Goal: Information Seeking & Learning: Understand process/instructions

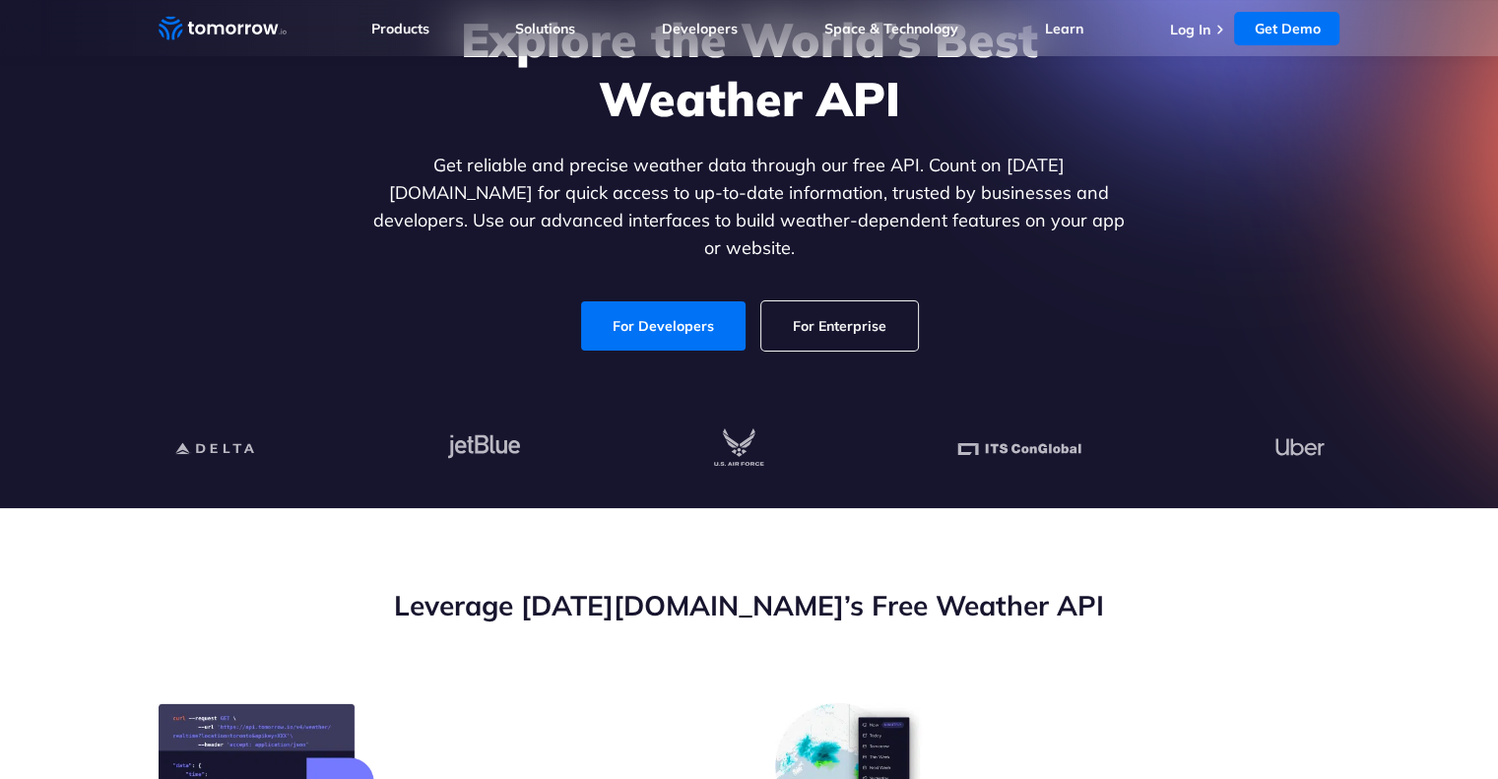
scroll to position [200, 0]
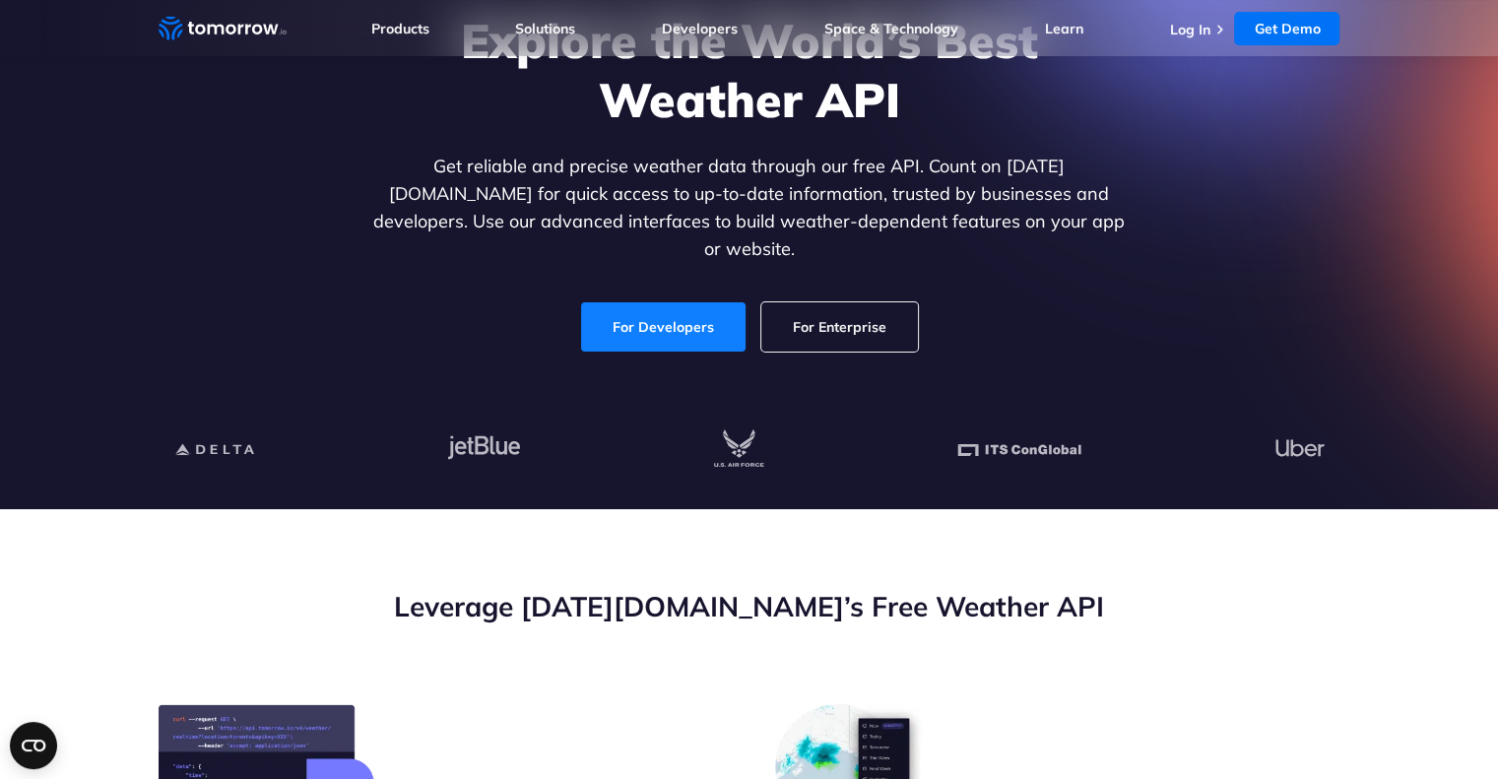
click at [689, 306] on link "For Developers" at bounding box center [662, 327] width 175 height 52
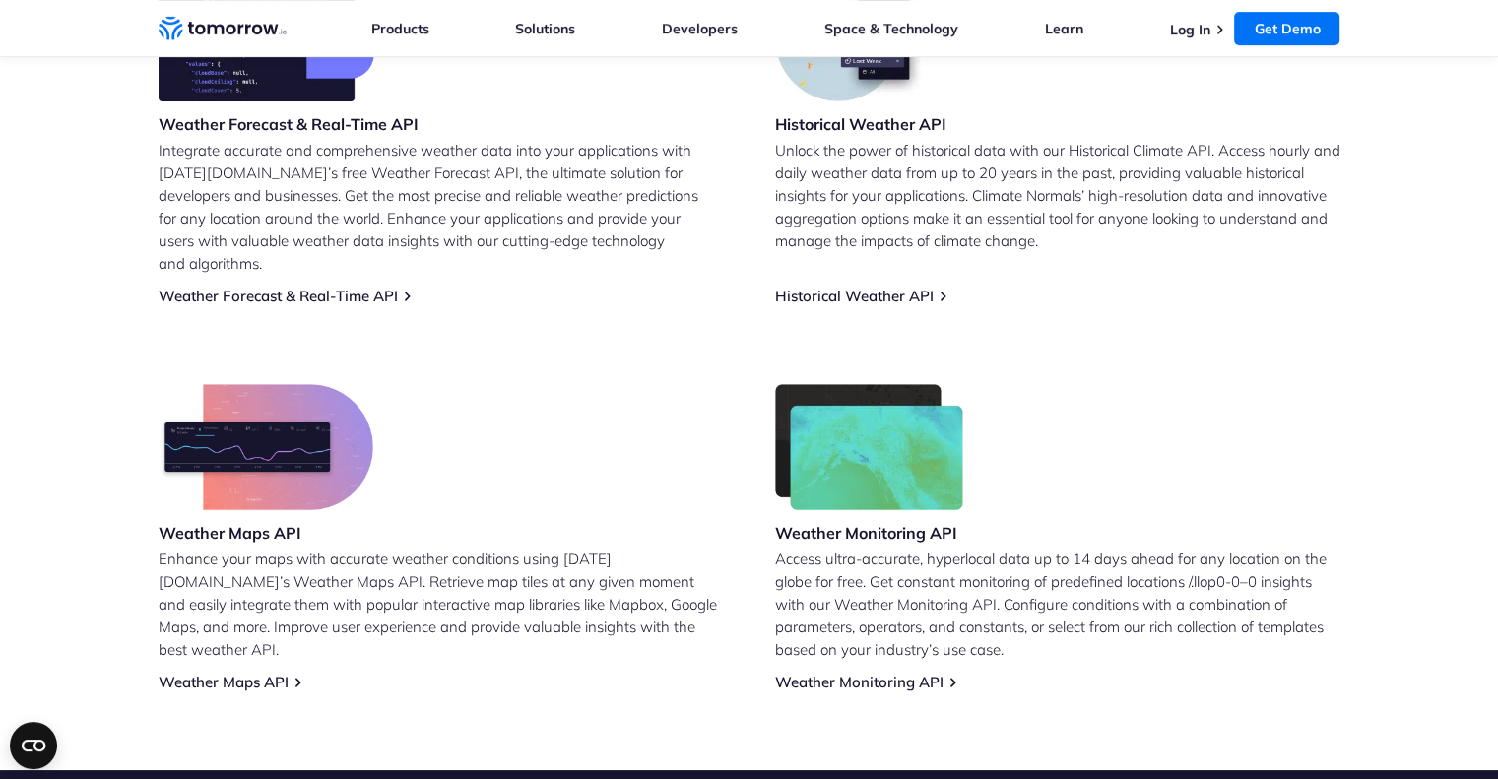
scroll to position [931, 0]
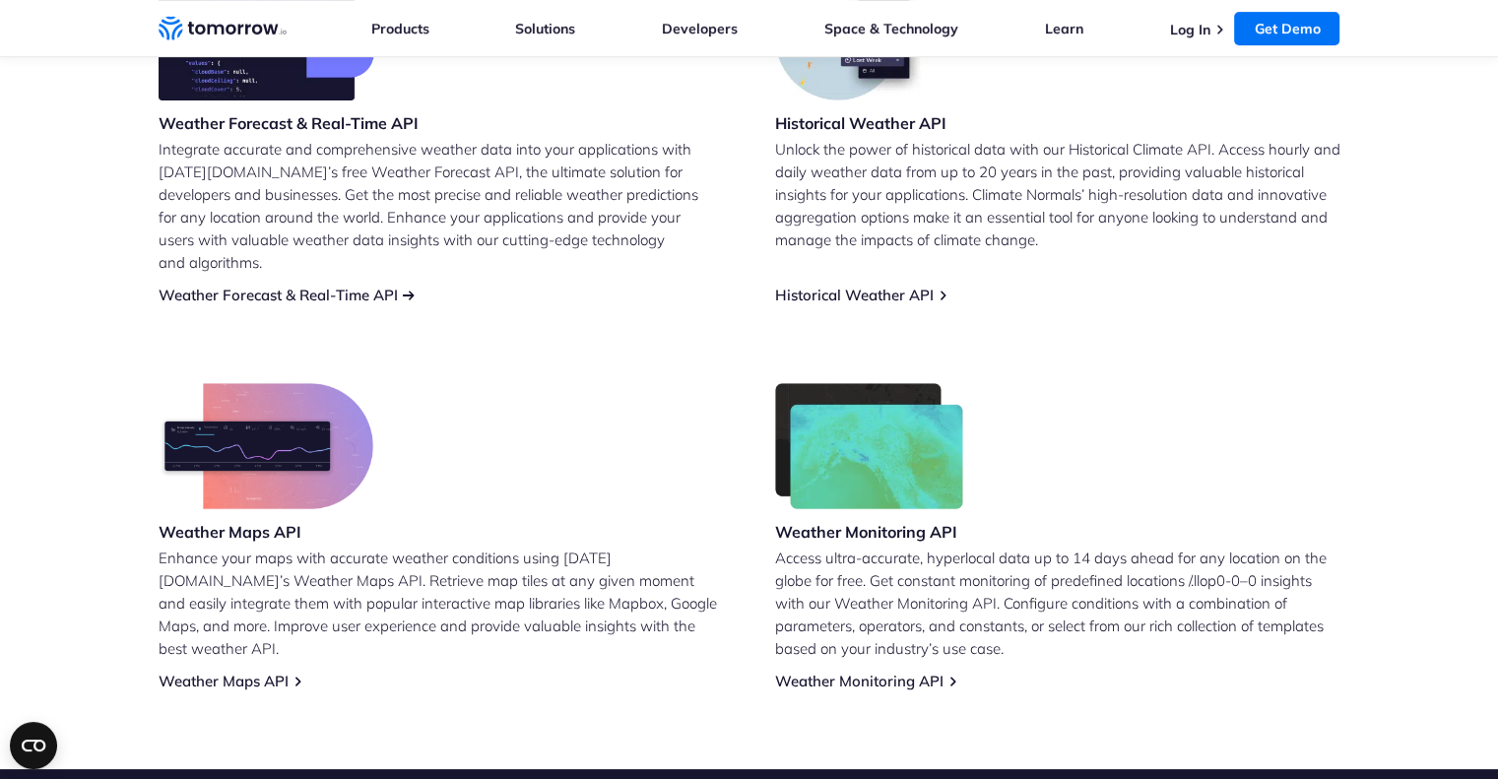
click at [269, 286] on link "Weather Forecast & Real-Time API" at bounding box center [278, 295] width 239 height 19
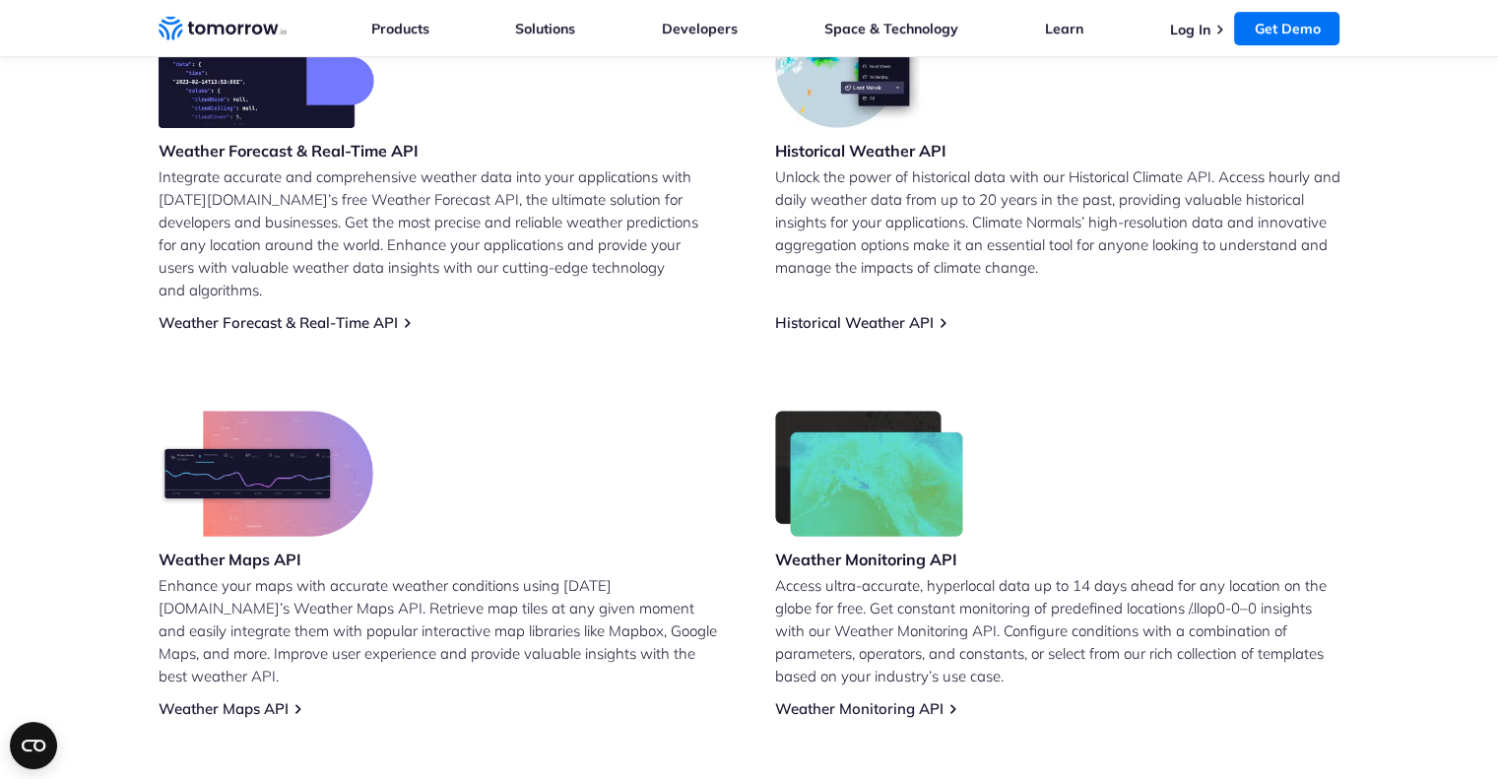
scroll to position [905, 0]
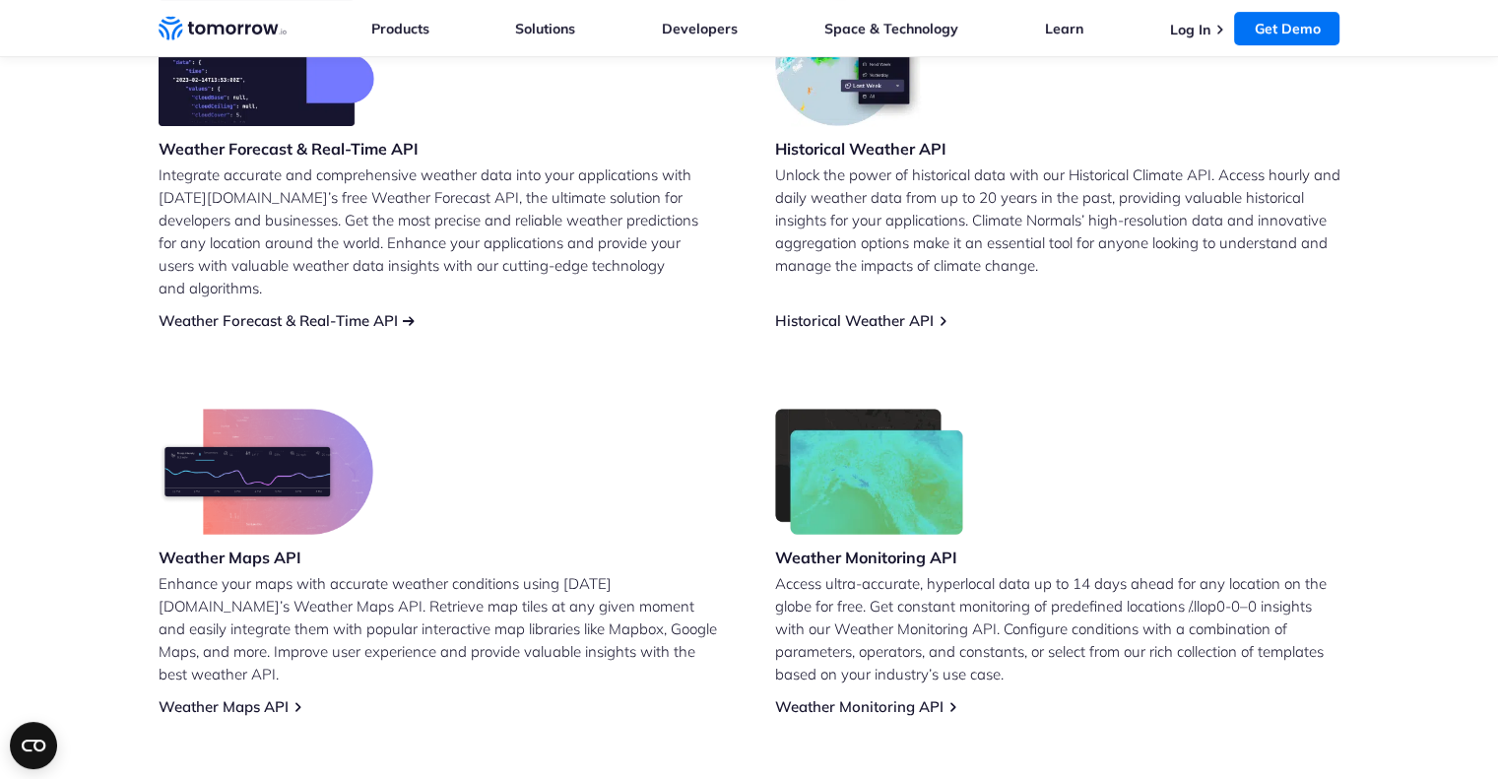
click at [332, 311] on link "Weather Forecast & Real-Time API" at bounding box center [278, 320] width 239 height 19
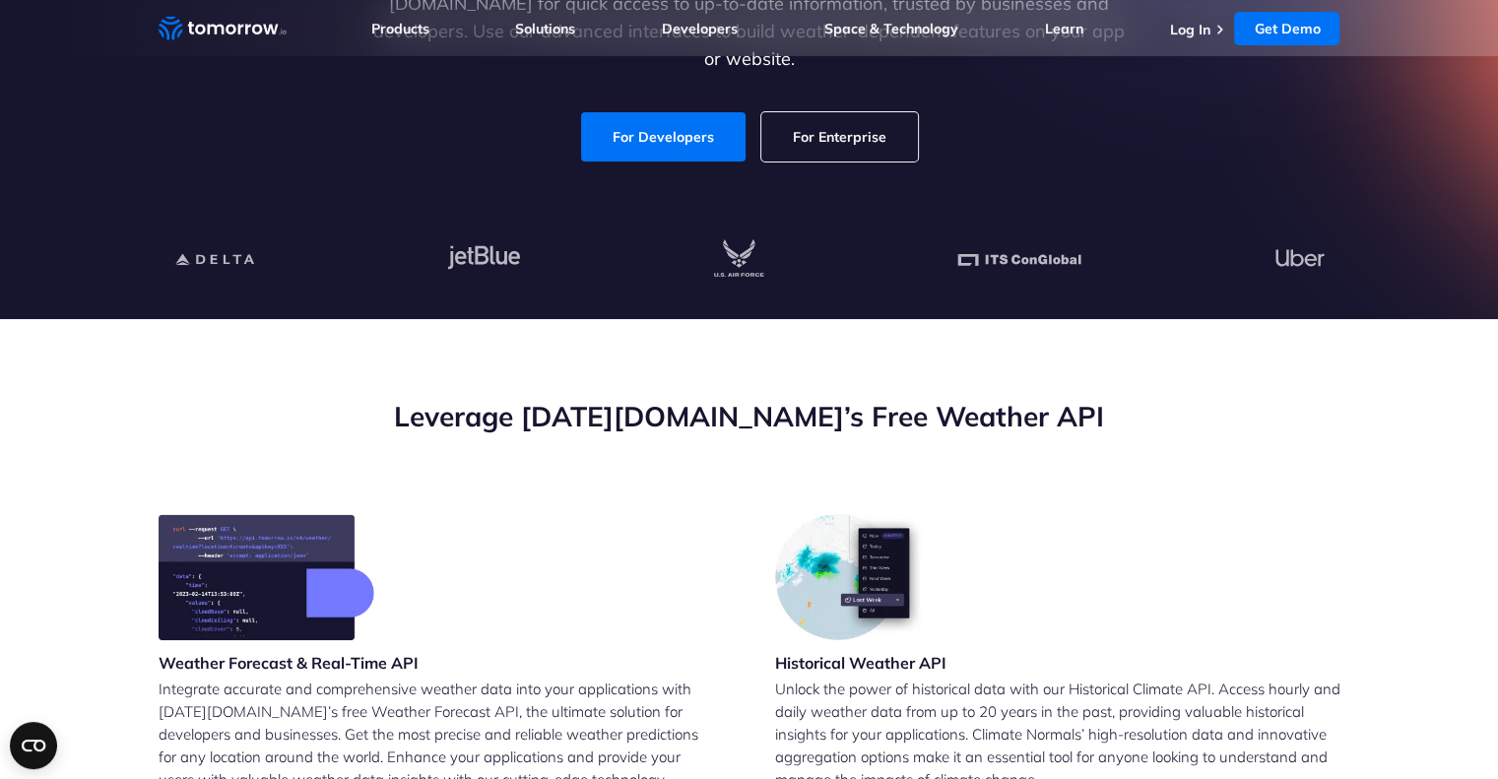
scroll to position [364, 0]
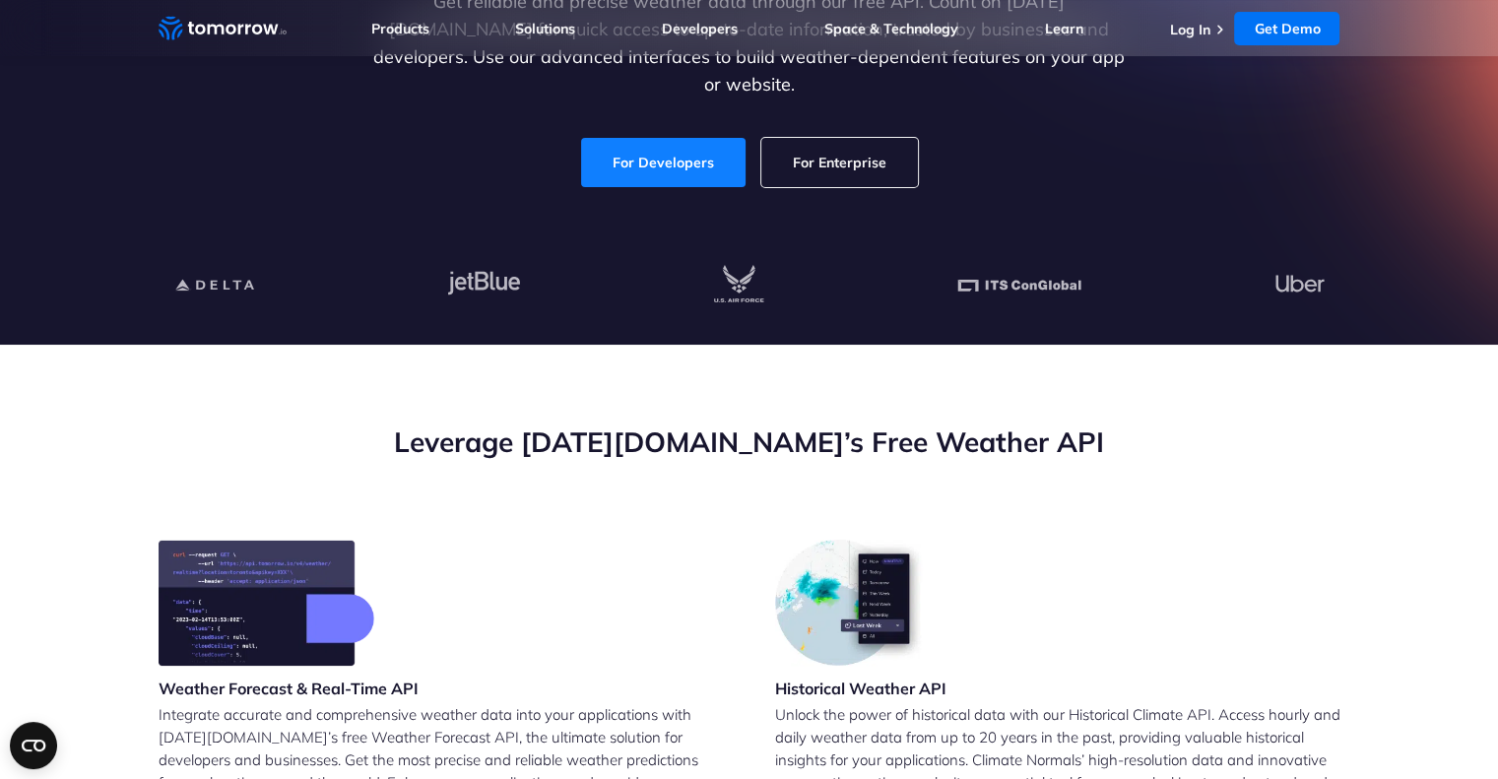
click at [706, 147] on link "For Developers" at bounding box center [663, 162] width 164 height 49
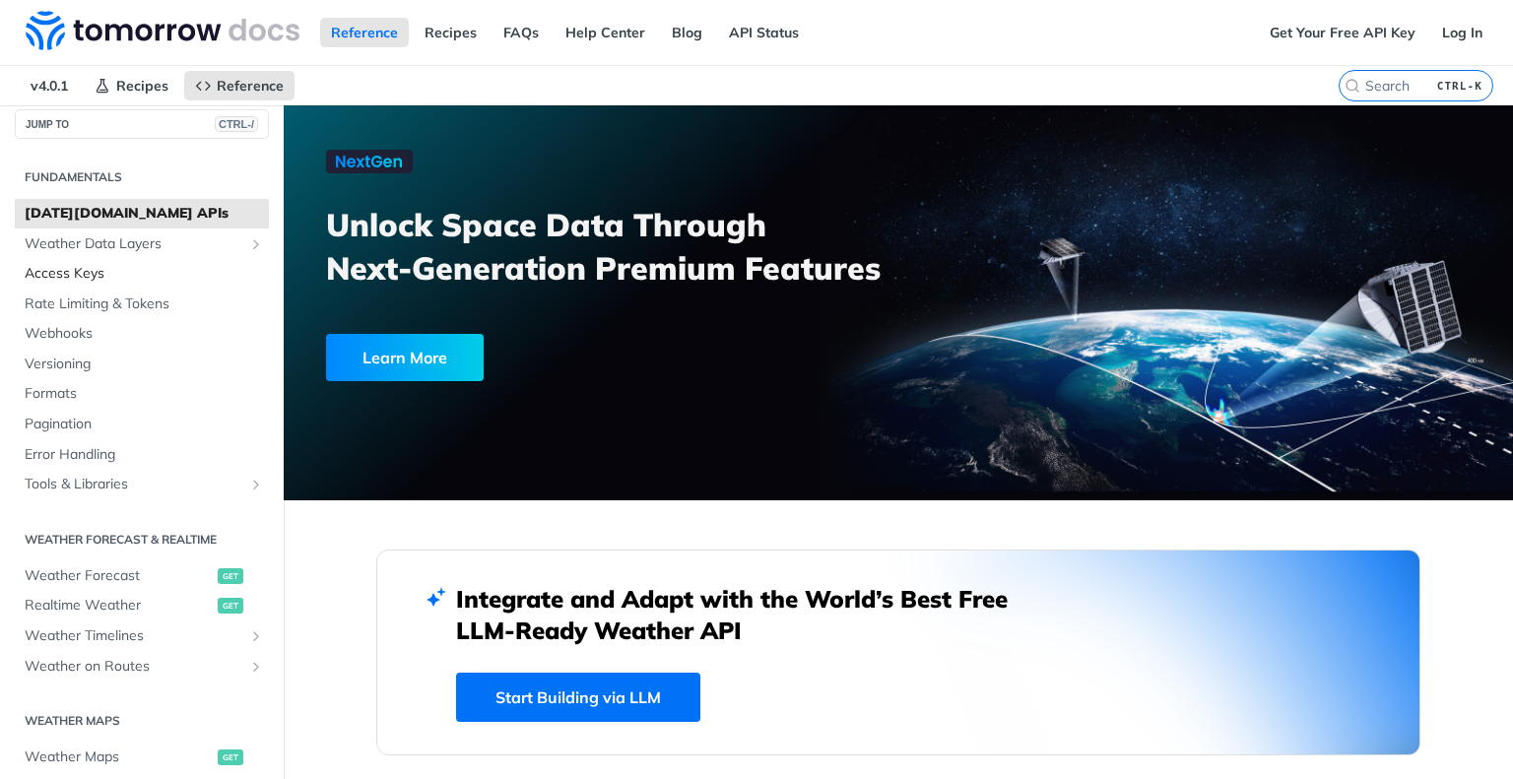
scroll to position [20, 0]
click at [90, 565] on span "Weather Forecast" at bounding box center [119, 572] width 188 height 20
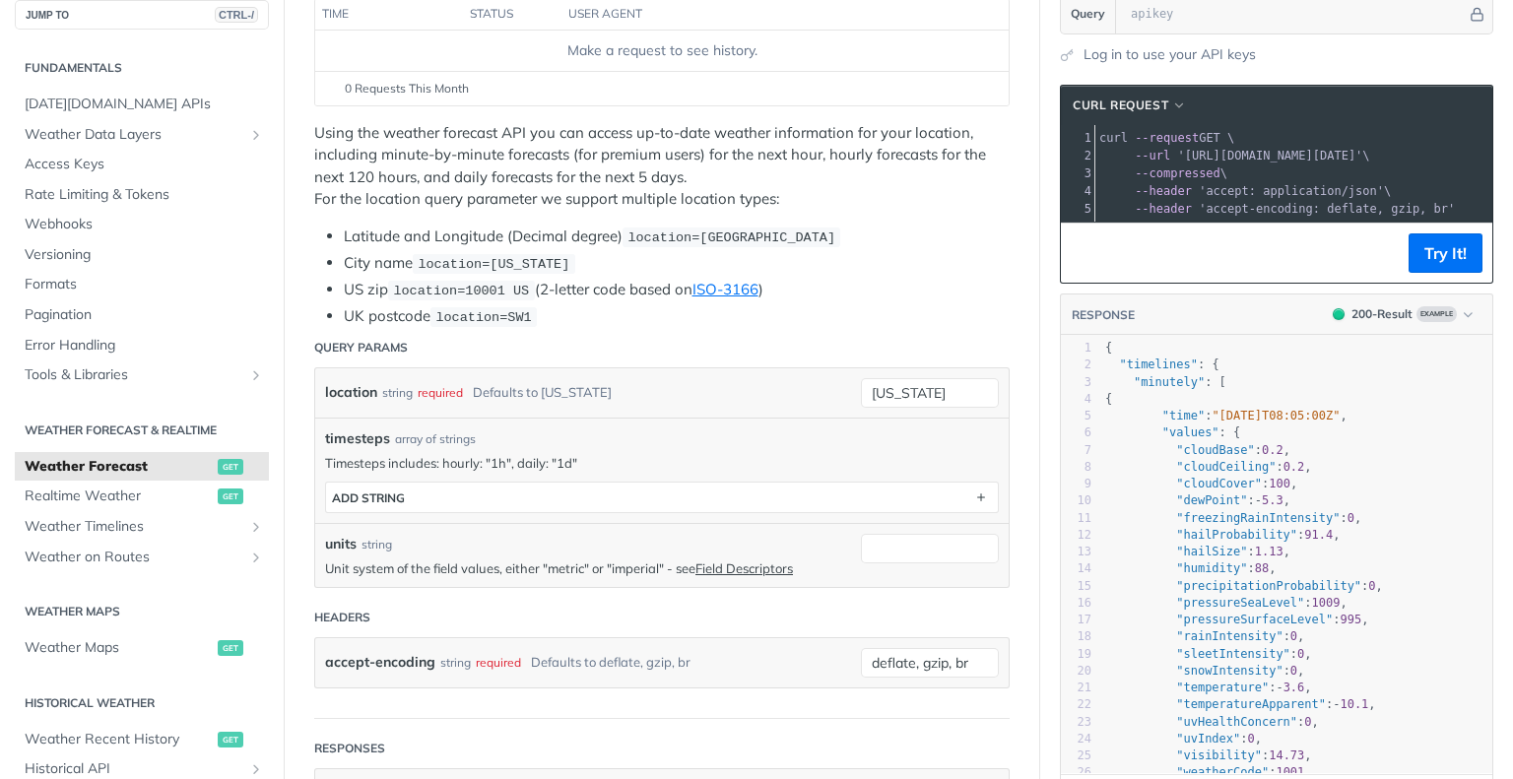
scroll to position [354, 0]
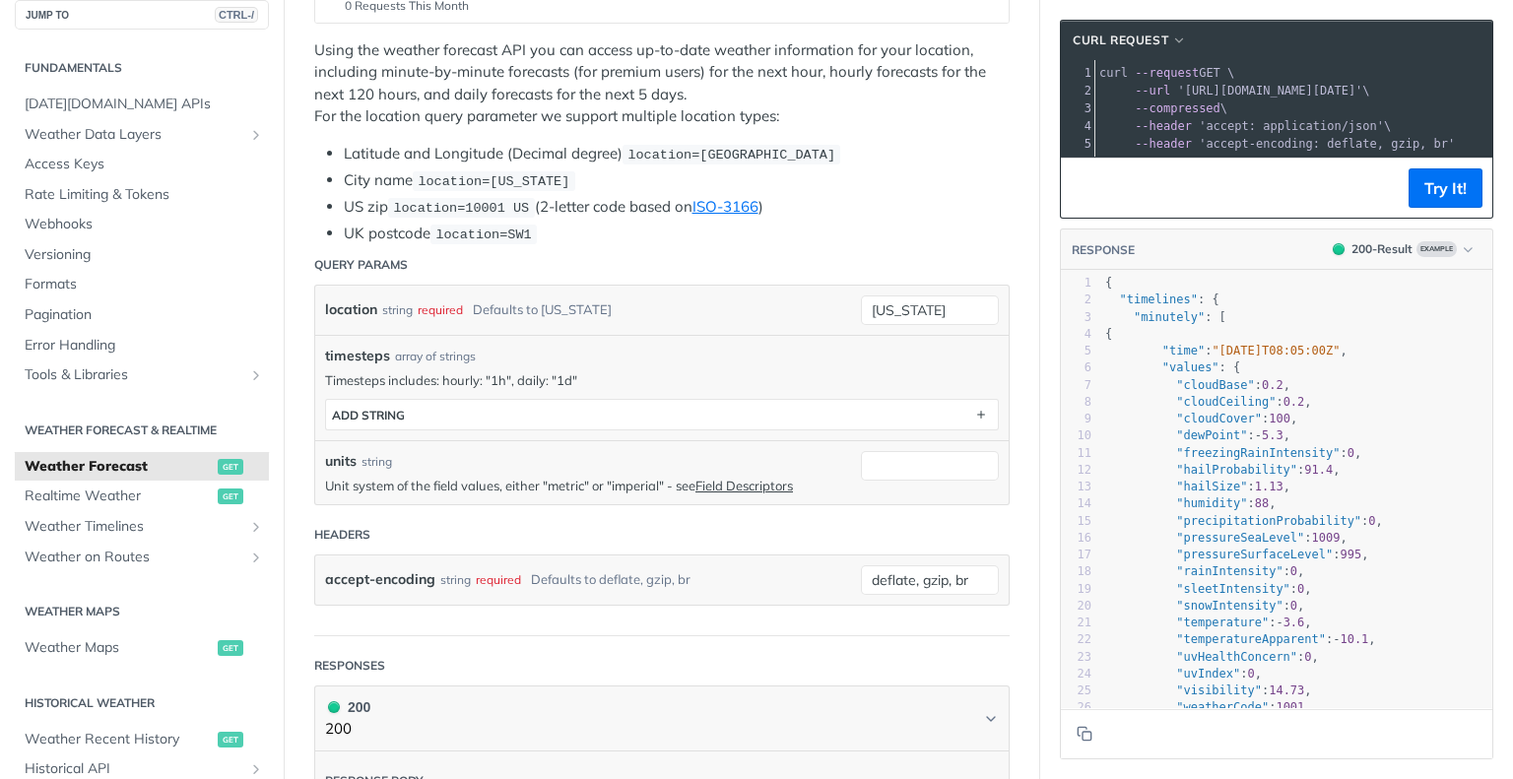
click at [721, 304] on div "location string required Defaults to new york" at bounding box center [588, 310] width 526 height 30
click at [861, 311] on input "new york" at bounding box center [930, 310] width 138 height 30
click at [774, 303] on div "location string required Defaults to new york" at bounding box center [588, 310] width 526 height 30
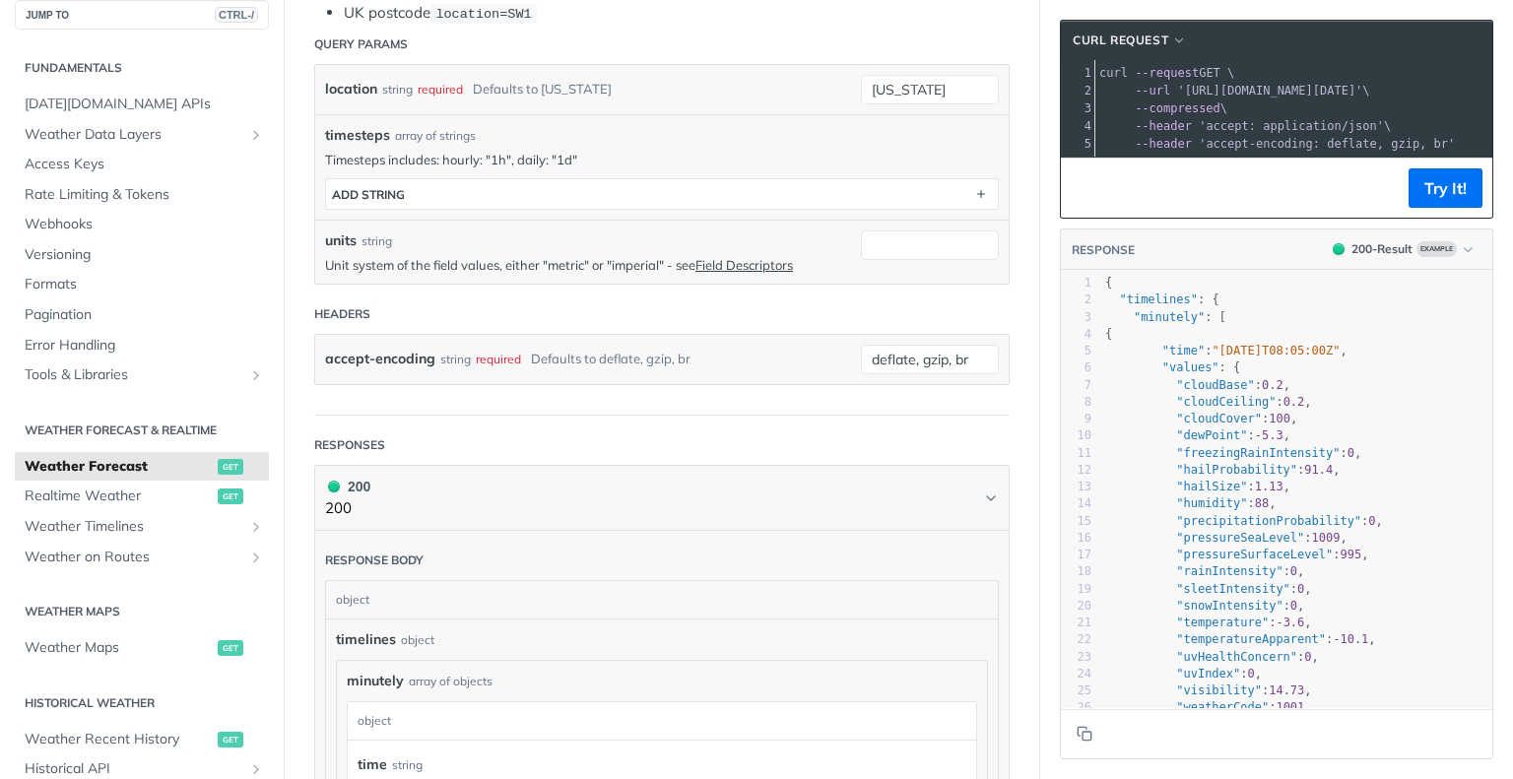
scroll to position [574, 0]
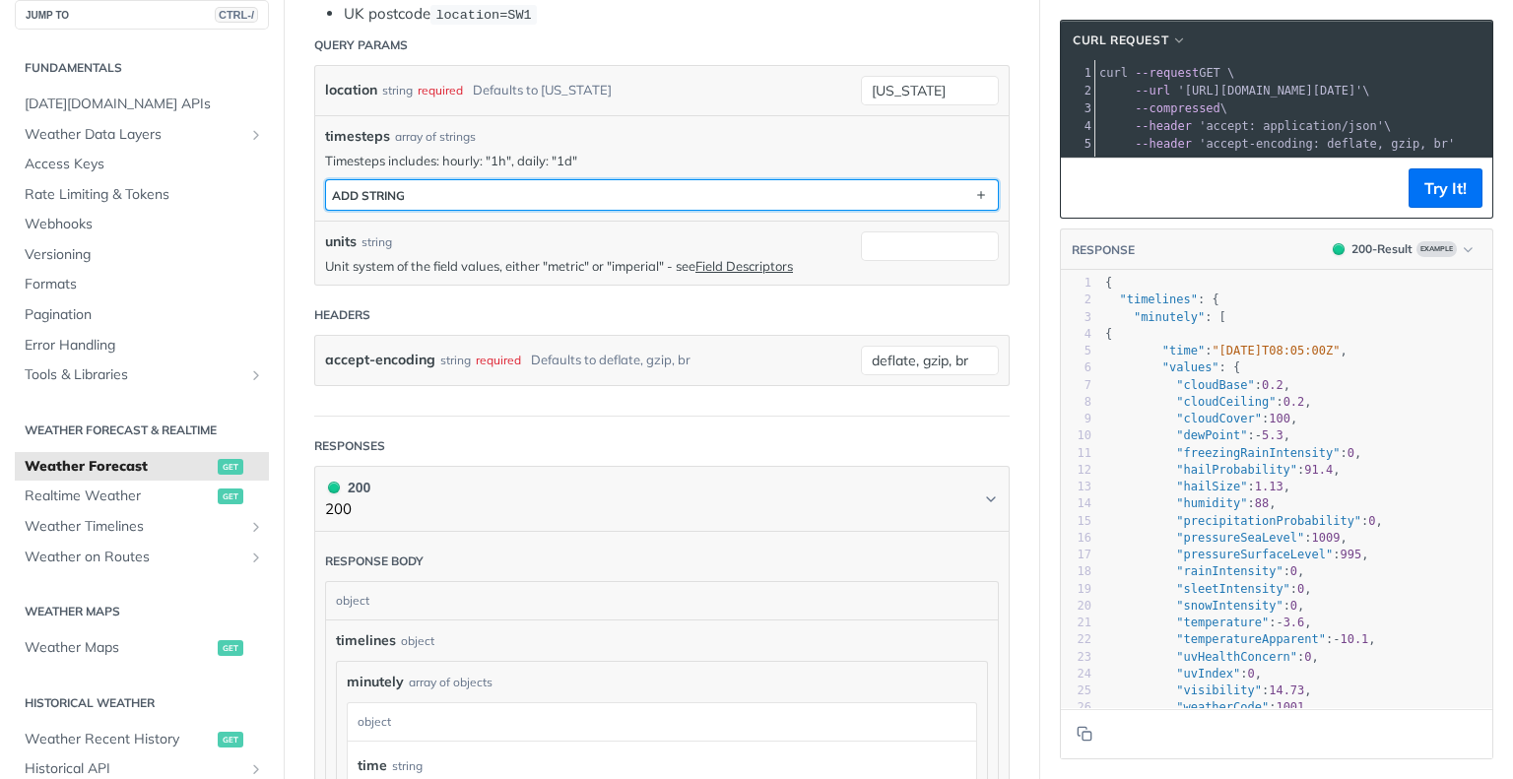
click at [856, 205] on button "ADD string" at bounding box center [662, 195] width 672 height 30
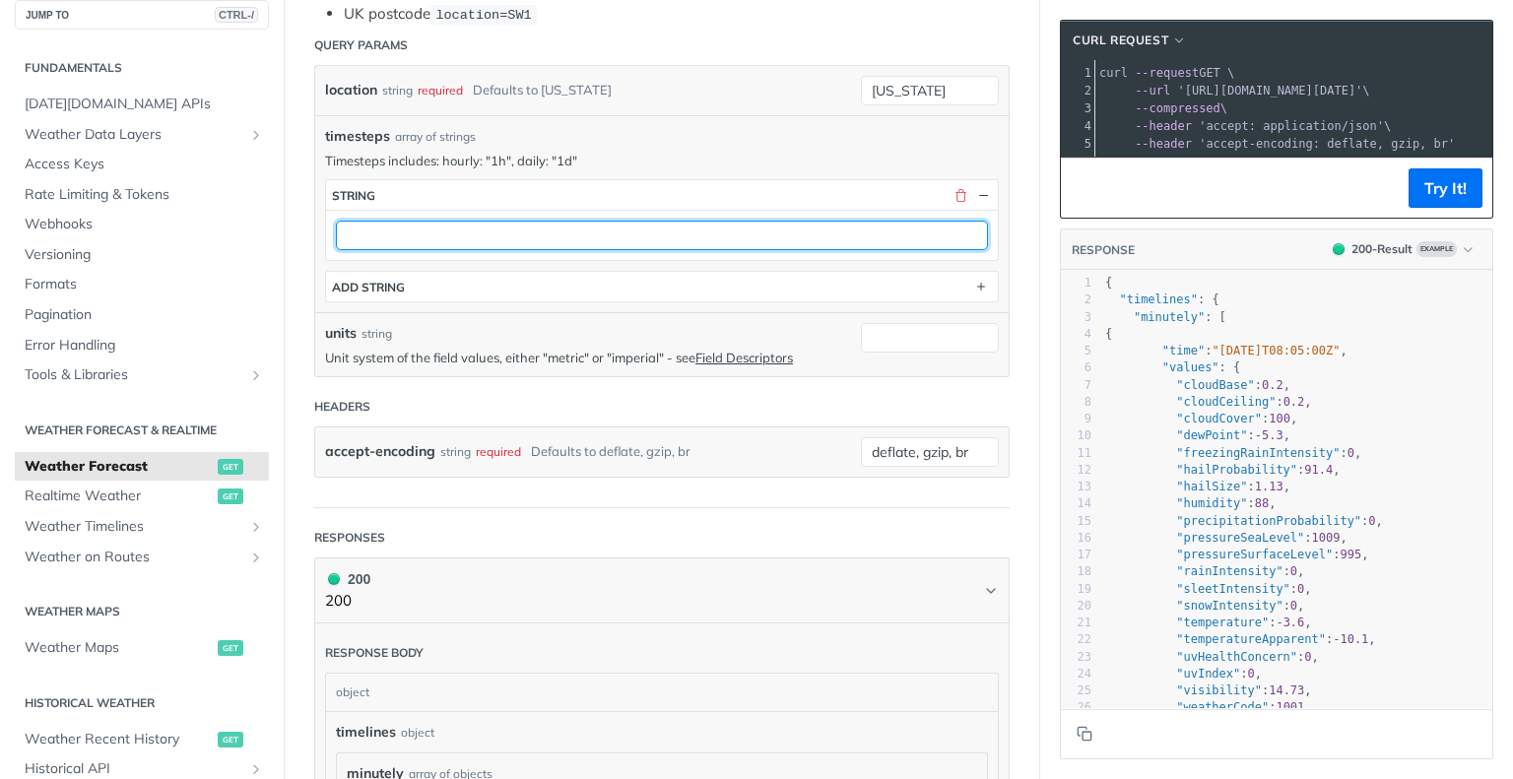
click at [649, 239] on input "text" at bounding box center [662, 236] width 652 height 30
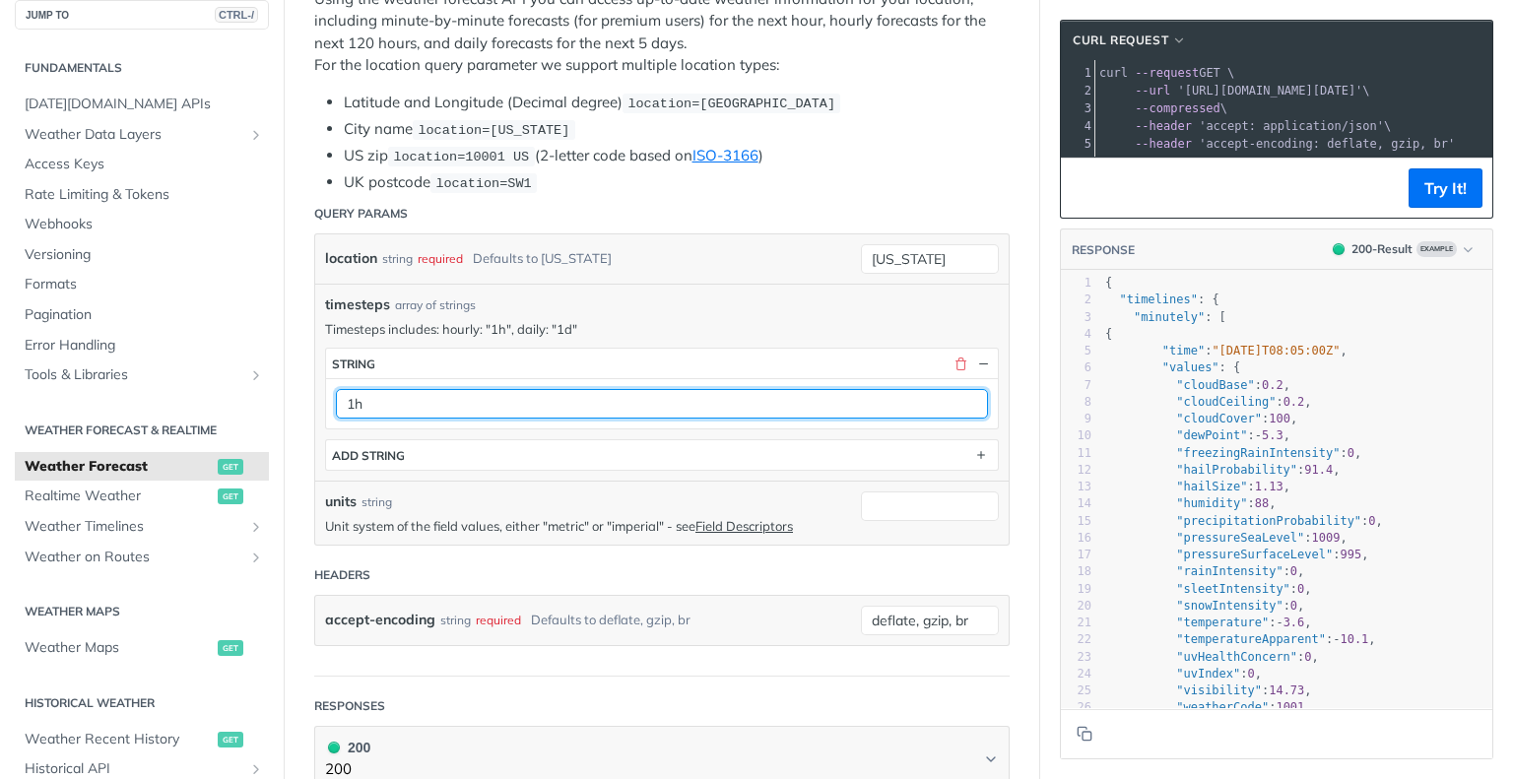
scroll to position [388, 0]
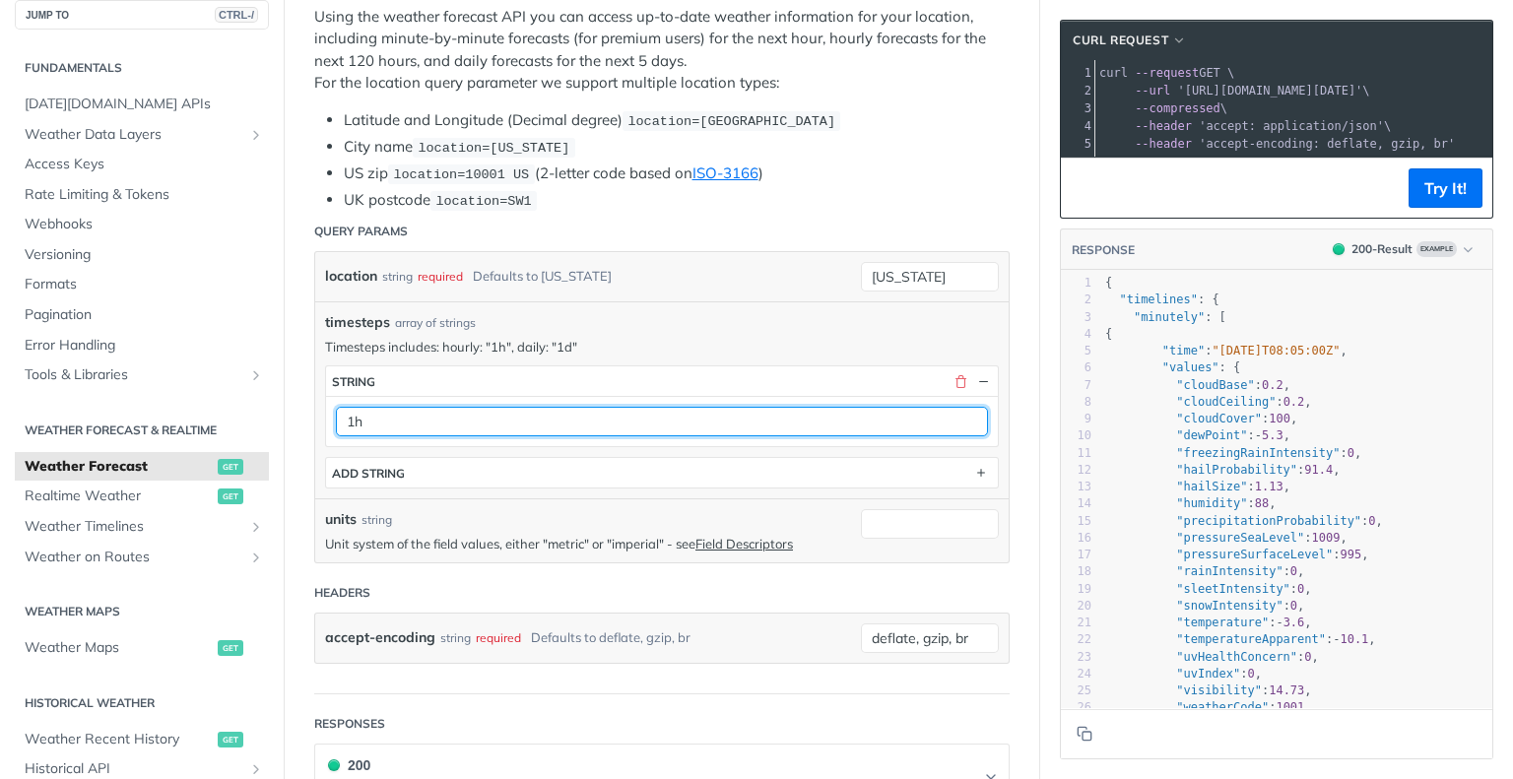
type input "1h"
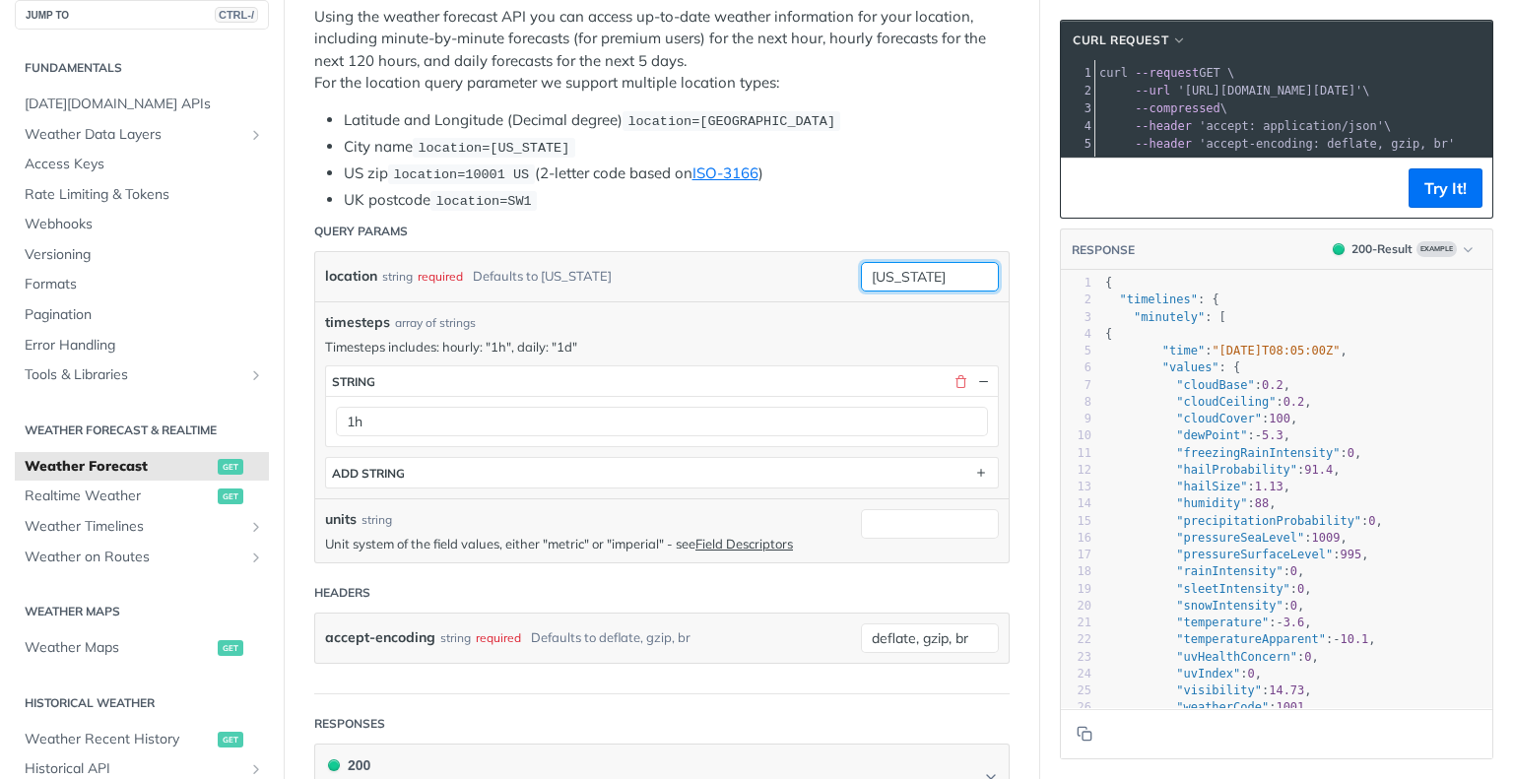
click at [897, 274] on input "new york" at bounding box center [930, 277] width 138 height 30
click at [910, 270] on input "new york" at bounding box center [930, 277] width 138 height 30
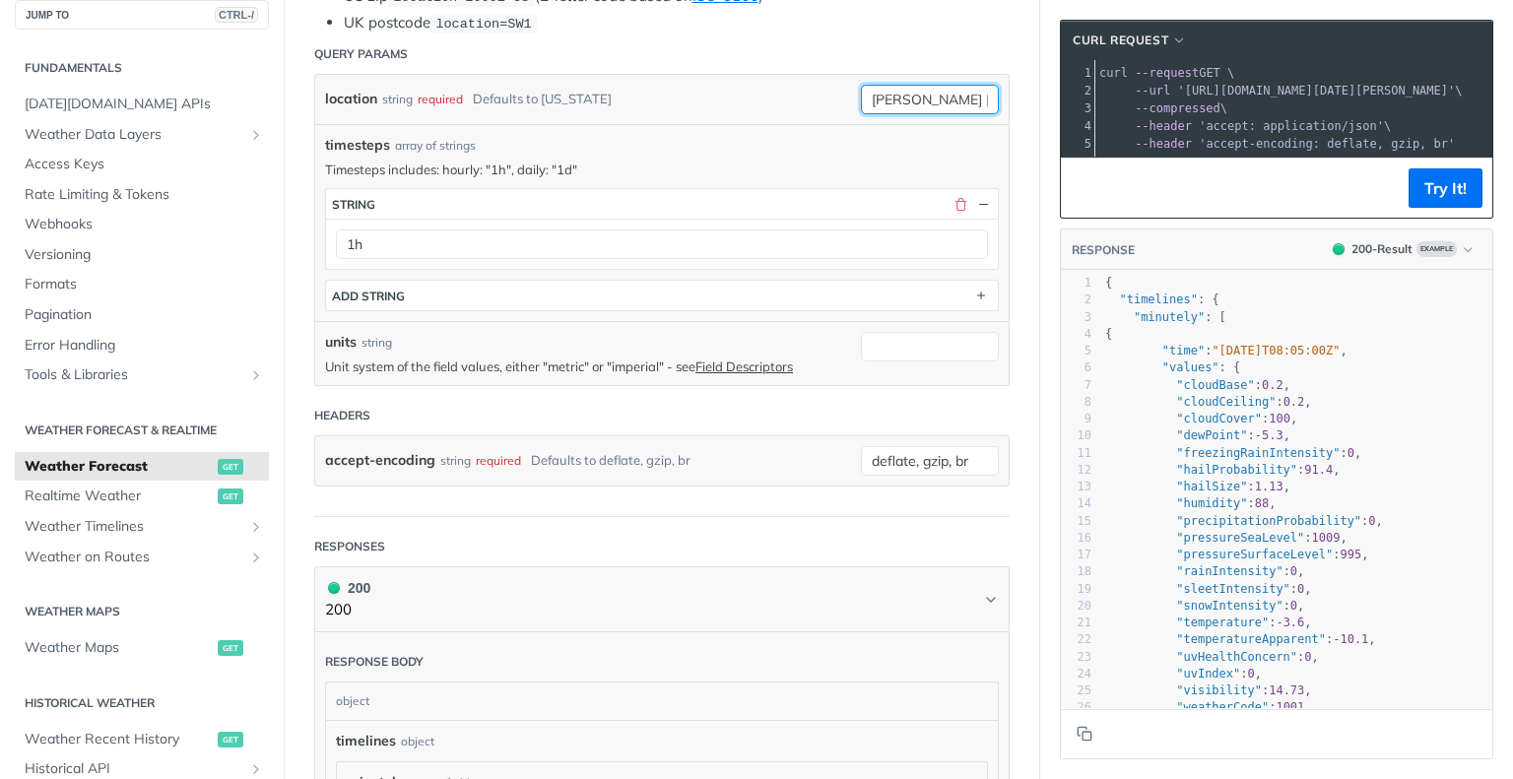
scroll to position [579, 0]
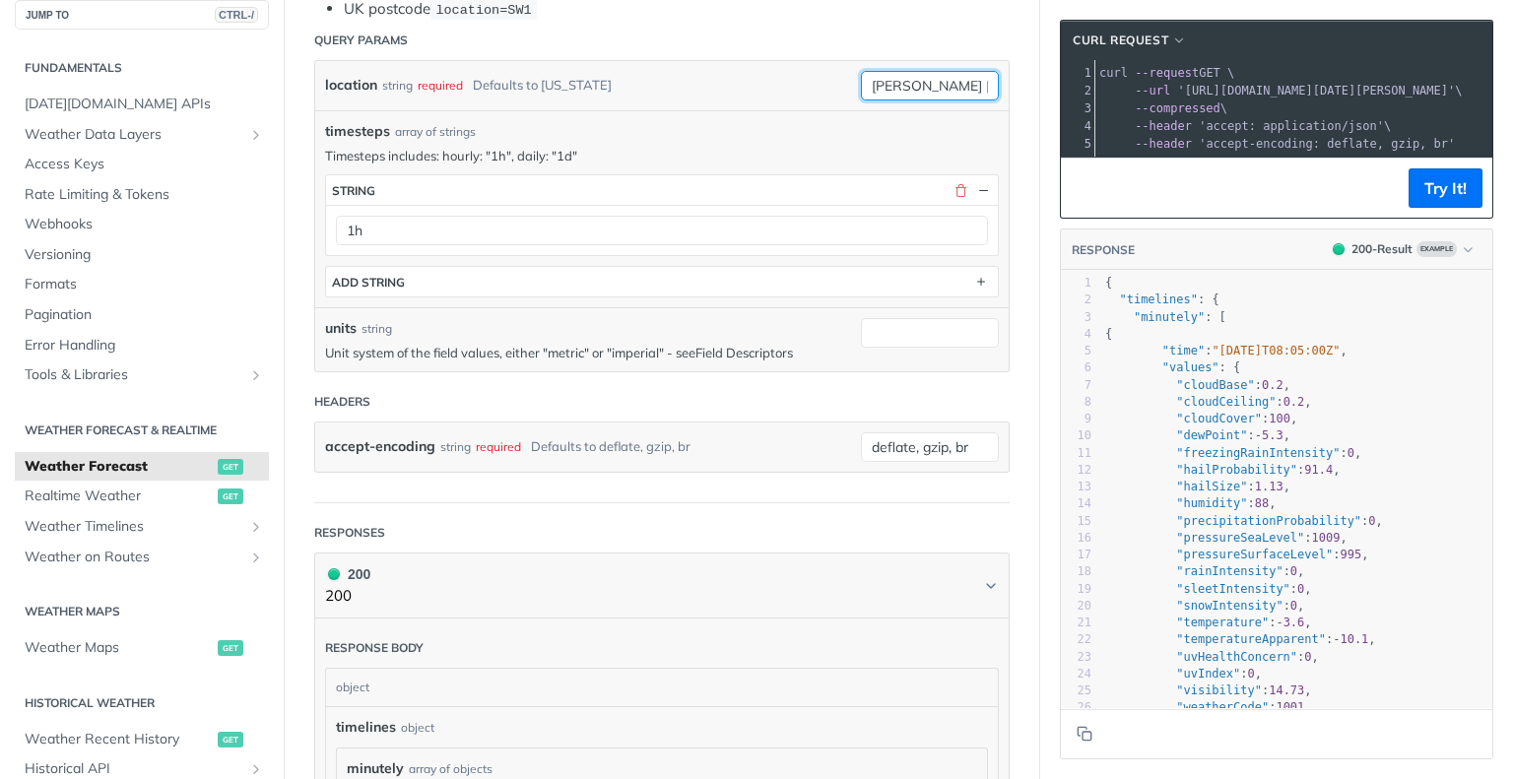
type input "Owings Mills"
click at [722, 349] on link "Field Descriptors" at bounding box center [743, 353] width 97 height 16
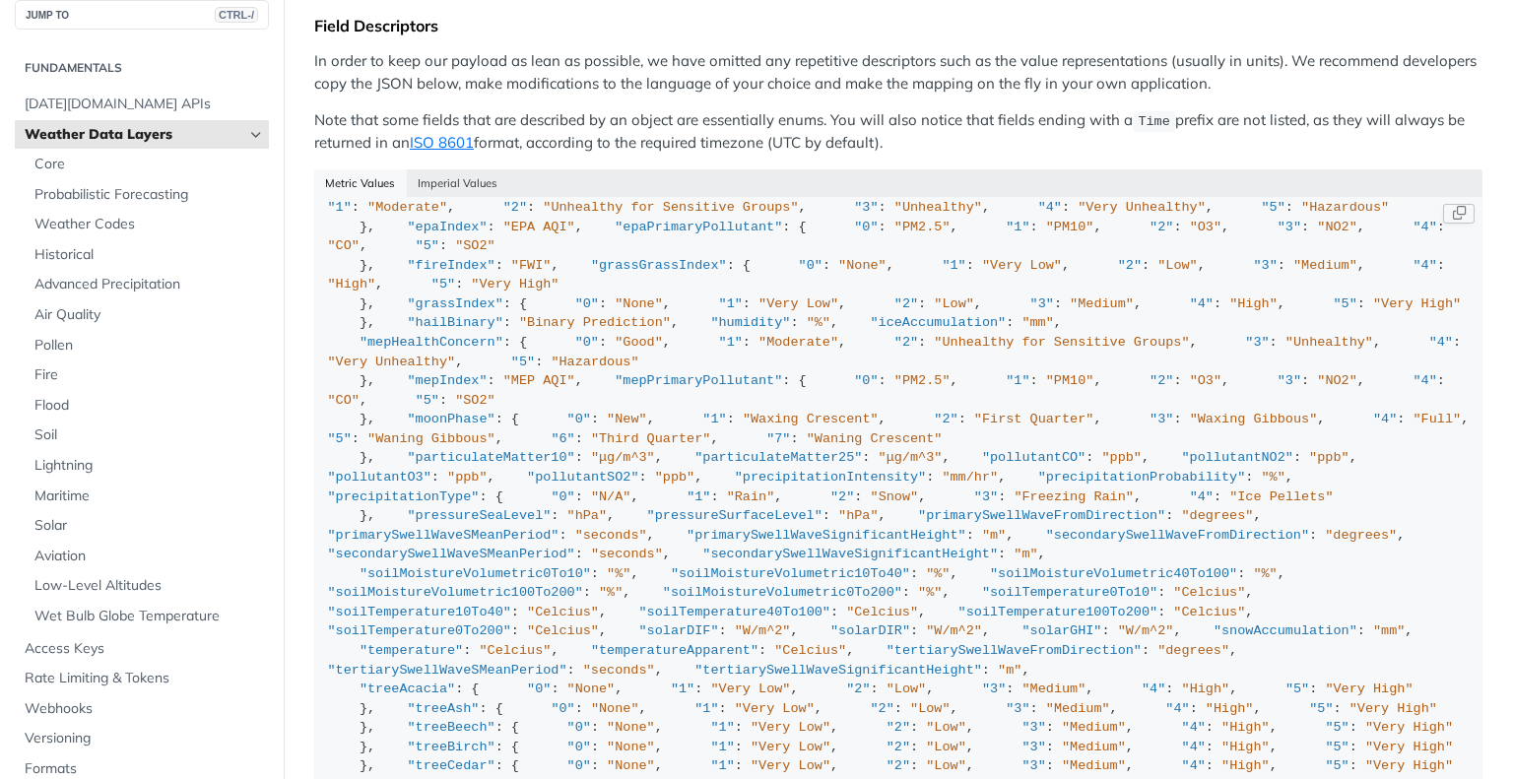
scroll to position [32, 0]
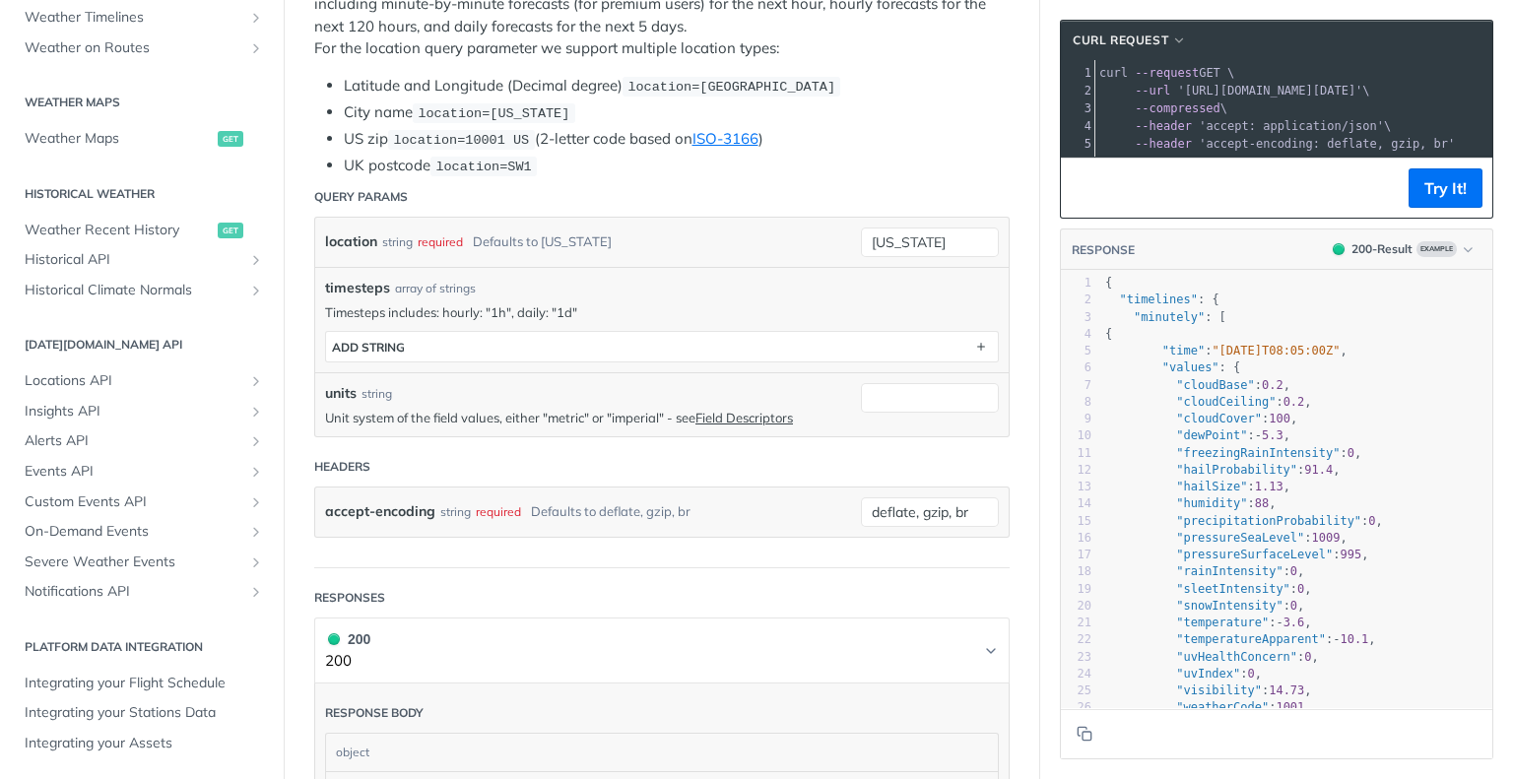
scroll to position [421, 0]
click at [888, 250] on input "new york" at bounding box center [930, 243] width 138 height 30
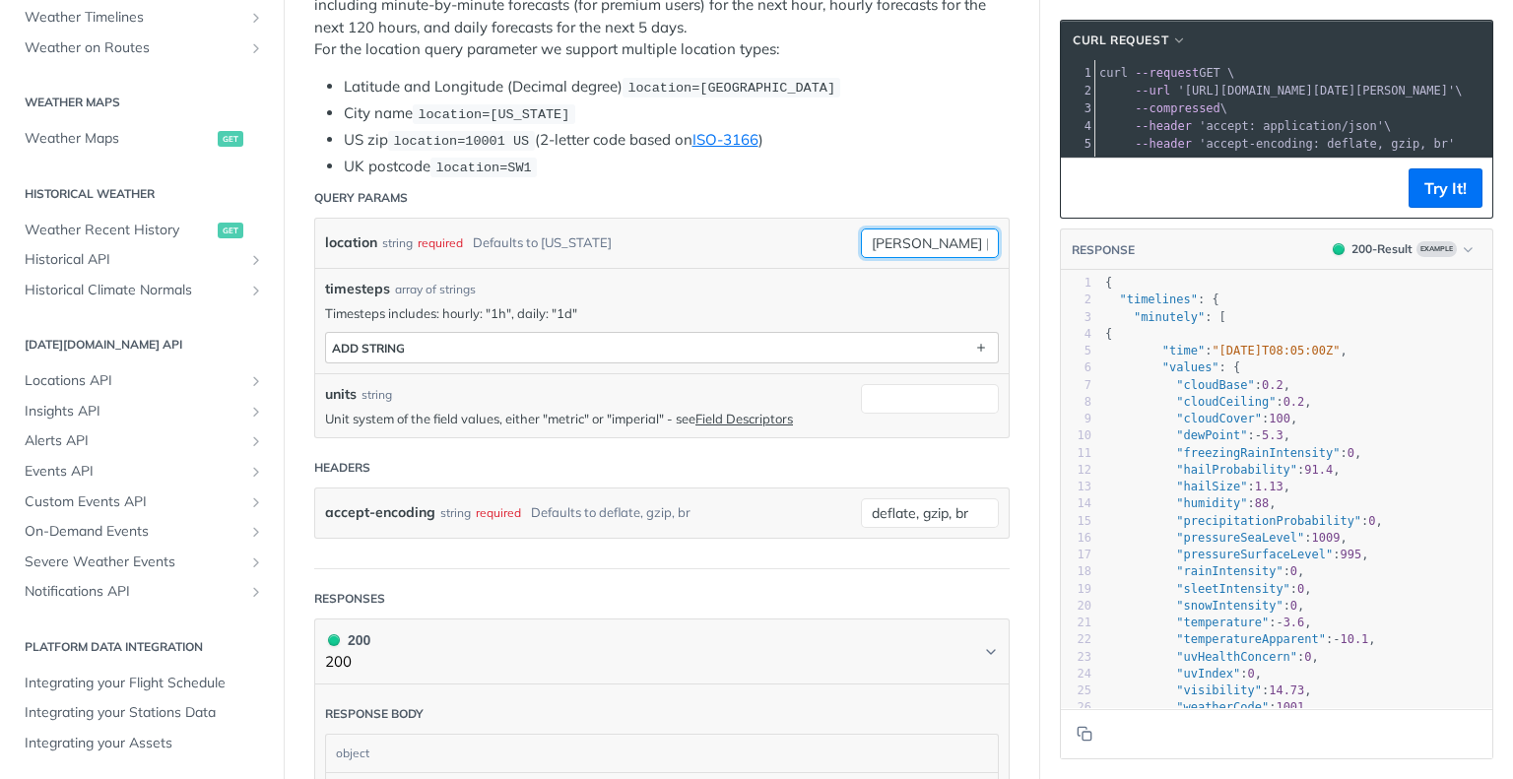
type input "Owings Mills"
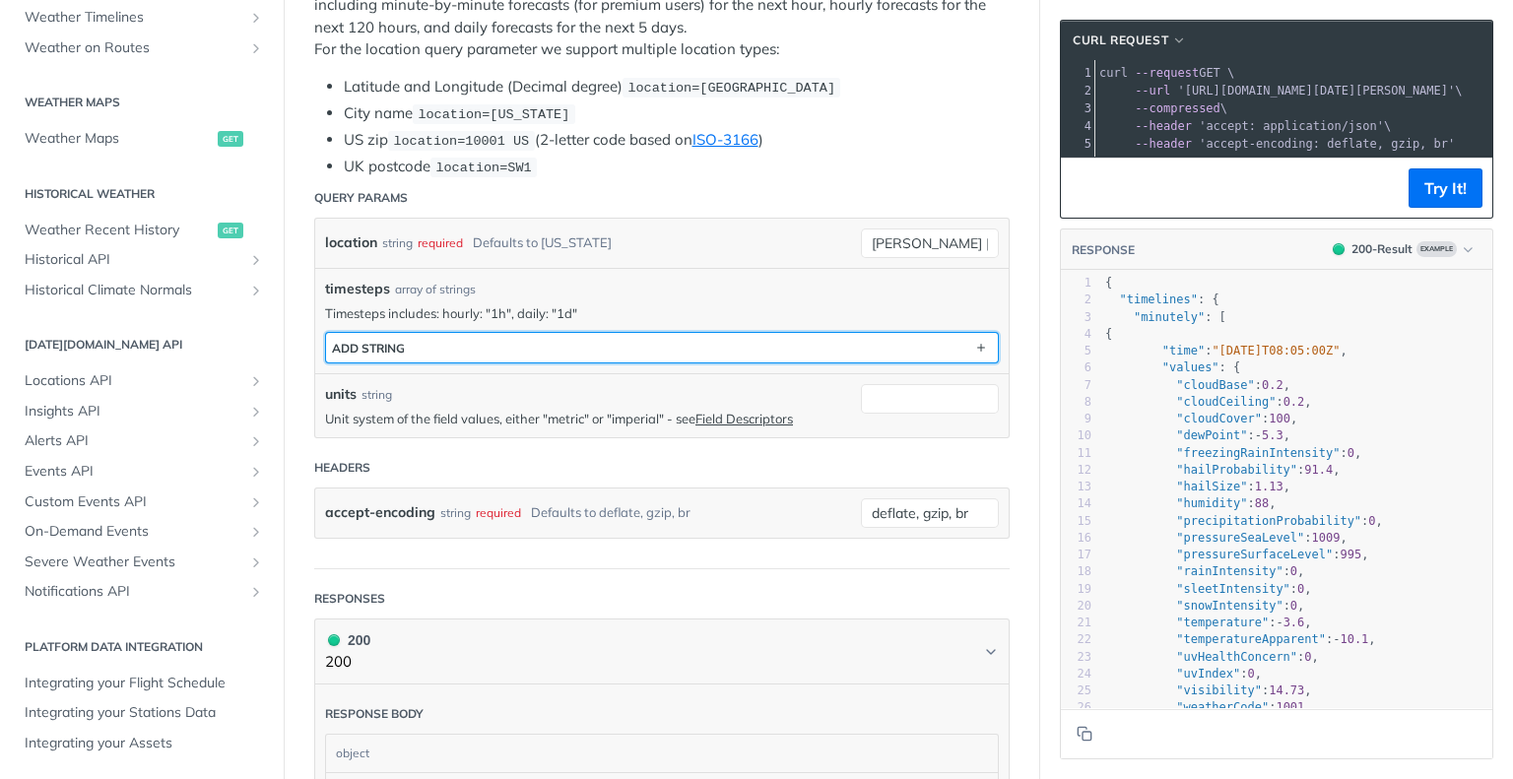
click at [590, 349] on button "ADD string" at bounding box center [662, 348] width 672 height 30
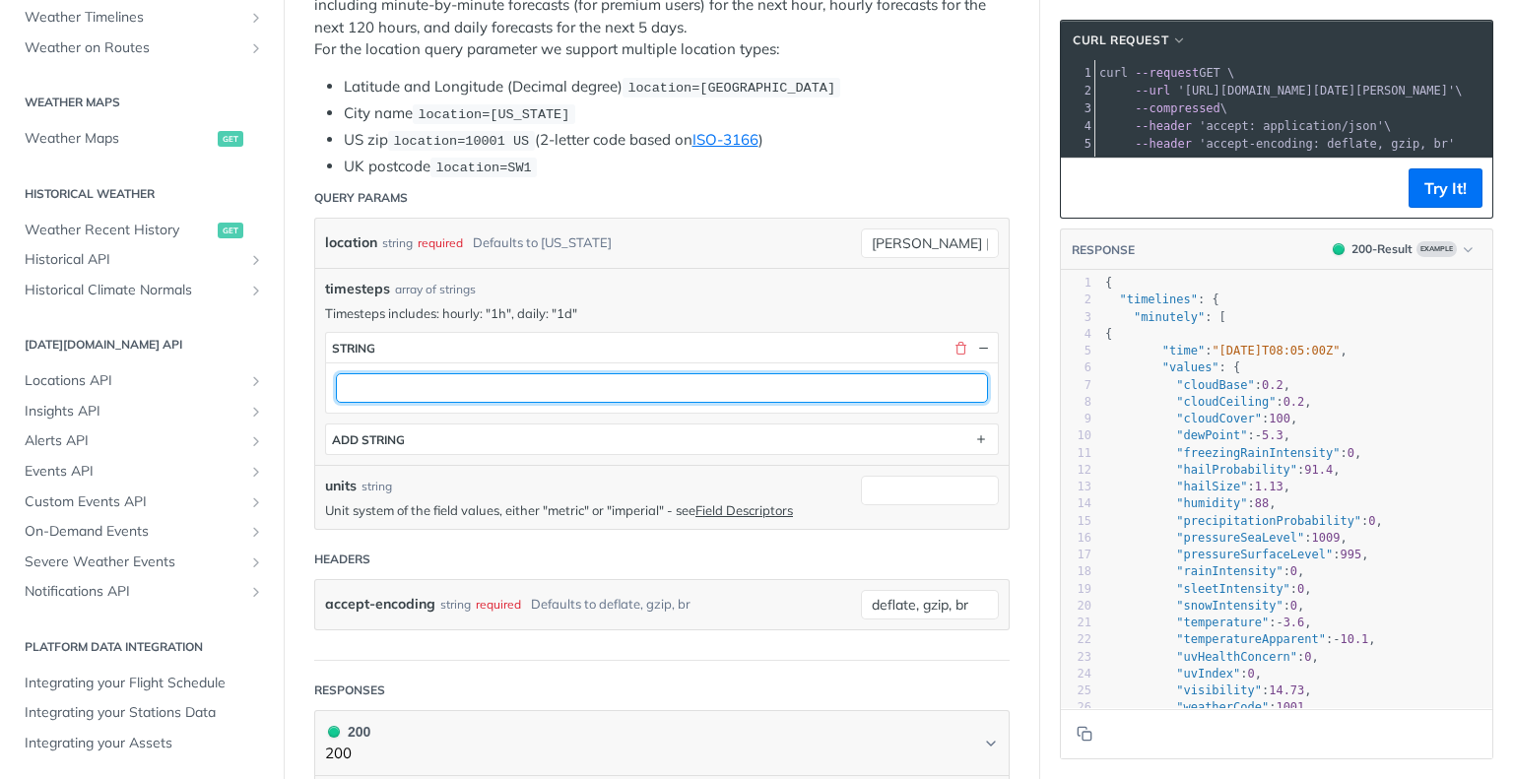
click at [531, 385] on input "text" at bounding box center [662, 388] width 652 height 30
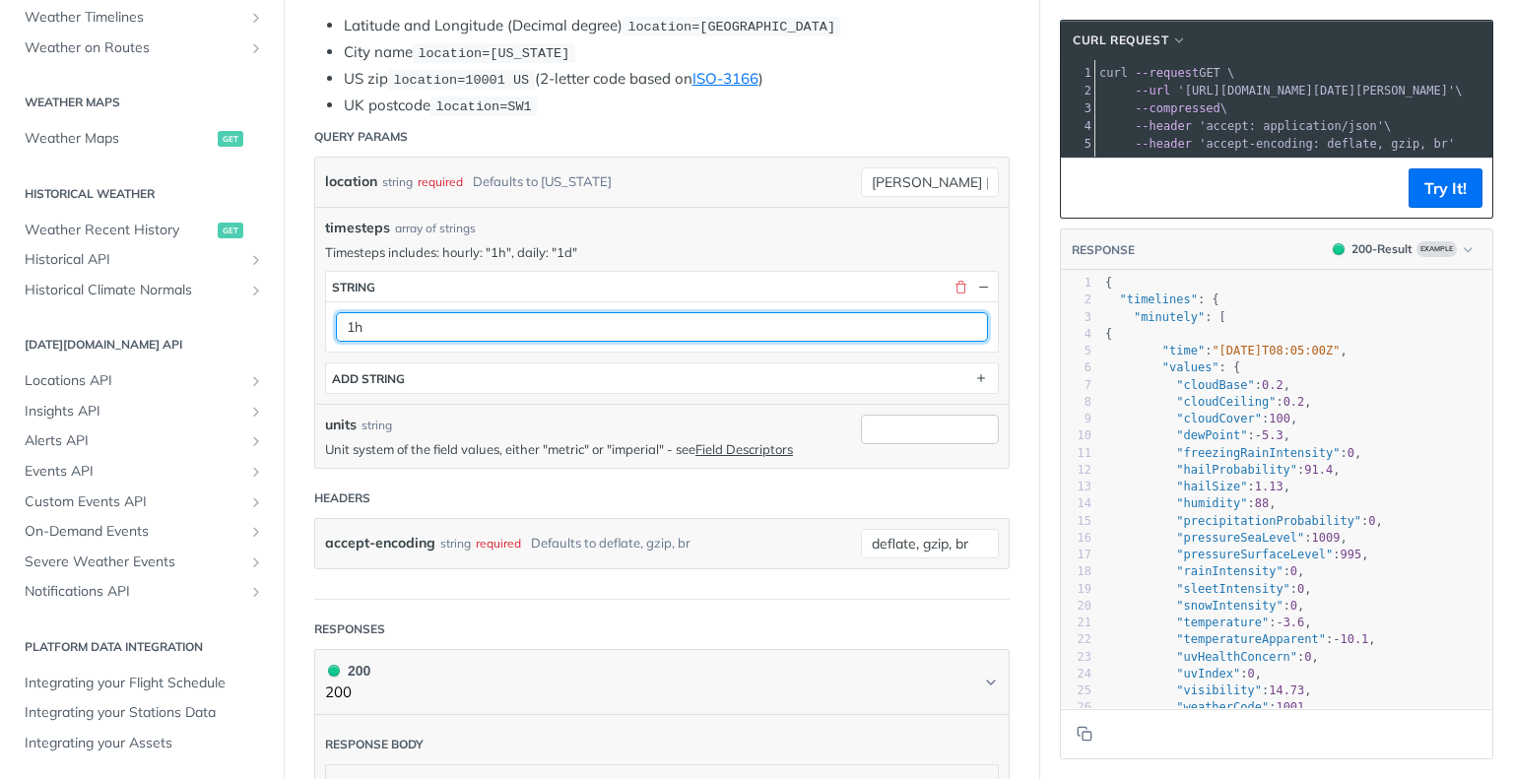
type input "1h"
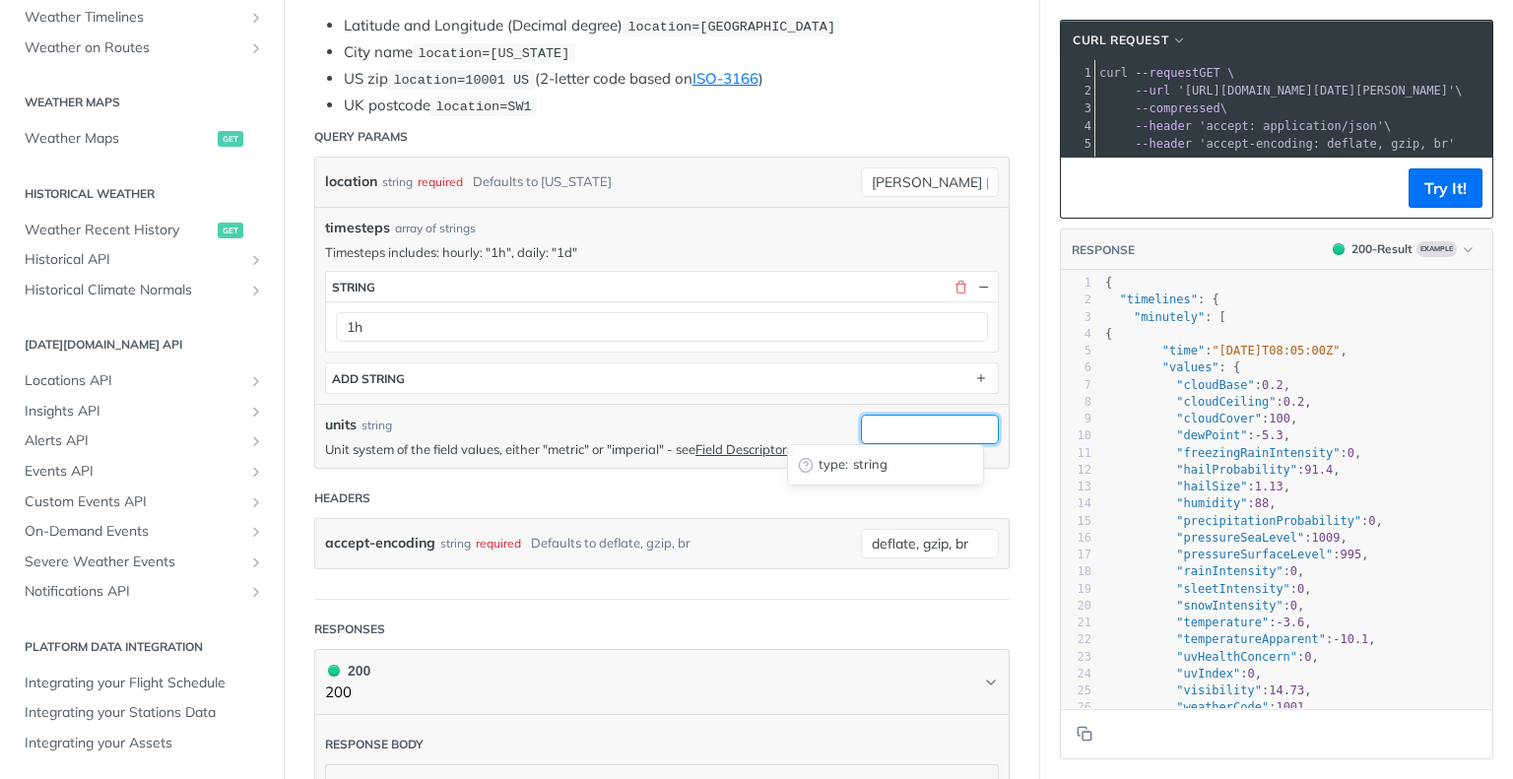
click at [865, 423] on input "units" at bounding box center [930, 430] width 138 height 30
type input "F"
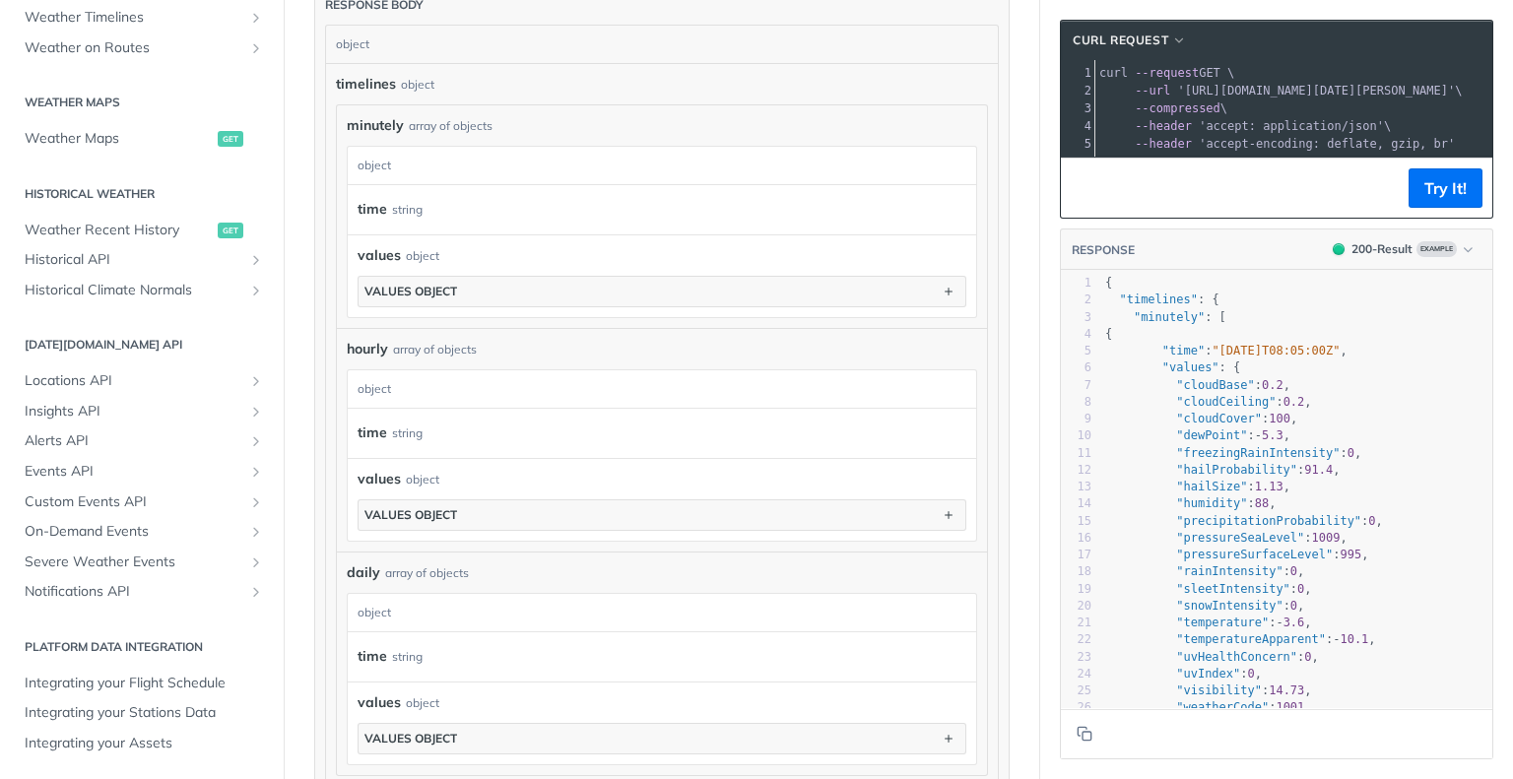
scroll to position [1258, 0]
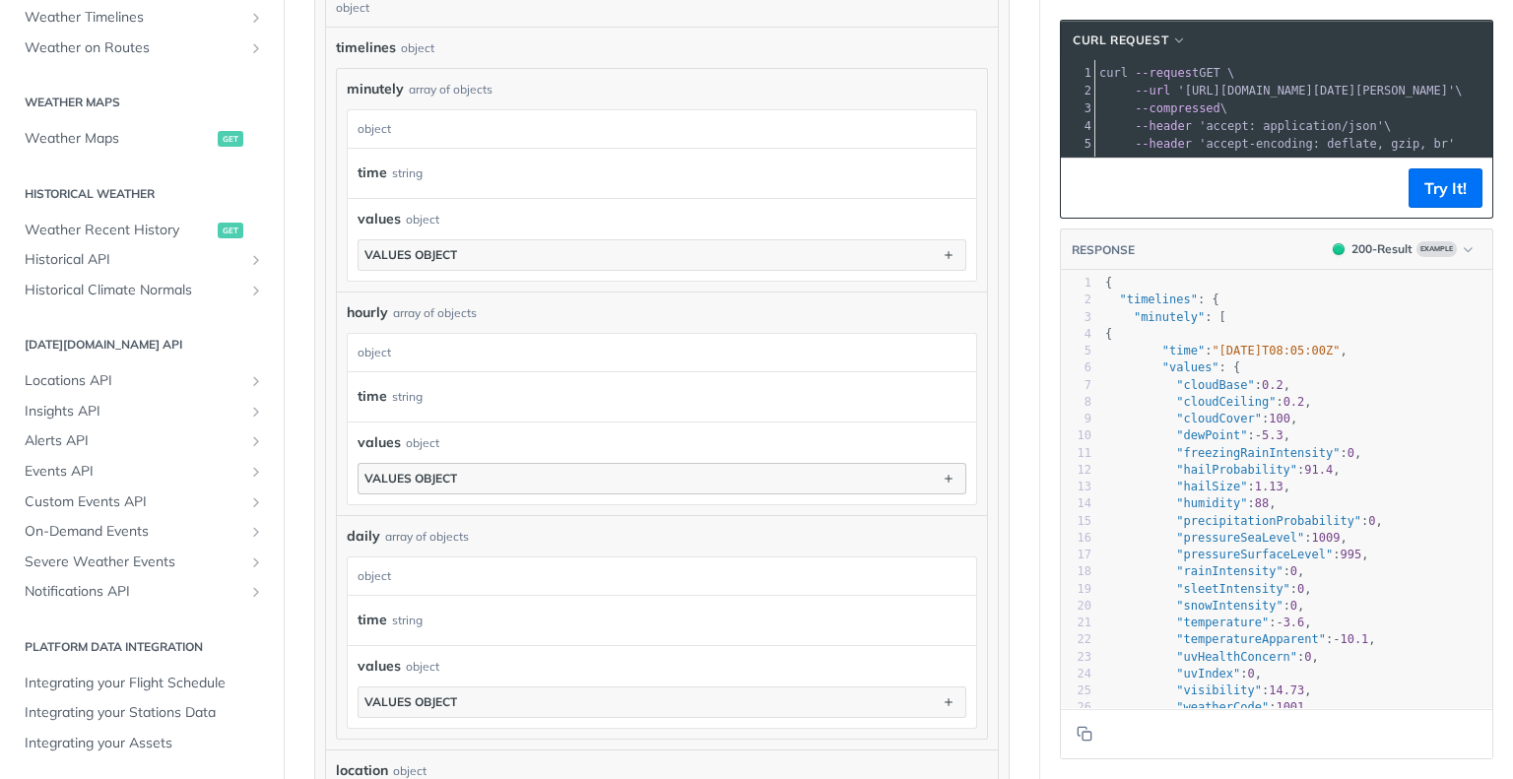
type input "imperial"
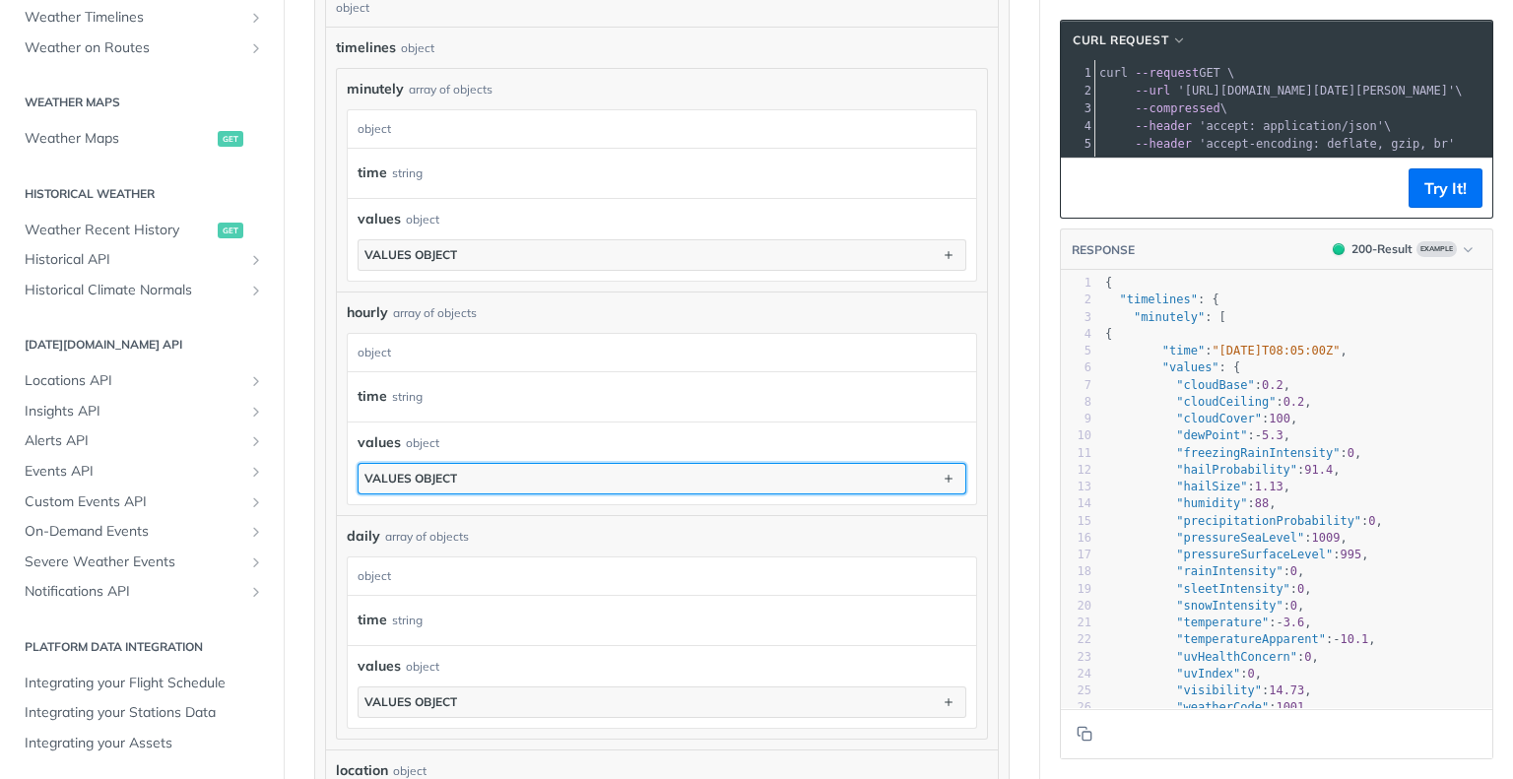
click at [634, 477] on button "values object" at bounding box center [661, 479] width 607 height 30
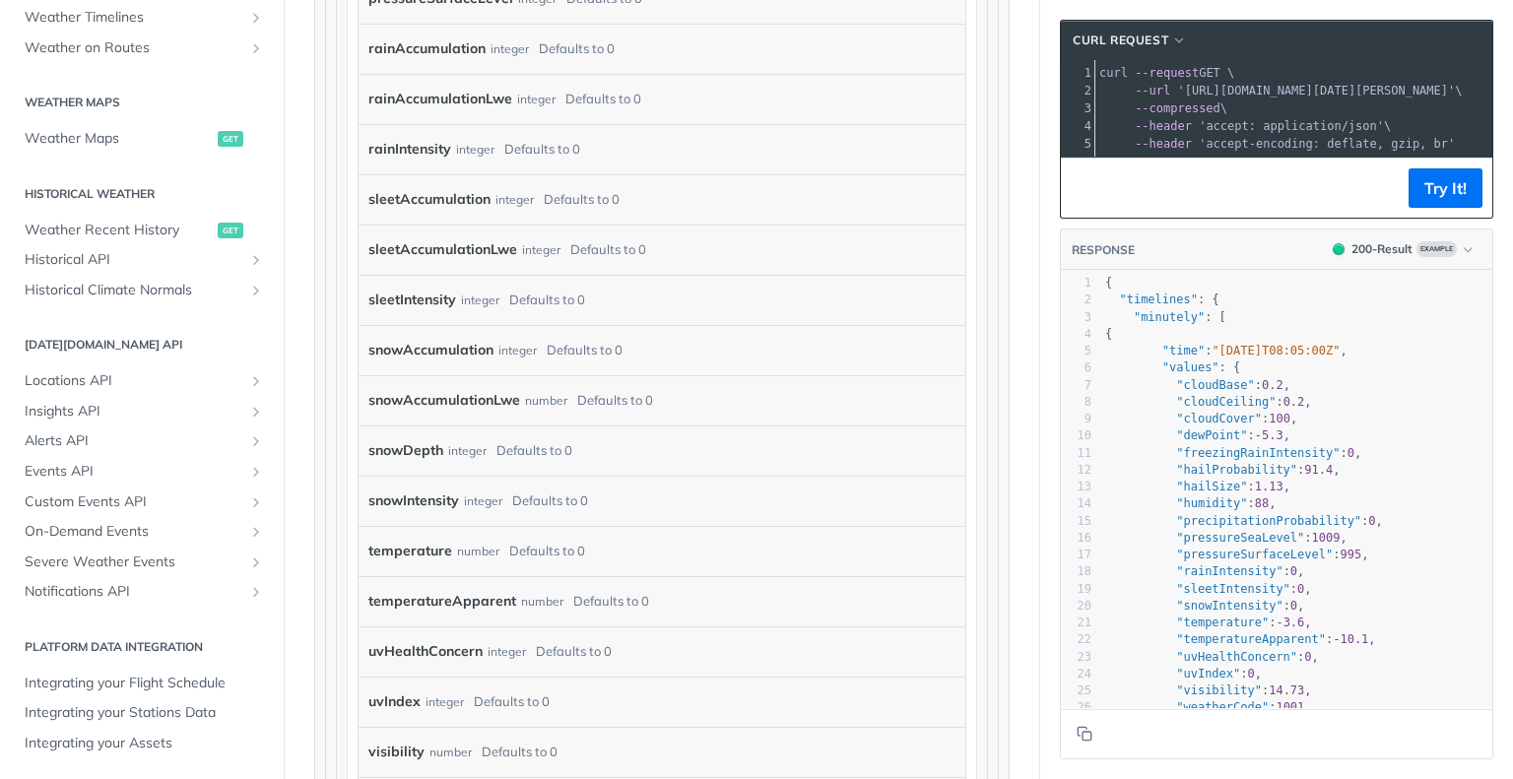
scroll to position [2444, 0]
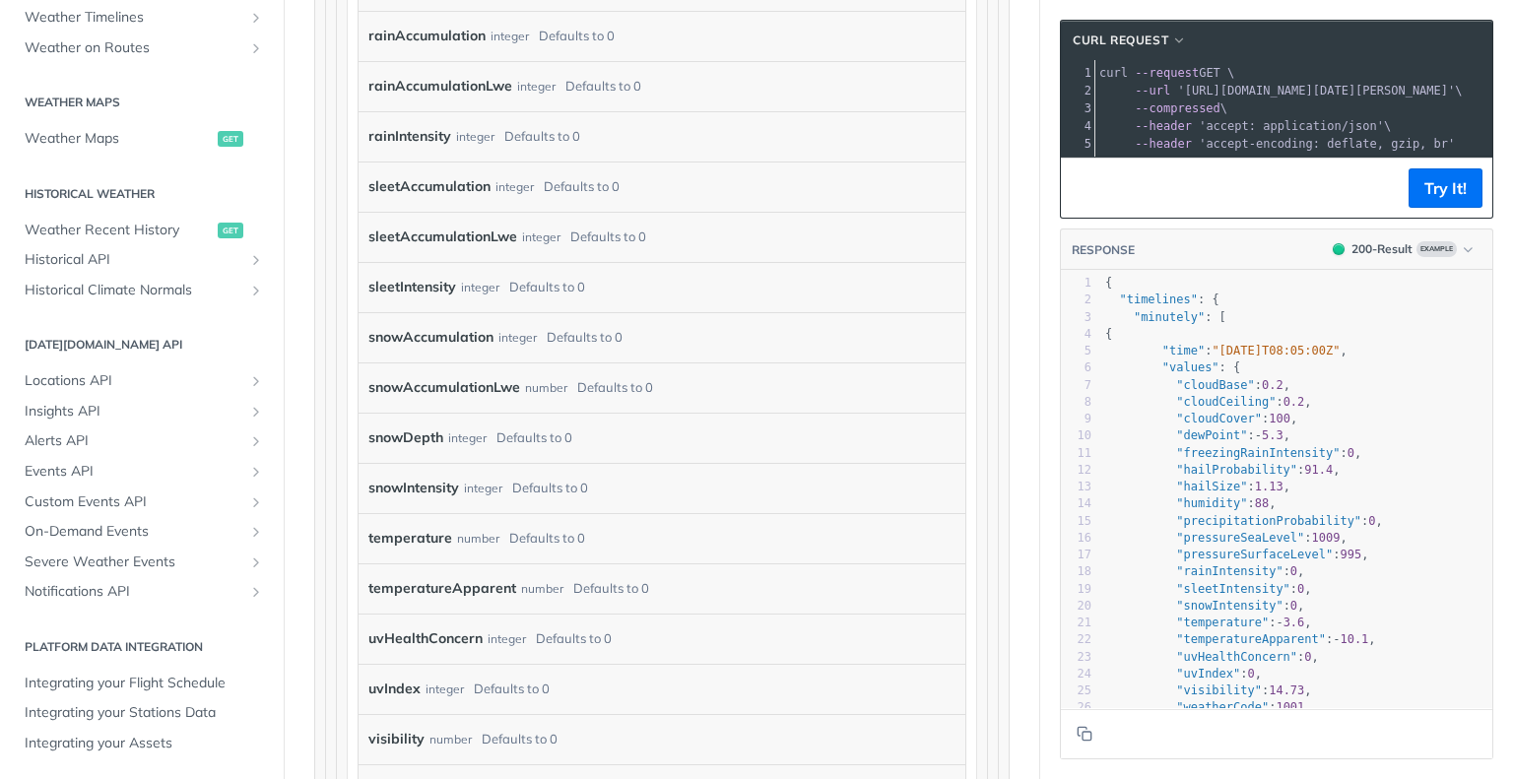
click at [580, 549] on div "Defaults to 0" at bounding box center [547, 538] width 76 height 29
click at [411, 542] on label "temperature" at bounding box center [410, 538] width 84 height 29
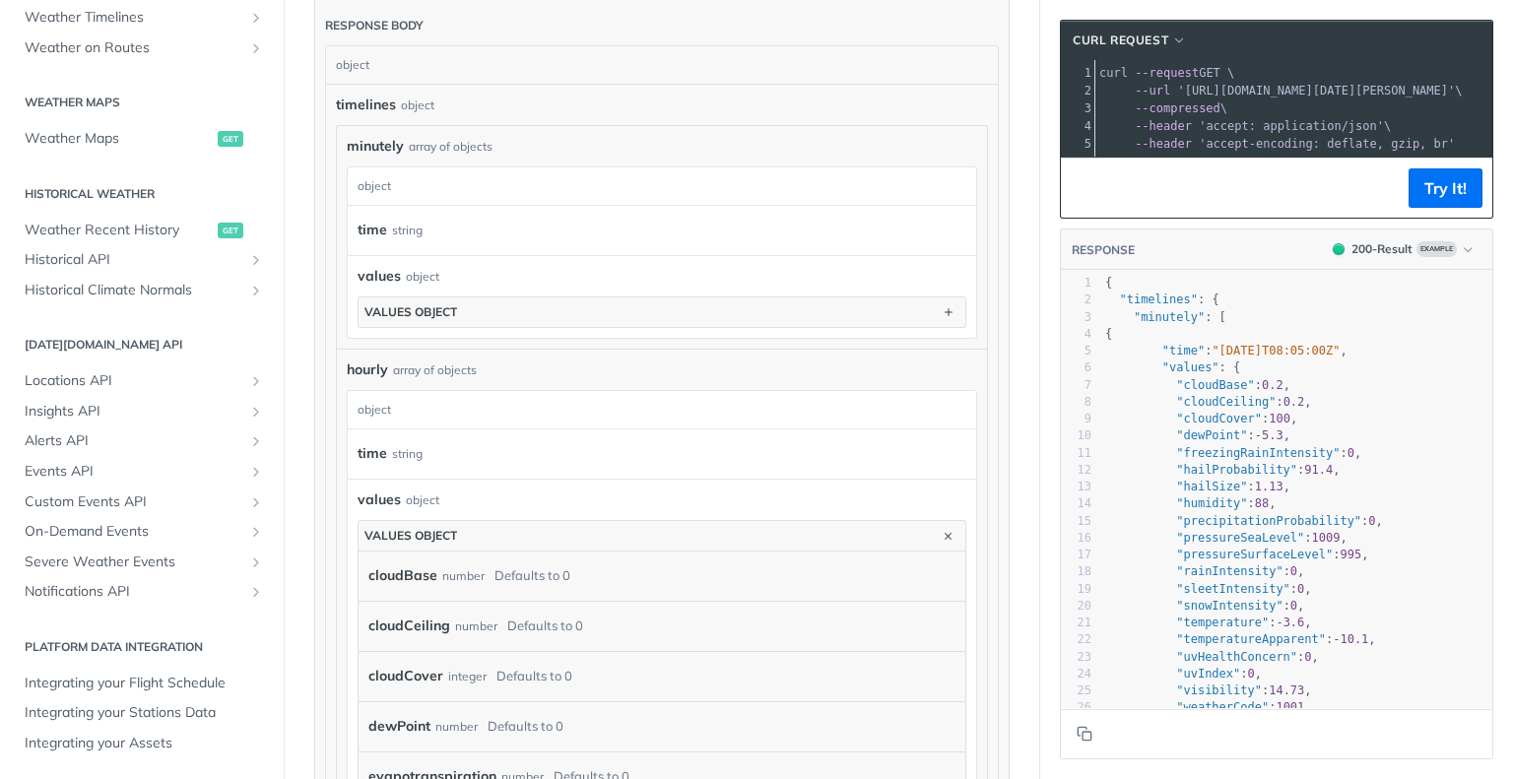
scroll to position [1193, 0]
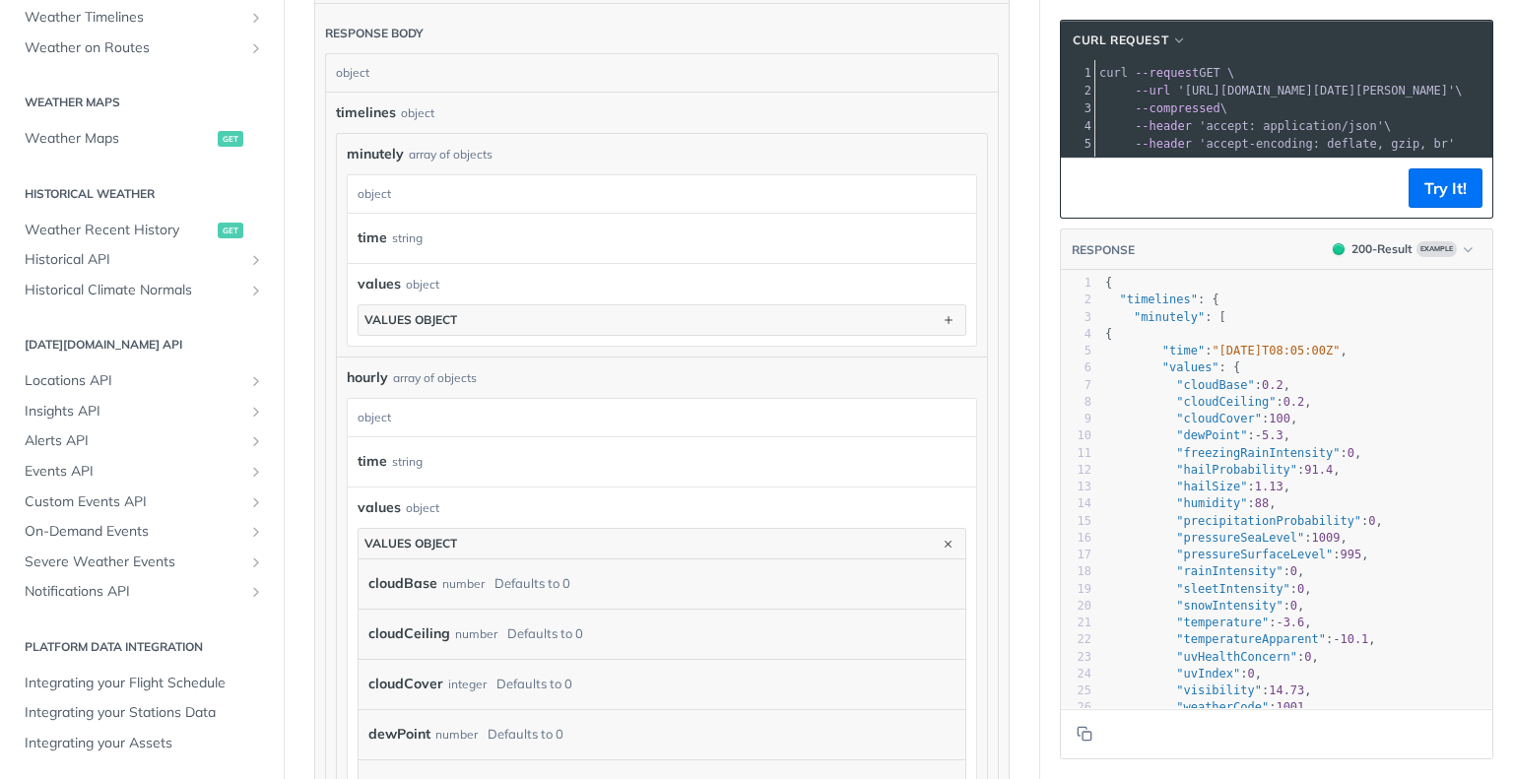
click at [530, 454] on div "time string" at bounding box center [656, 462] width 599 height 30
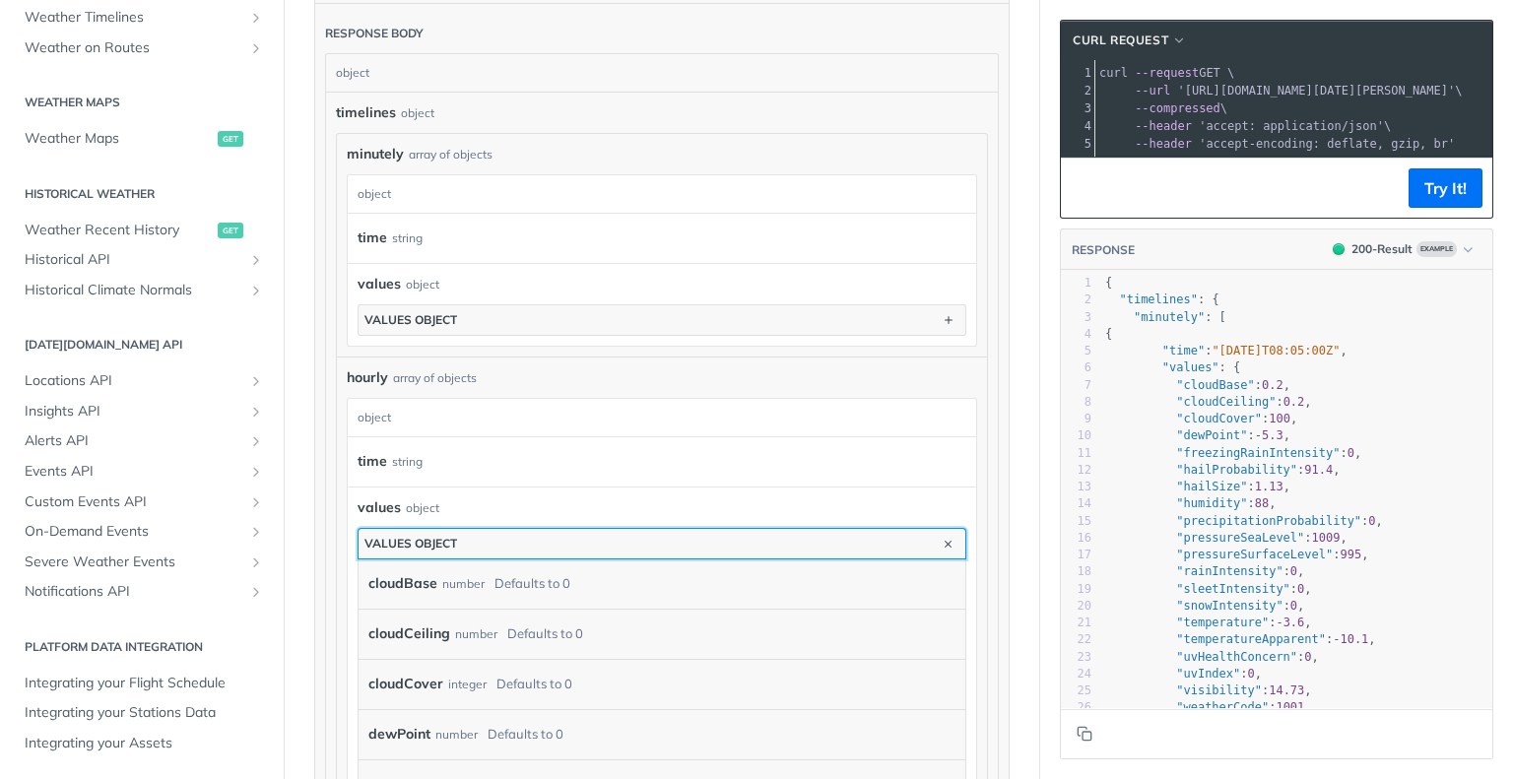
click at [557, 537] on button "values object" at bounding box center [661, 544] width 607 height 30
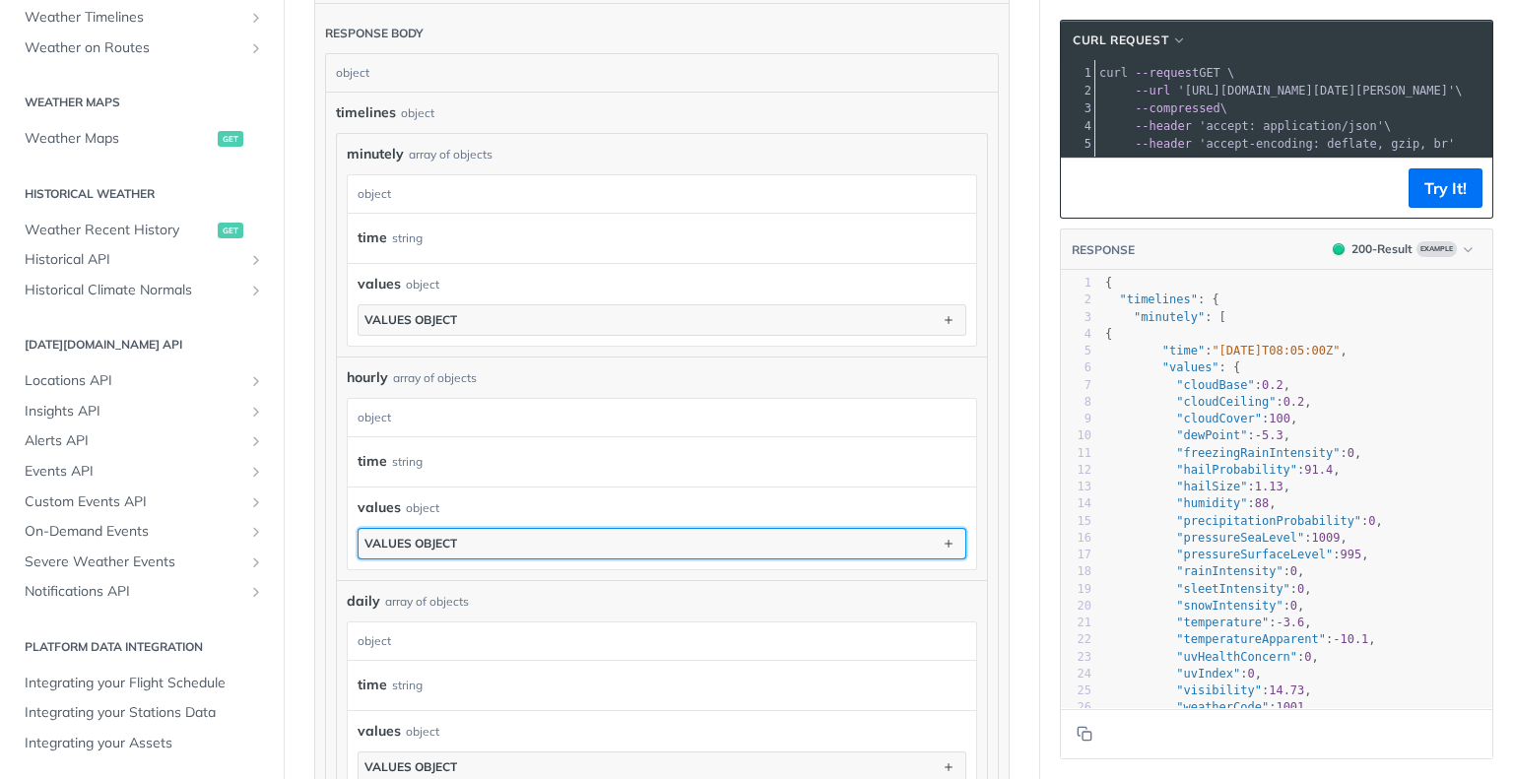
click at [557, 537] on button "values object" at bounding box center [661, 544] width 607 height 30
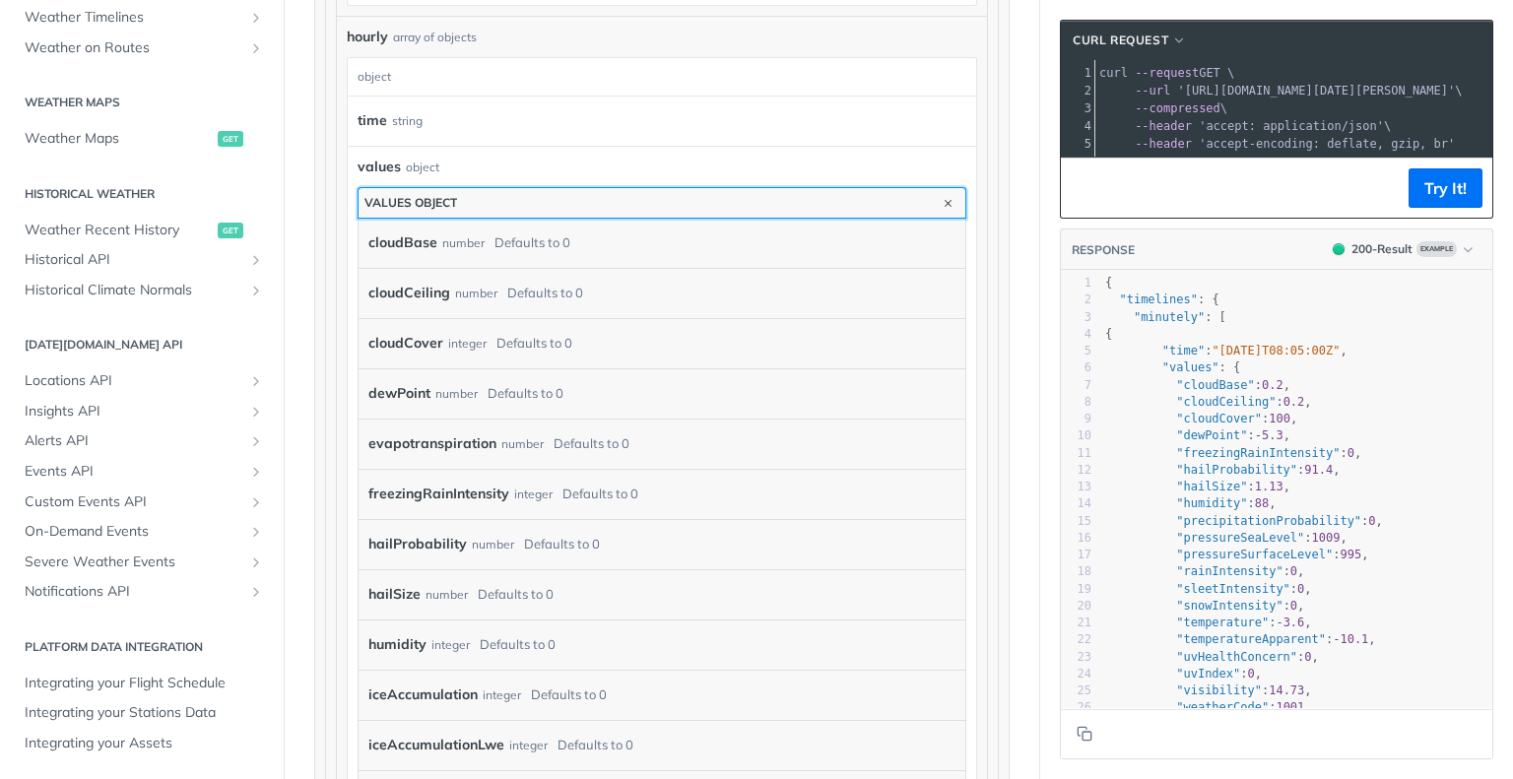
scroll to position [1481, 0]
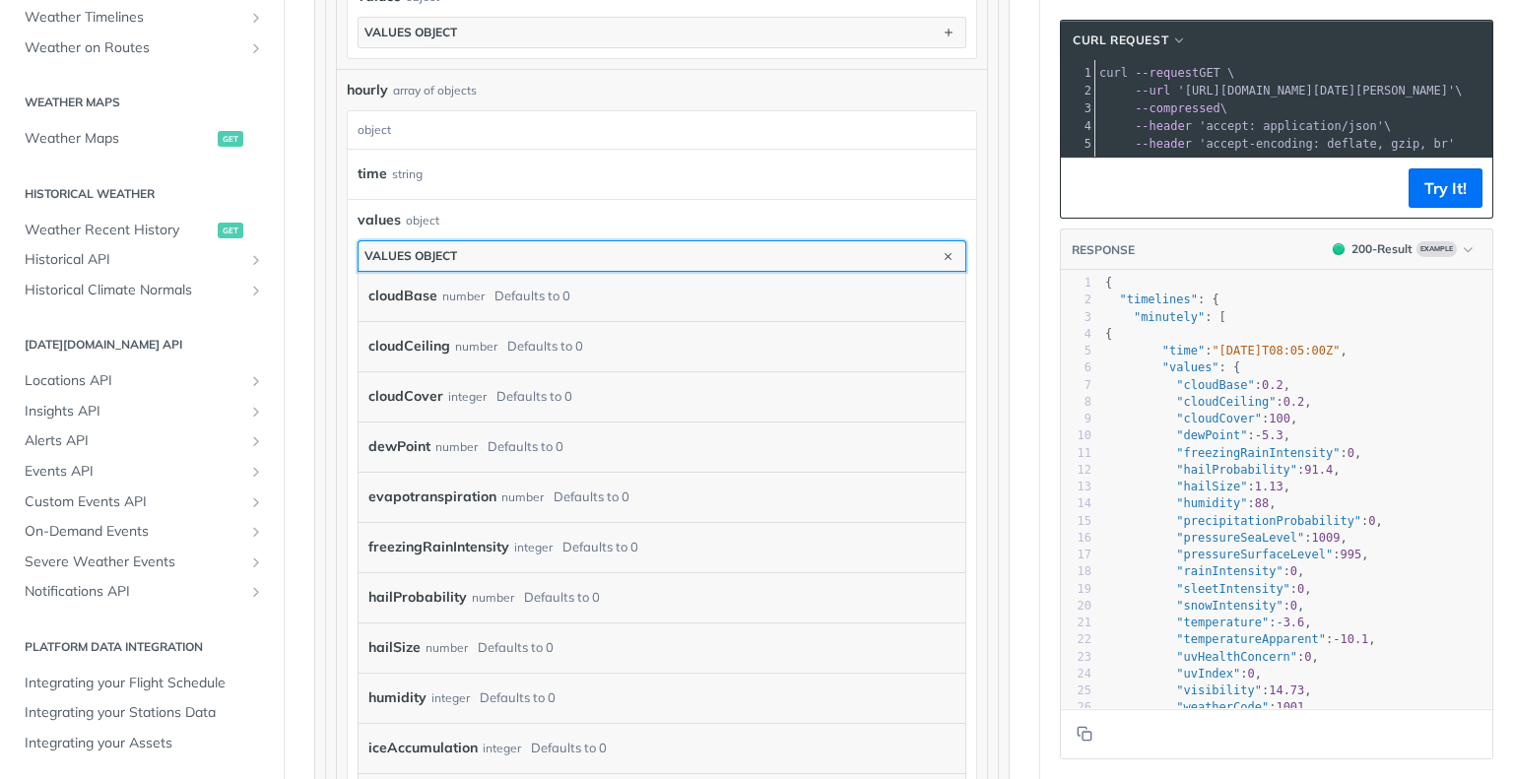
click at [756, 248] on button "values object" at bounding box center [661, 256] width 607 height 30
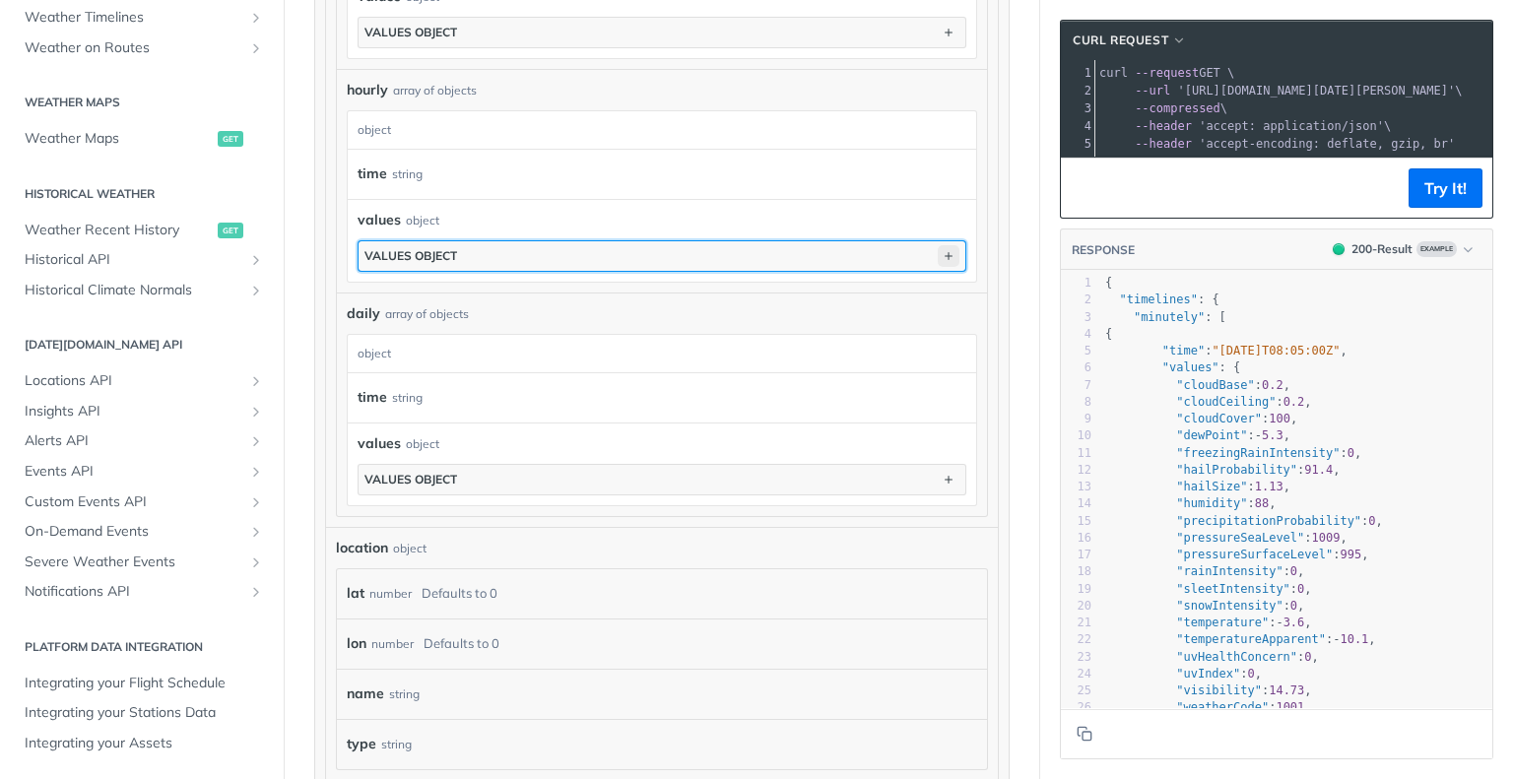
click at [937, 247] on icon "button" at bounding box center [948, 256] width 22 height 22
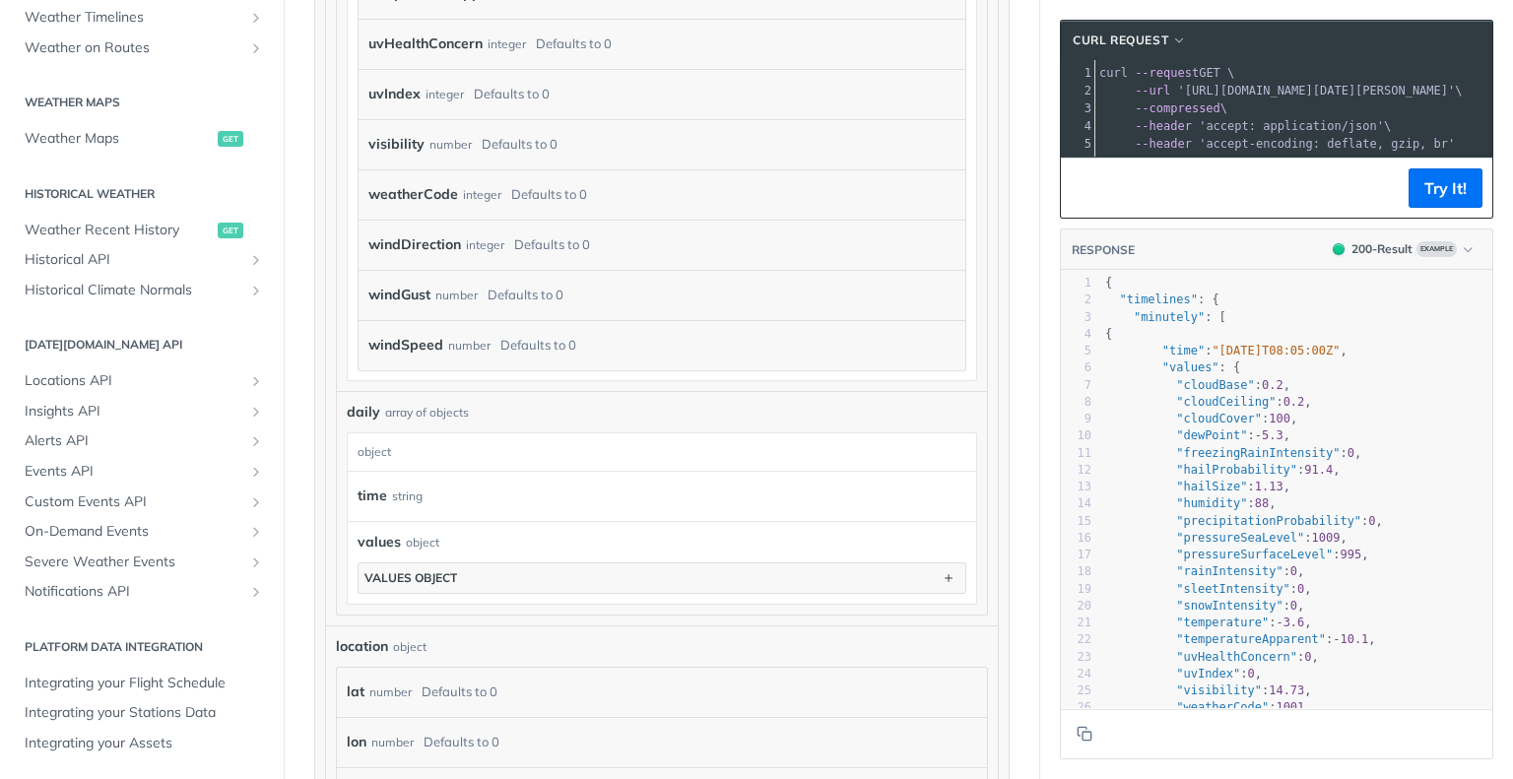
scroll to position [3041, 0]
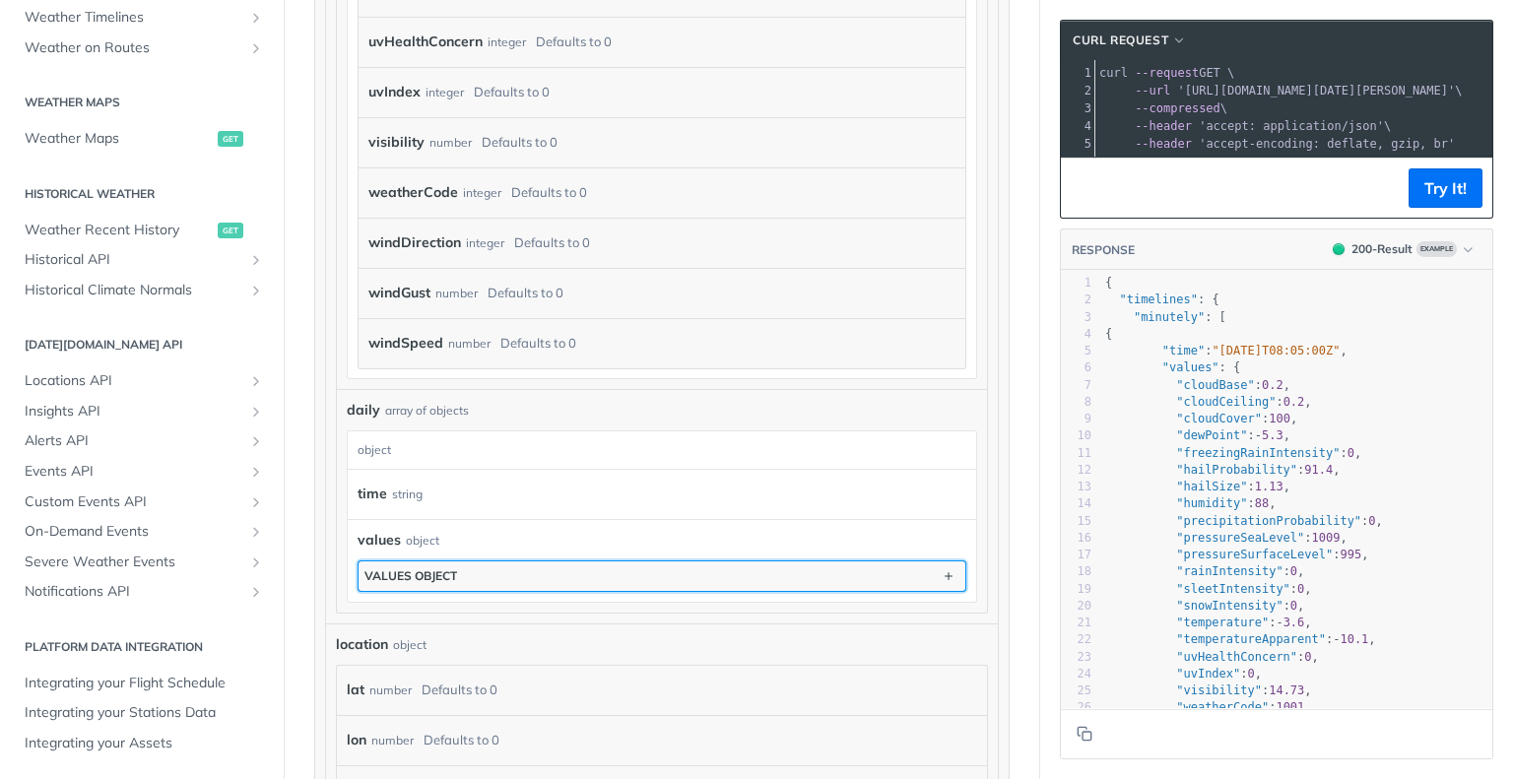
click at [475, 591] on button "values object" at bounding box center [661, 576] width 607 height 30
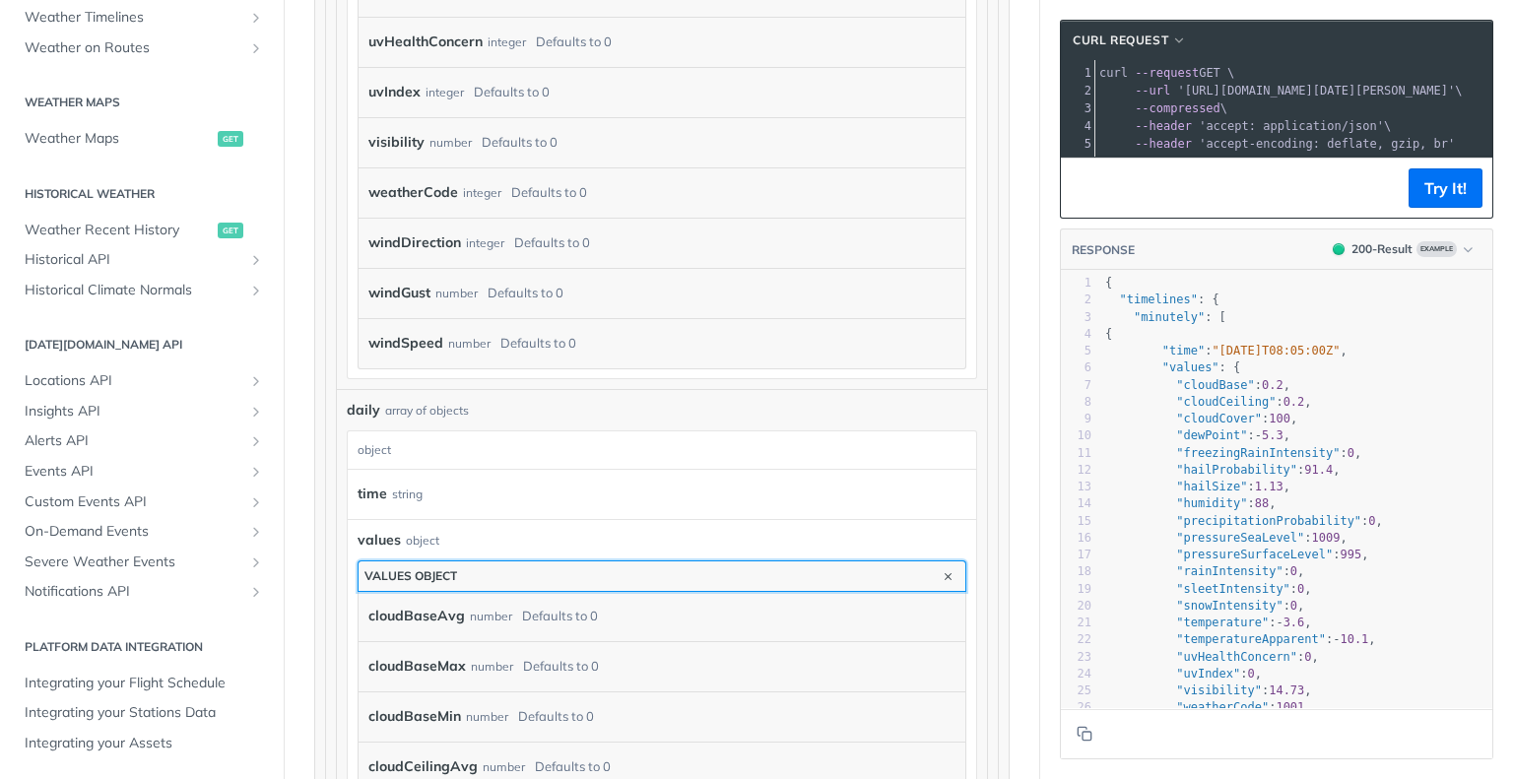
click at [499, 586] on button "values object" at bounding box center [661, 576] width 607 height 30
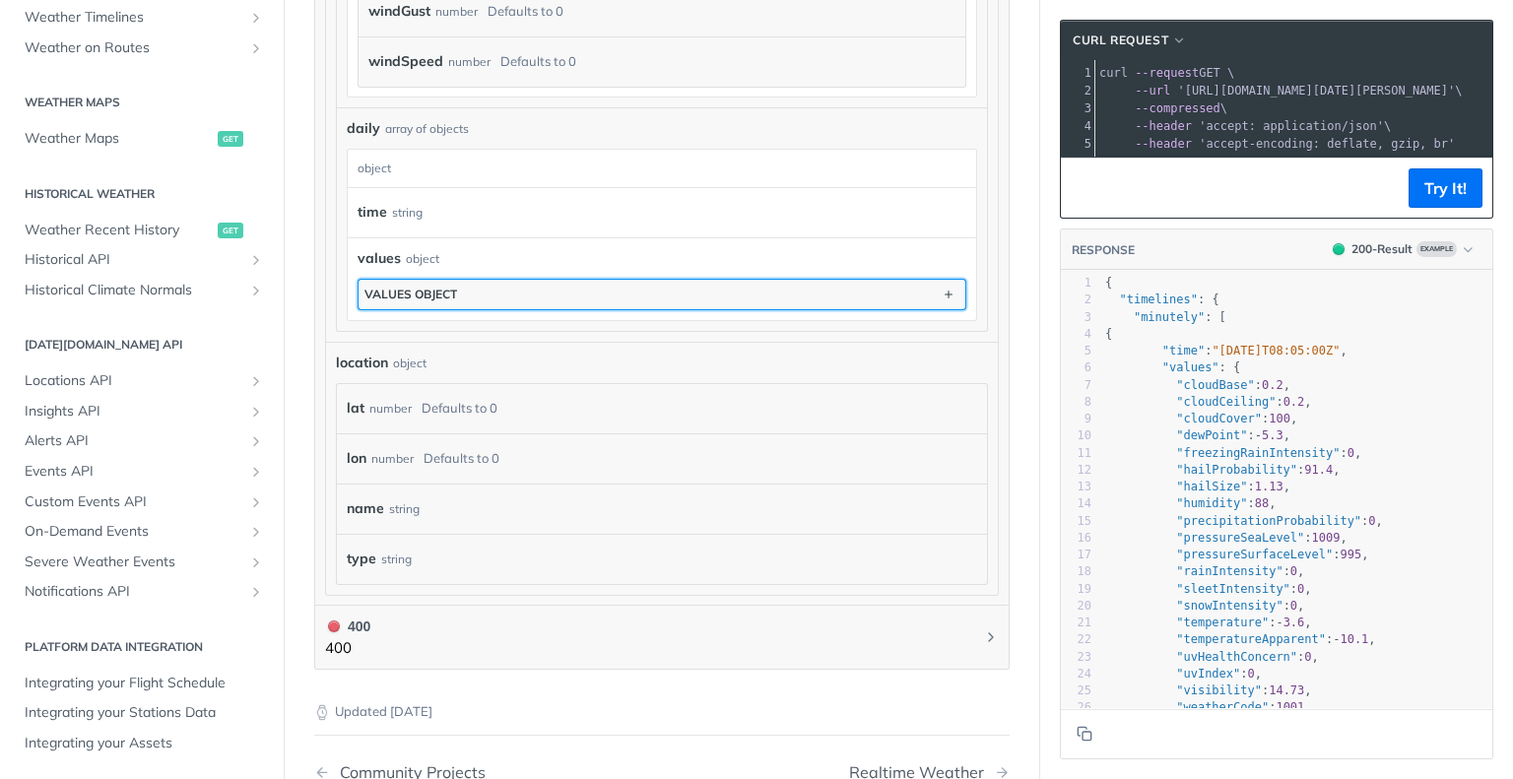
scroll to position [3324, 0]
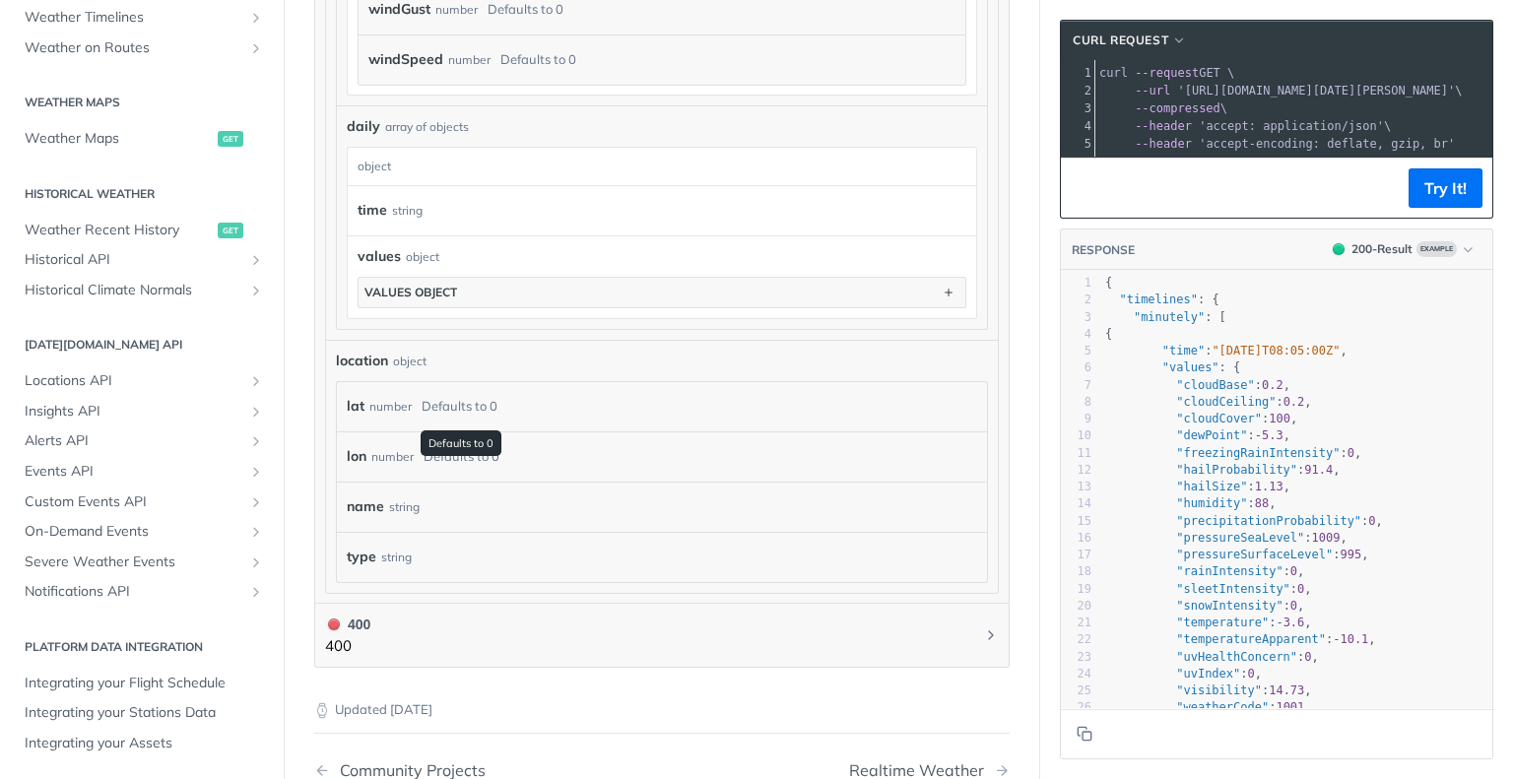
click at [466, 419] on div "Defaults to 0" at bounding box center [459, 406] width 76 height 29
click at [491, 418] on div "Defaults to 0" at bounding box center [459, 406] width 76 height 29
click at [533, 413] on div "lat number Defaults to 0" at bounding box center [662, 407] width 630 height 30
click at [563, 480] on div "lon number Defaults to 0" at bounding box center [662, 456] width 650 height 50
click at [535, 522] on div "name string" at bounding box center [662, 507] width 630 height 30
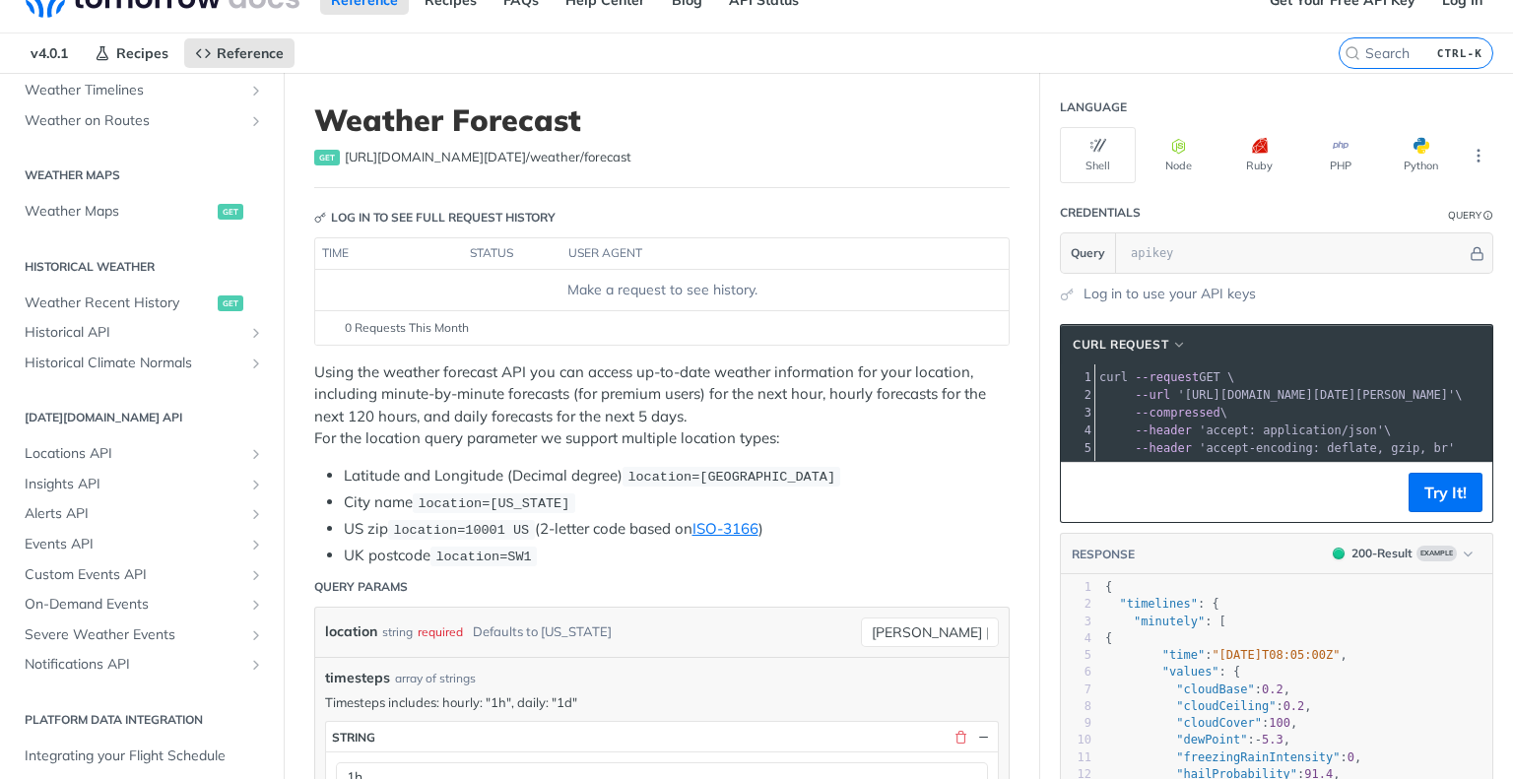
scroll to position [32, 0]
click at [1221, 291] on link "Log in to use your API keys" at bounding box center [1169, 295] width 172 height 21
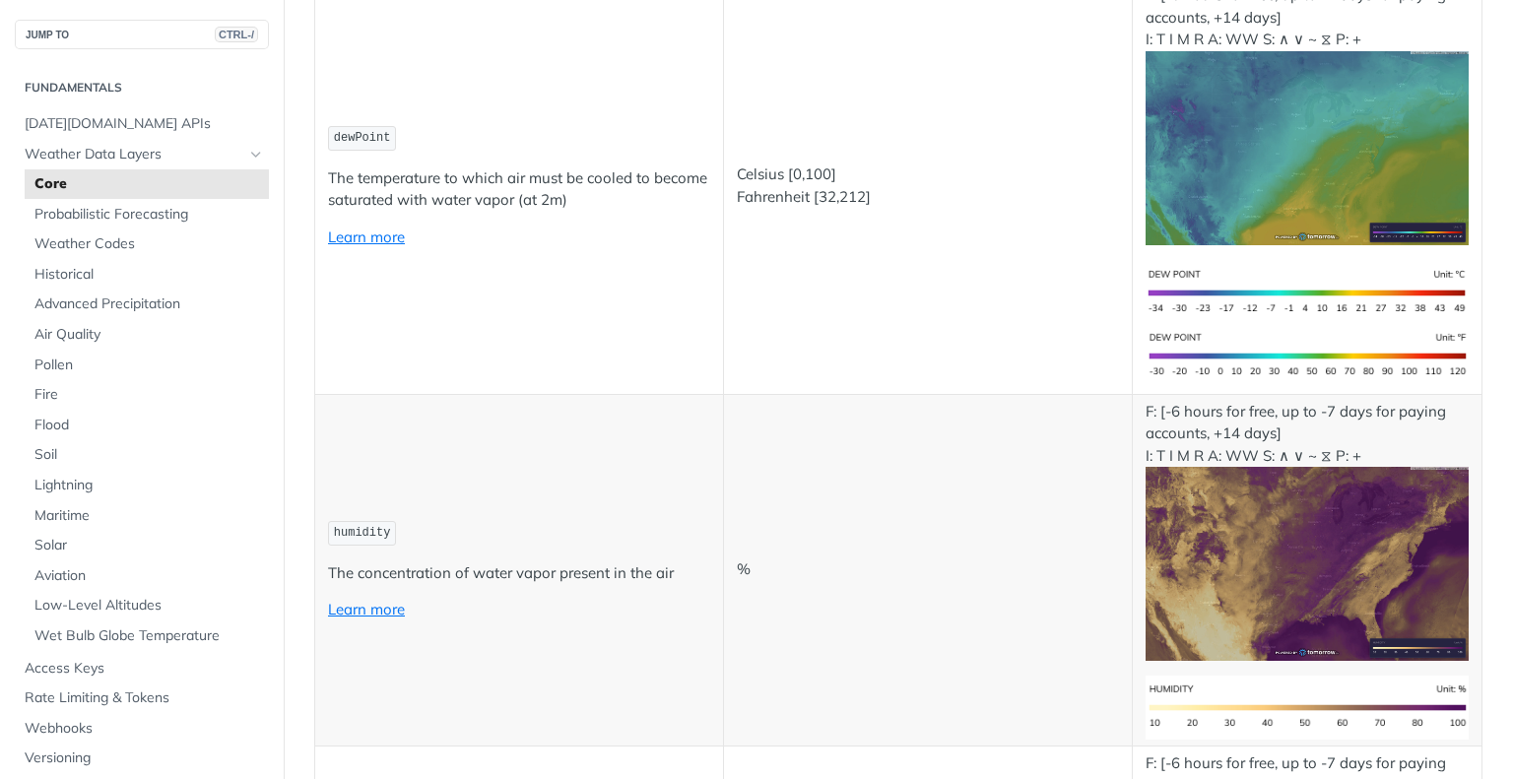
scroll to position [1024, 0]
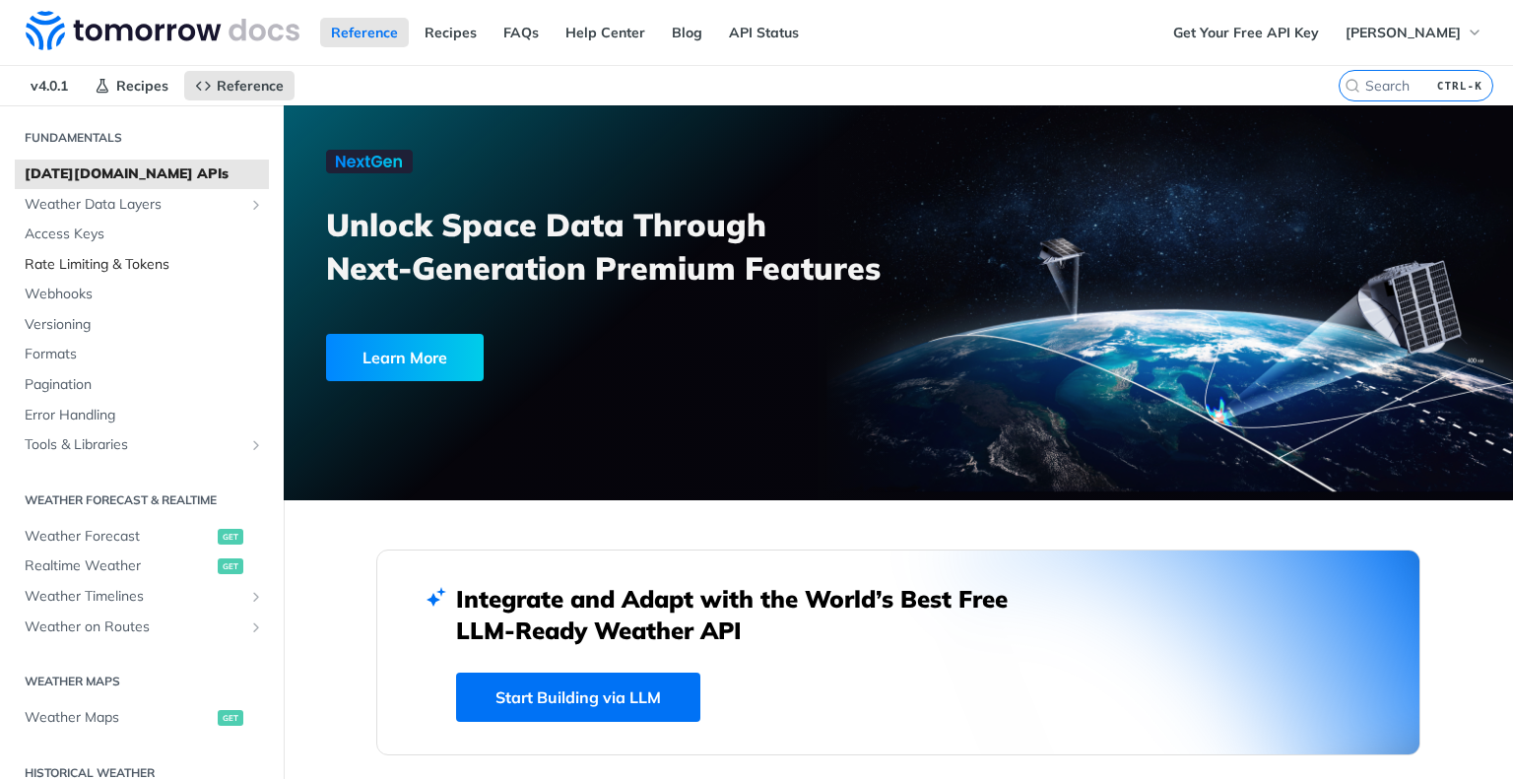
scroll to position [59, 0]
click at [95, 523] on span "Weather Forecast" at bounding box center [119, 533] width 188 height 20
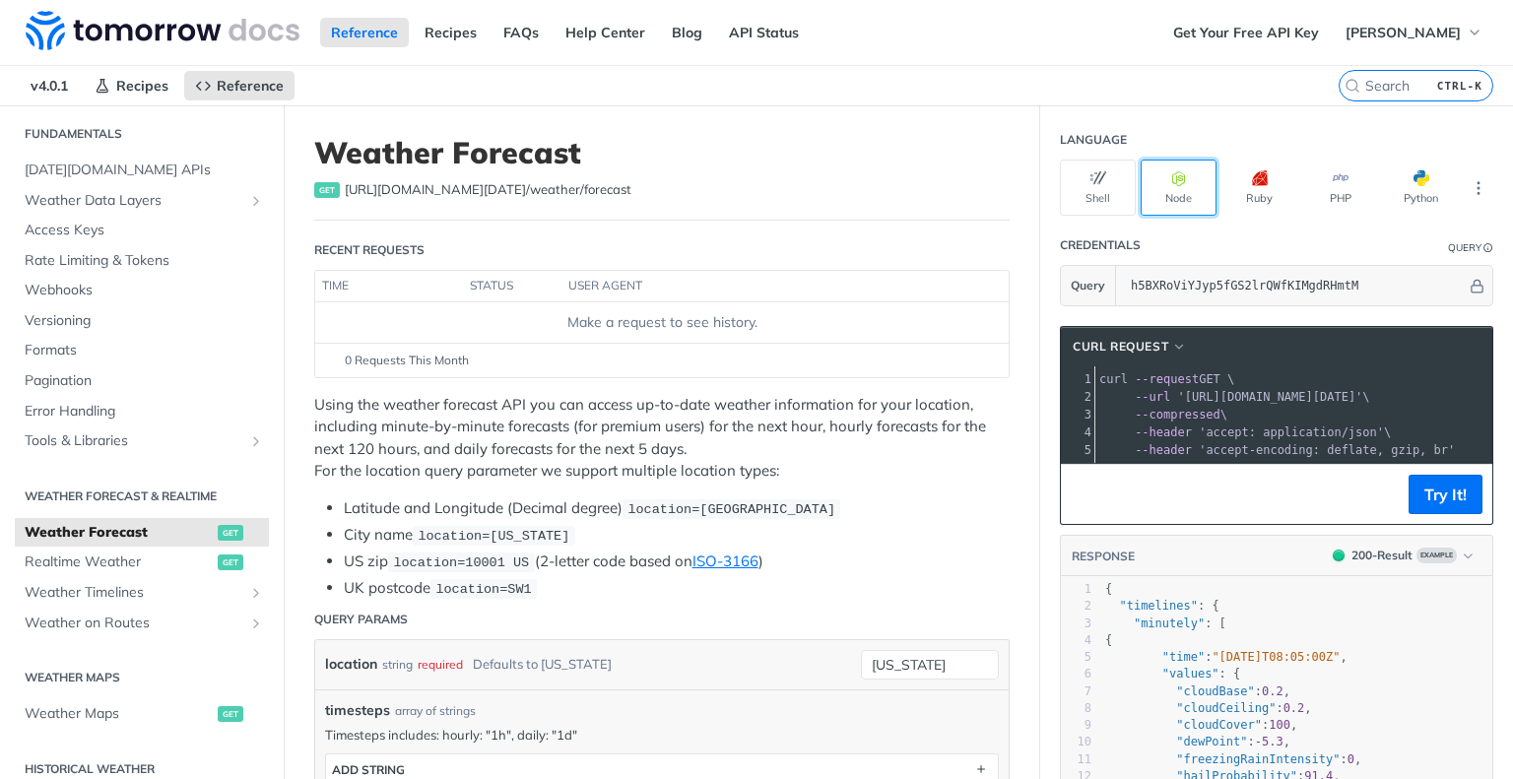
click at [1164, 200] on button "Node" at bounding box center [1178, 188] width 76 height 56
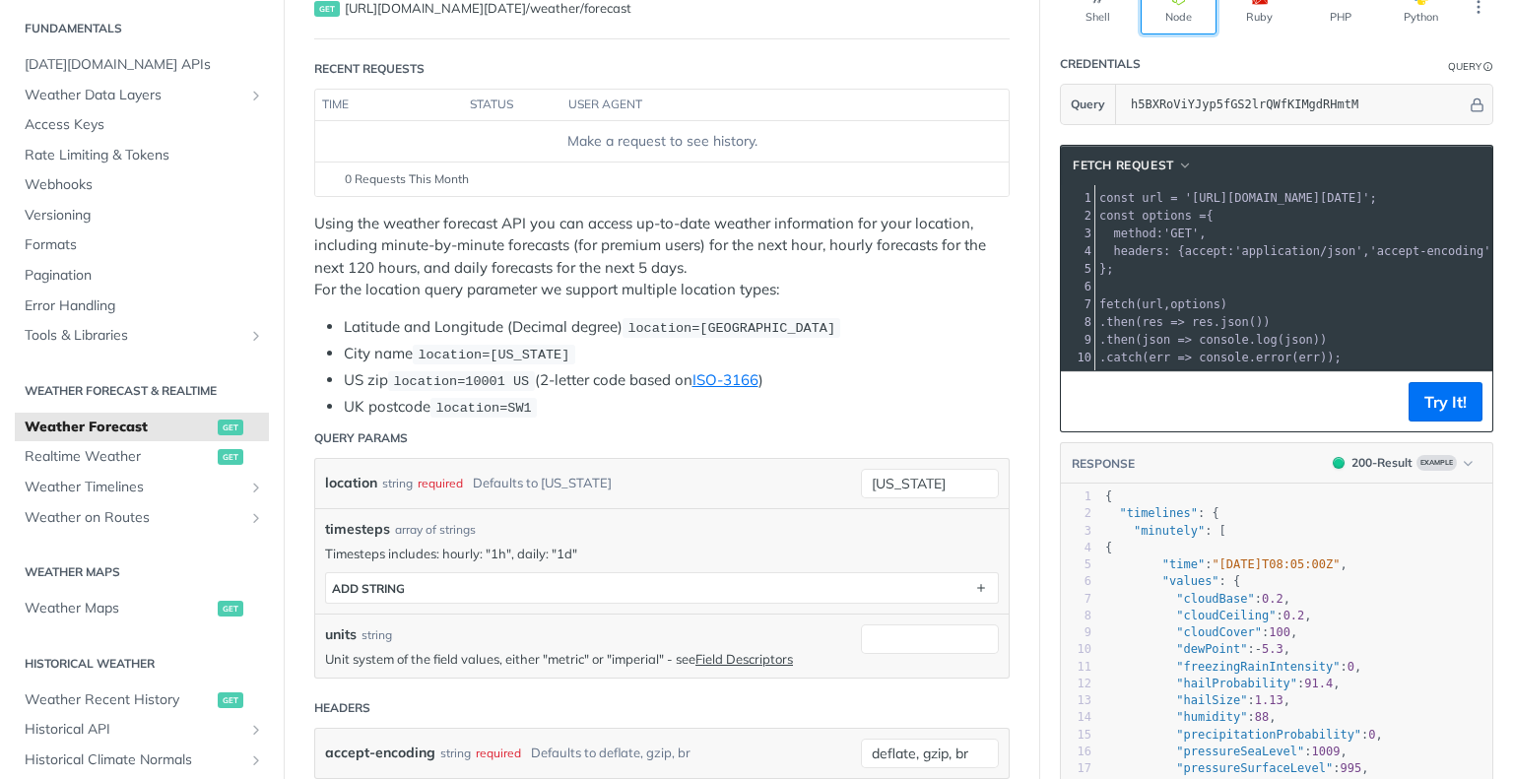
scroll to position [183, 0]
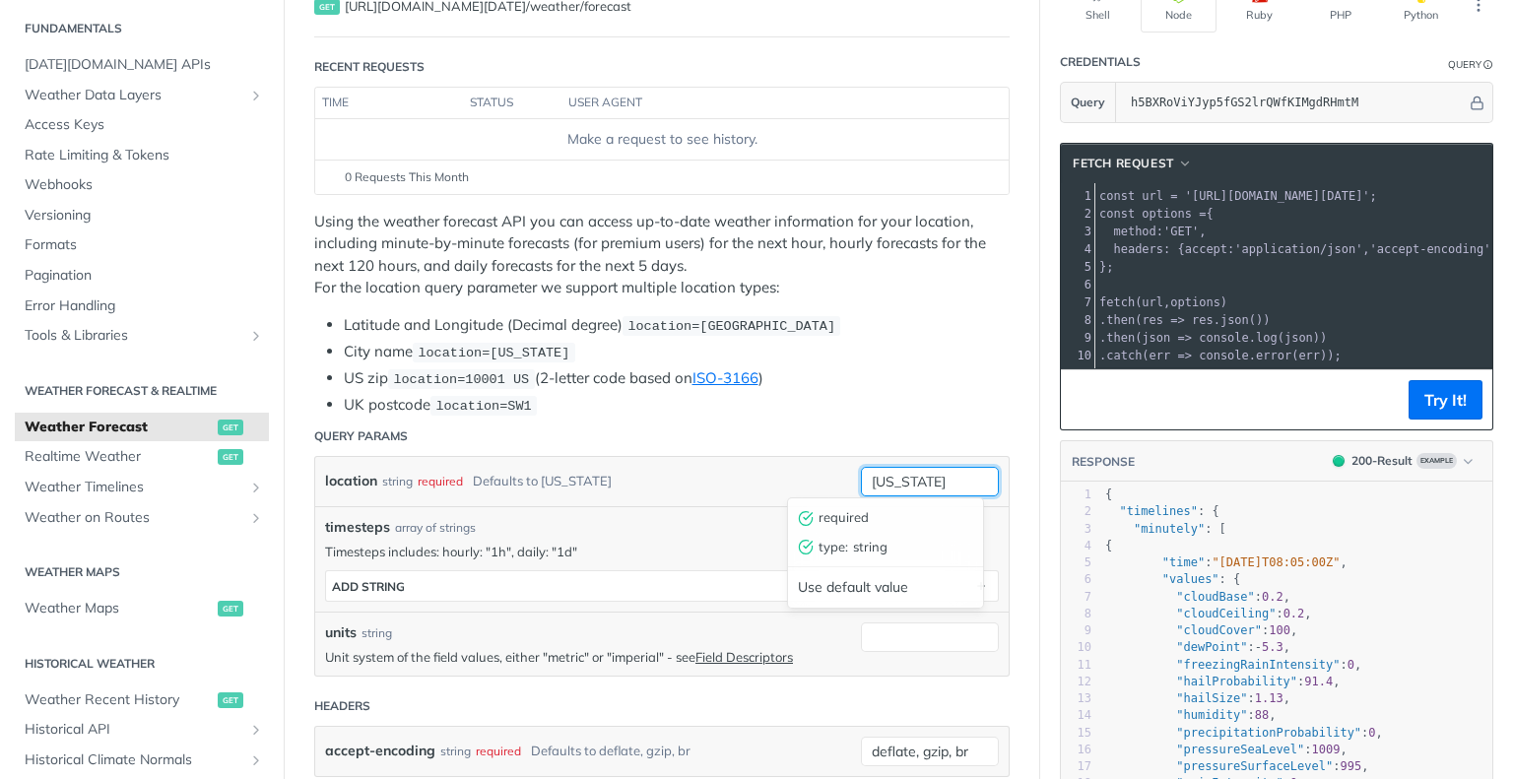
click at [927, 483] on input "new york" at bounding box center [930, 482] width 138 height 30
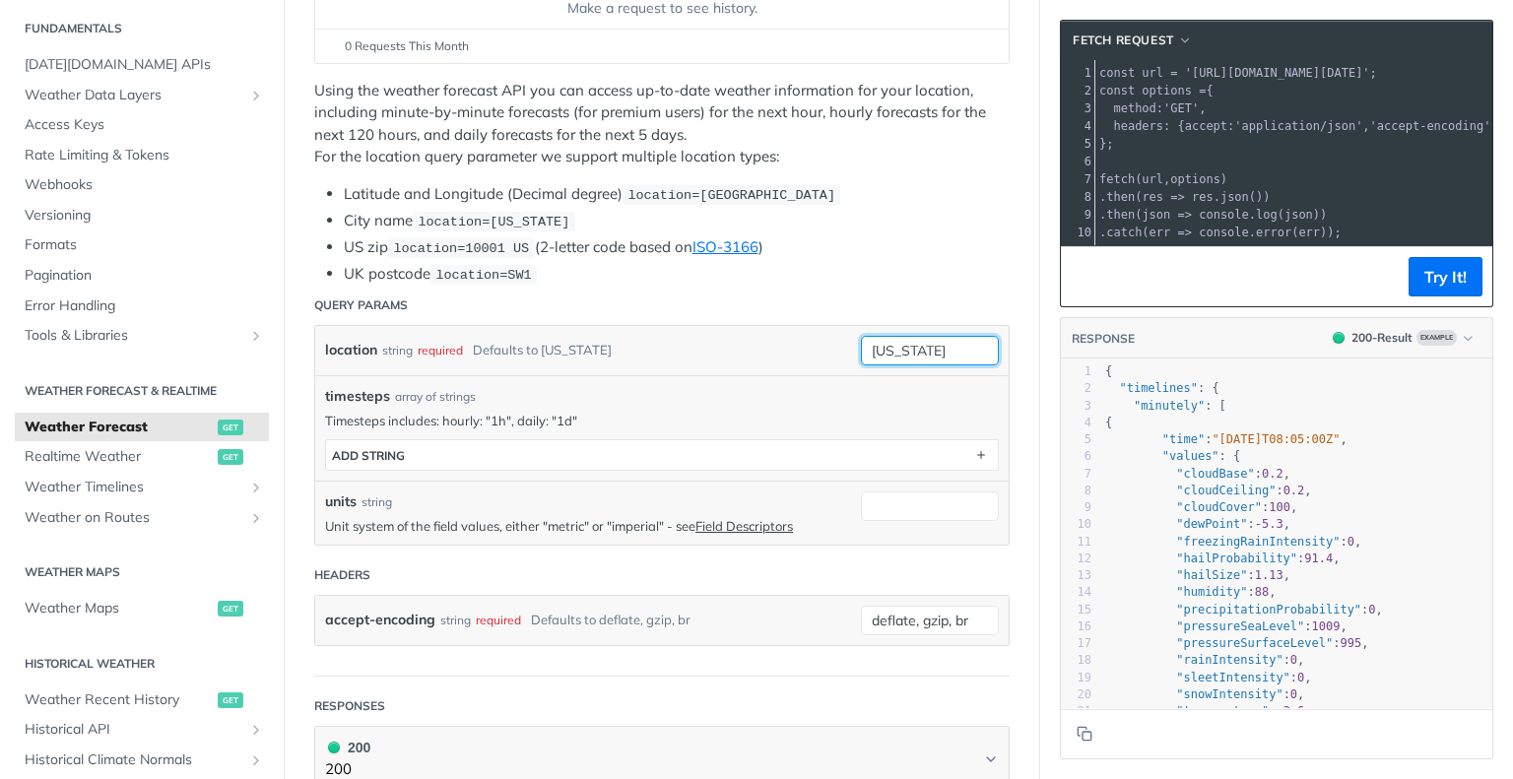
scroll to position [313, 0]
type input "Owings Mills"
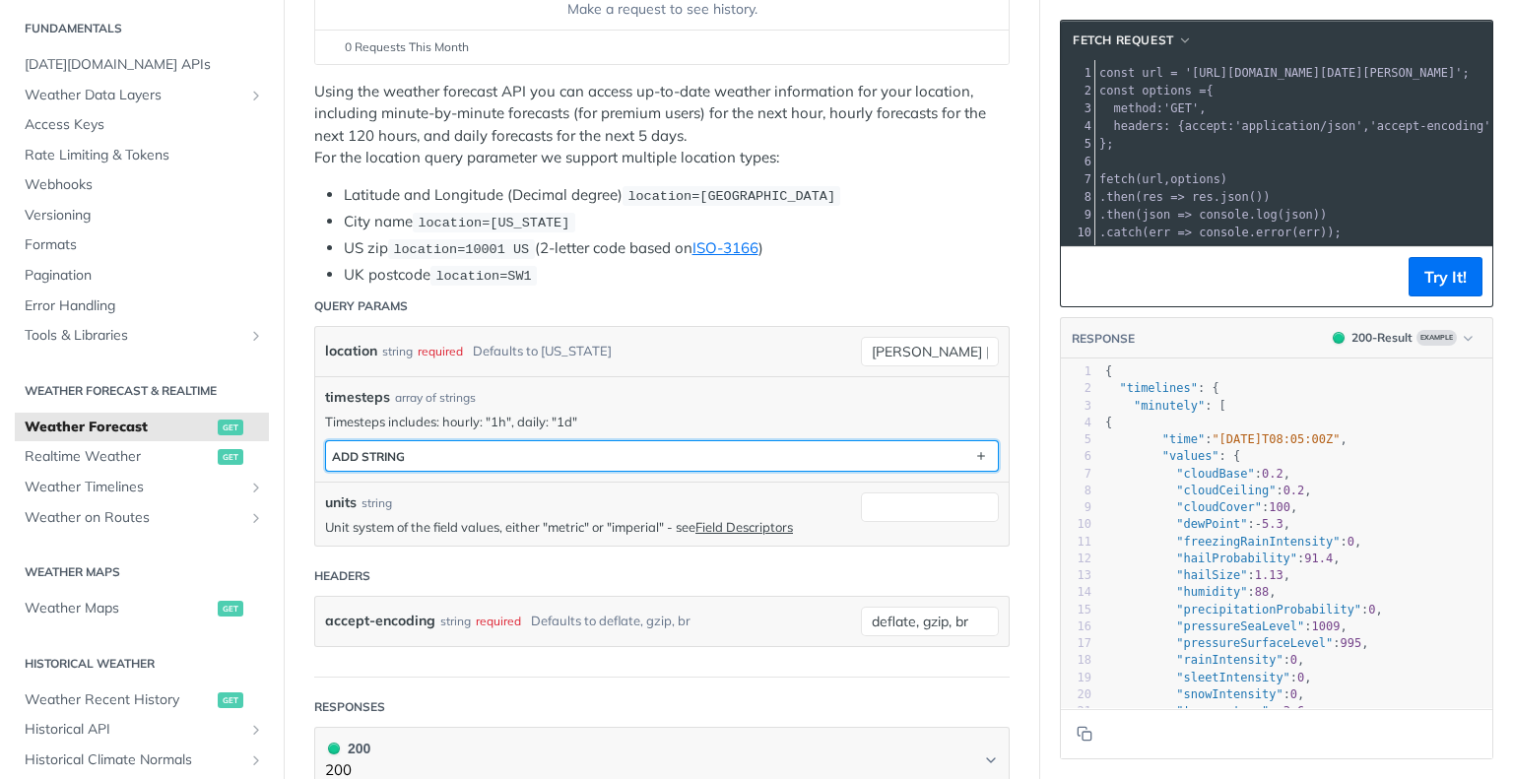
click at [733, 441] on button "ADD string" at bounding box center [662, 456] width 672 height 30
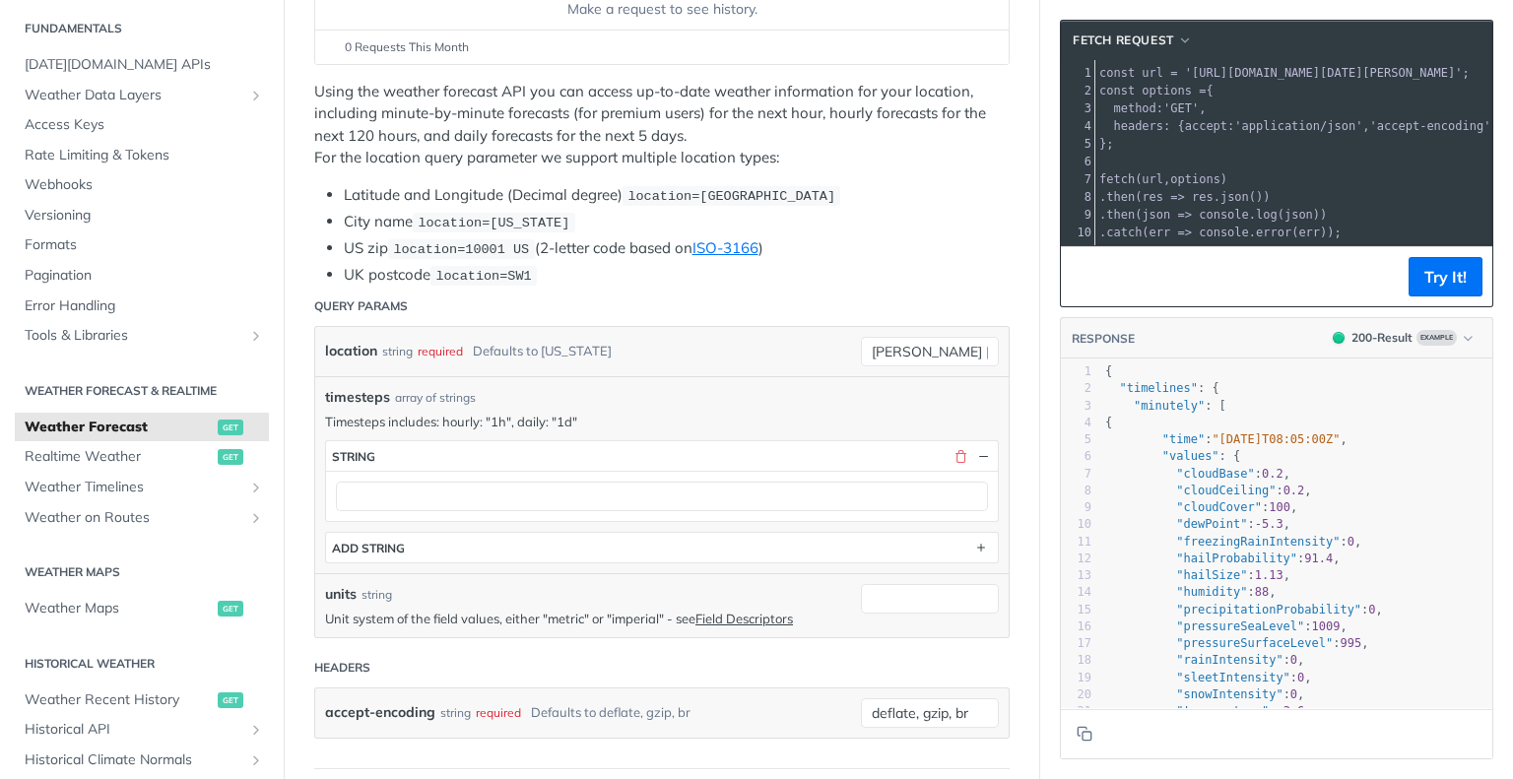
click at [442, 350] on div "required" at bounding box center [440, 351] width 45 height 29
click at [603, 340] on div "location string required Defaults to new york" at bounding box center [588, 352] width 526 height 30
click at [694, 341] on div "location string required Defaults to new york" at bounding box center [588, 352] width 526 height 30
click at [917, 352] on input "Owings Mills" at bounding box center [930, 352] width 138 height 30
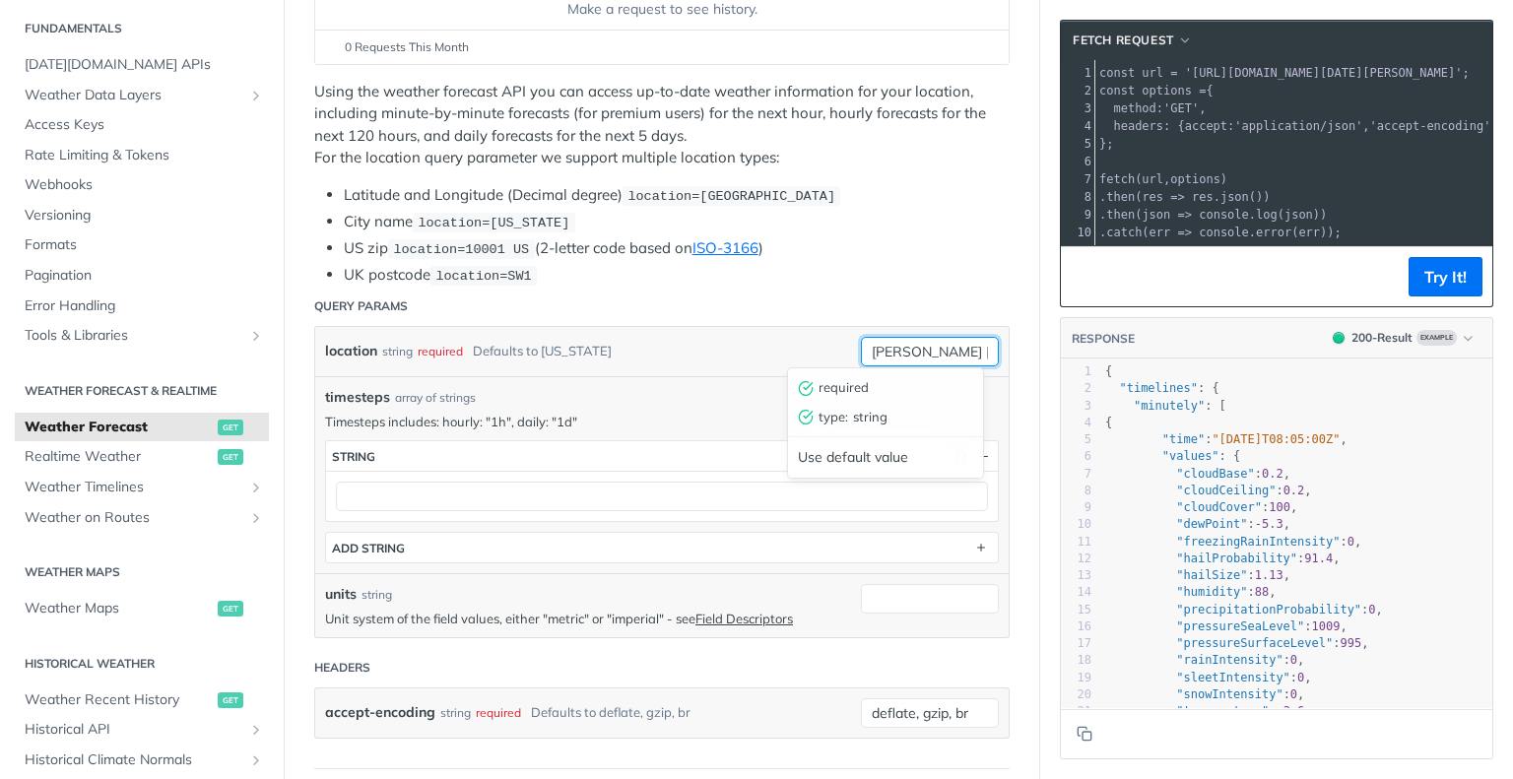
click at [917, 352] on input "Owings Mills" at bounding box center [930, 352] width 138 height 30
paste input "39.452 -76.744"
click at [913, 347] on input "39.452 -76.744" at bounding box center [930, 352] width 138 height 30
type input "39.452,-76.744"
click at [677, 304] on header "Query Params" at bounding box center [661, 306] width 695 height 39
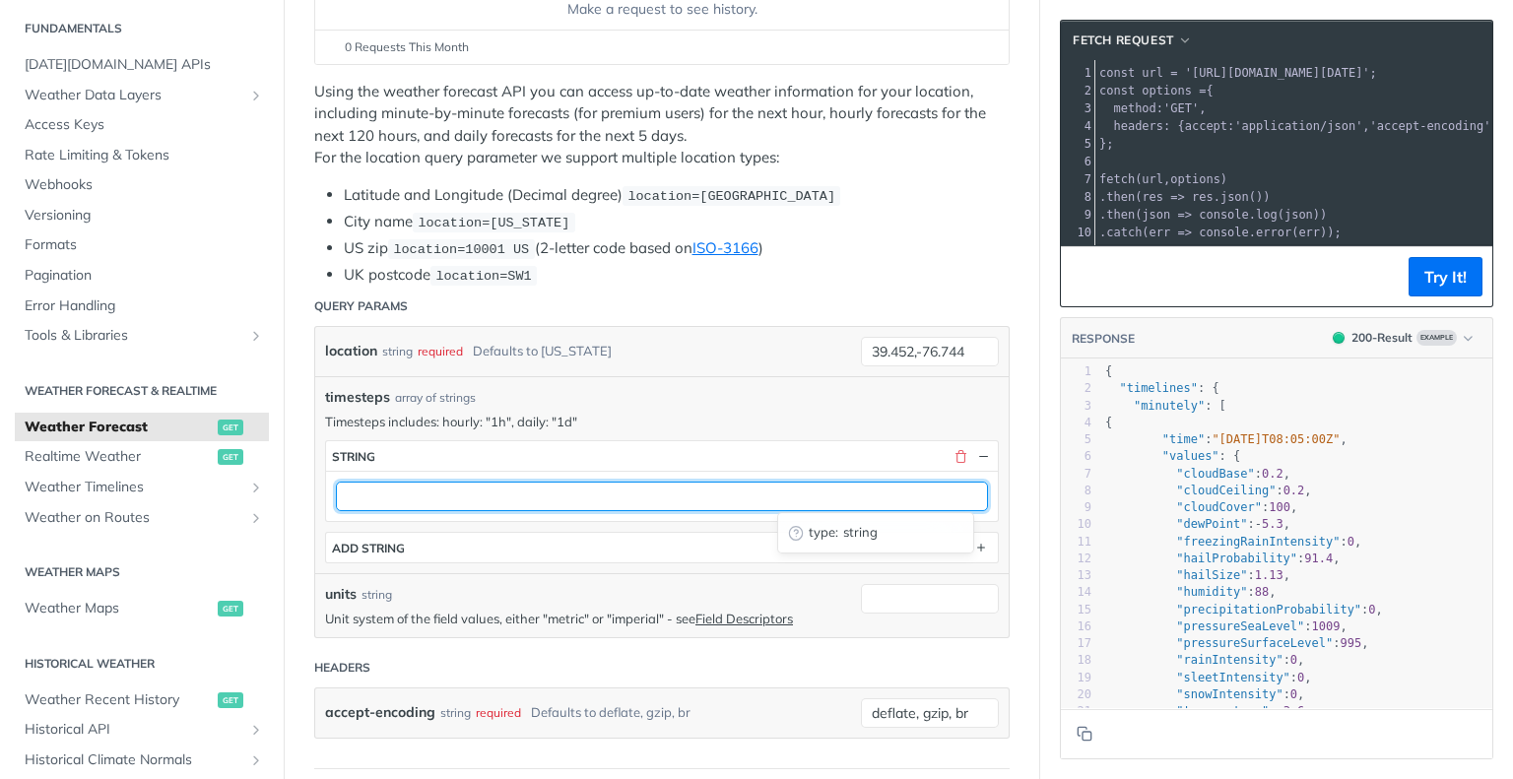
click at [614, 487] on input "text" at bounding box center [662, 497] width 652 height 30
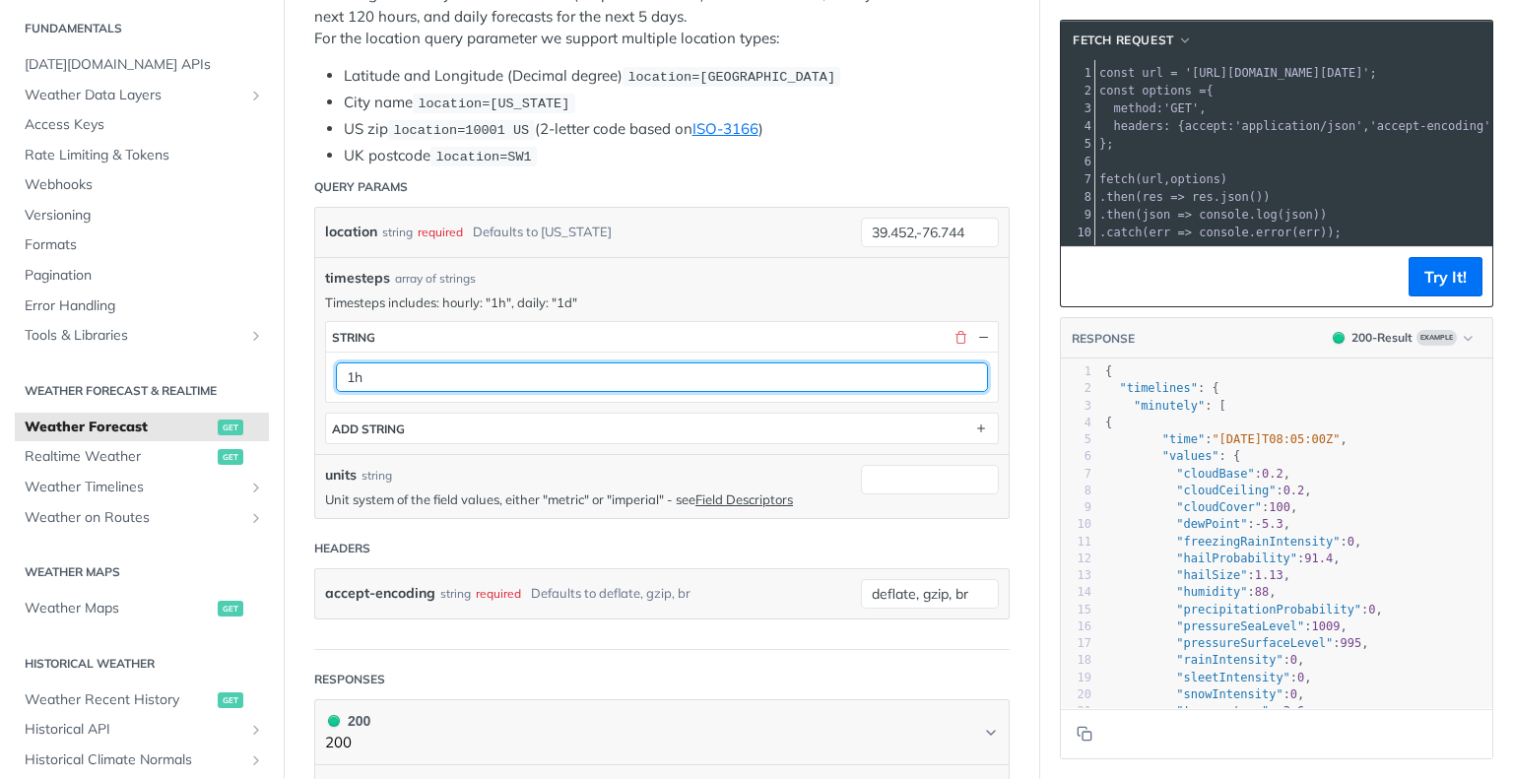
scroll to position [445, 0]
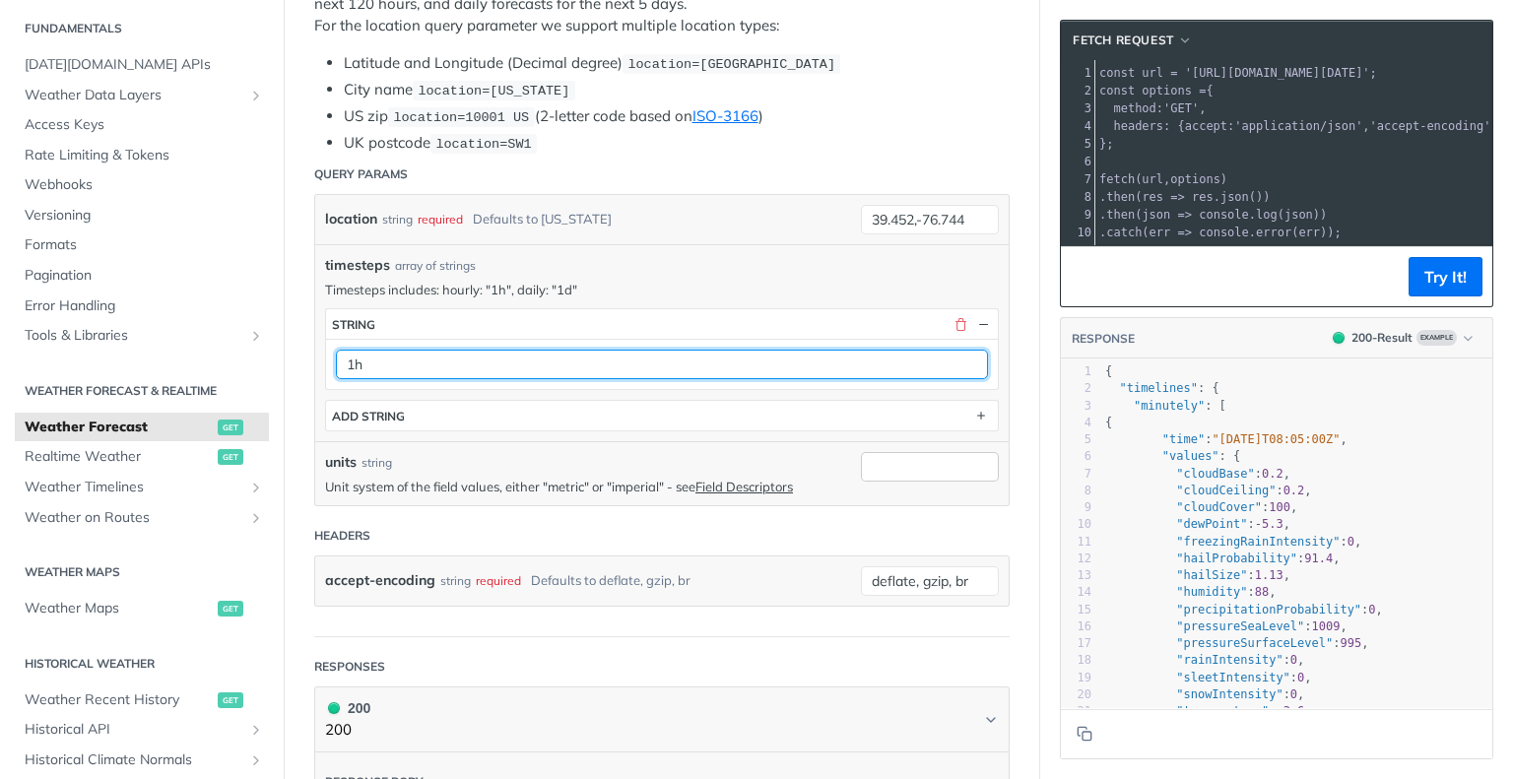
type input "1h"
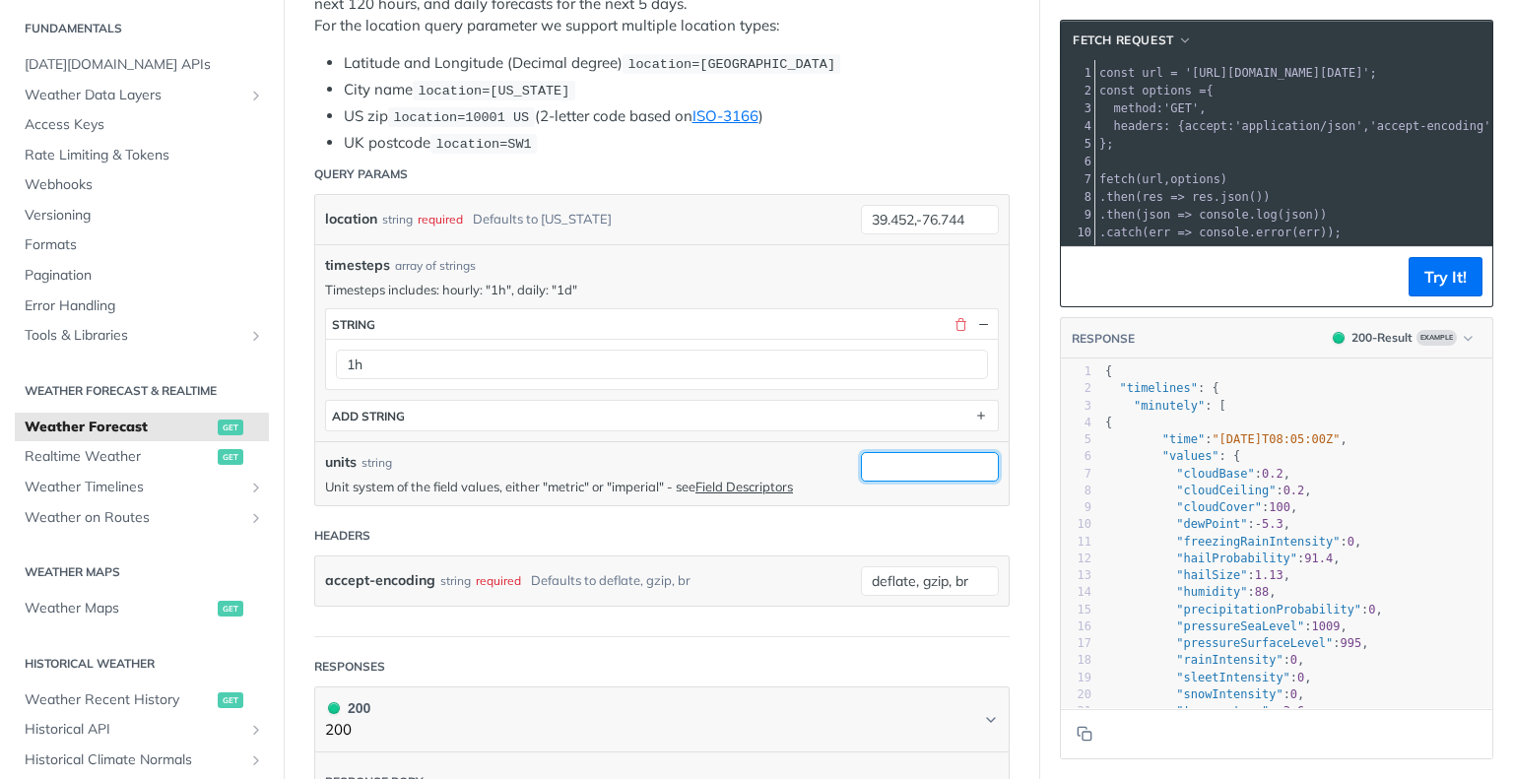
click at [879, 453] on input "units" at bounding box center [930, 467] width 138 height 30
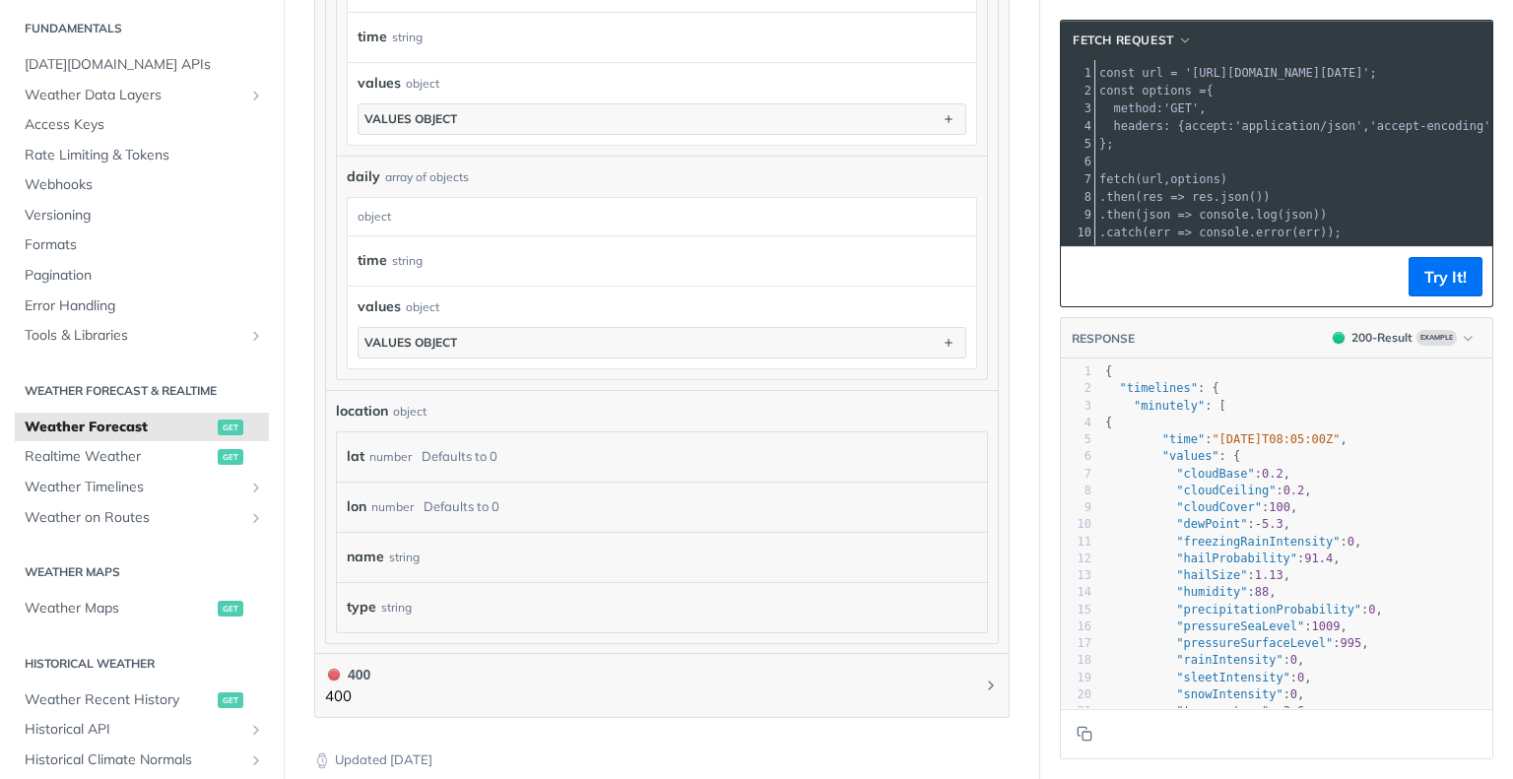
scroll to position [1627, 0]
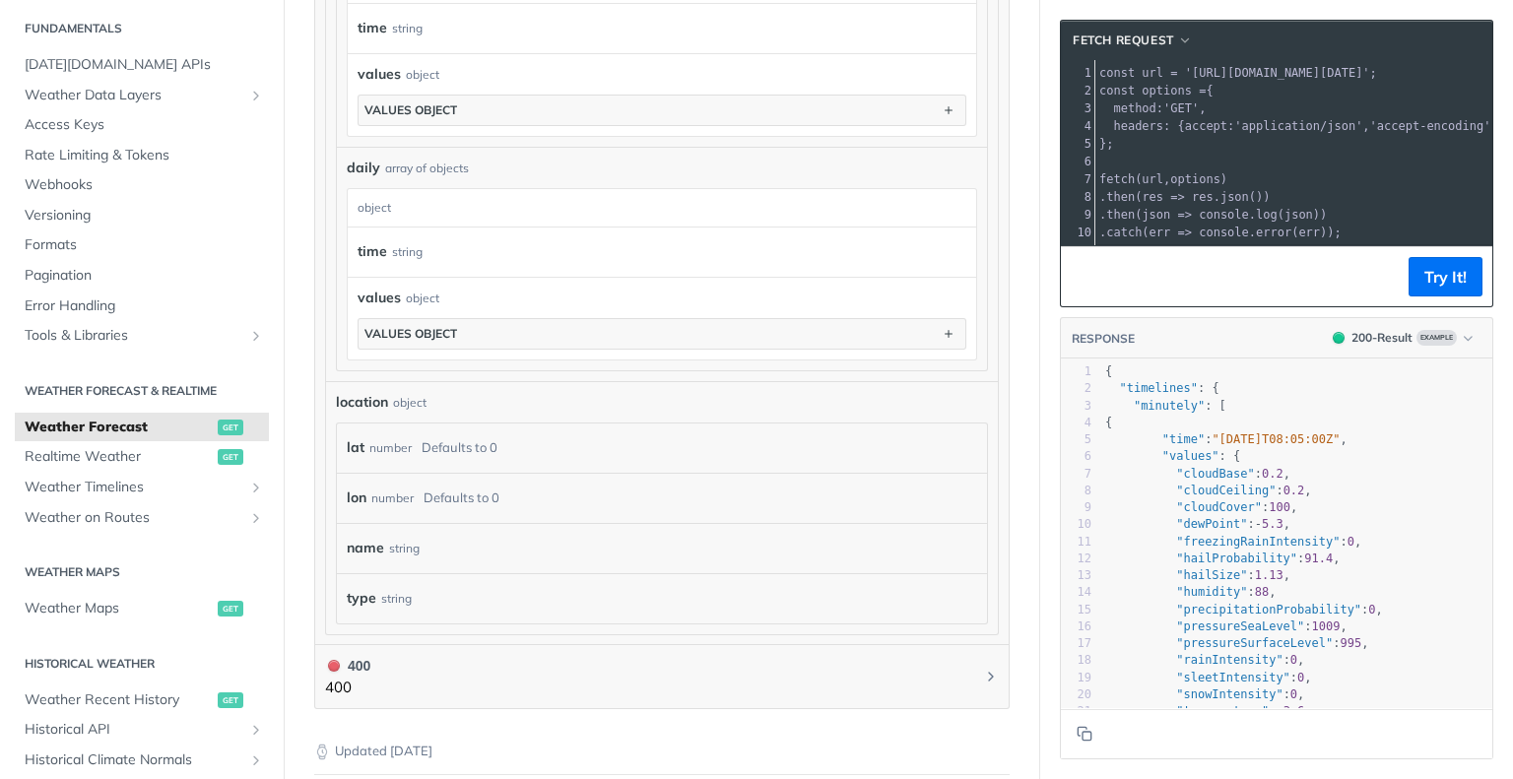
type input "imperial"
click at [549, 446] on div "lat number Defaults to 0" at bounding box center [662, 448] width 630 height 30
click at [475, 433] on div "Defaults to 0" at bounding box center [459, 447] width 76 height 29
click at [453, 446] on div "Defaults to 0" at bounding box center [459, 447] width 76 height 29
click at [450, 489] on div "Defaults to 0" at bounding box center [461, 497] width 76 height 29
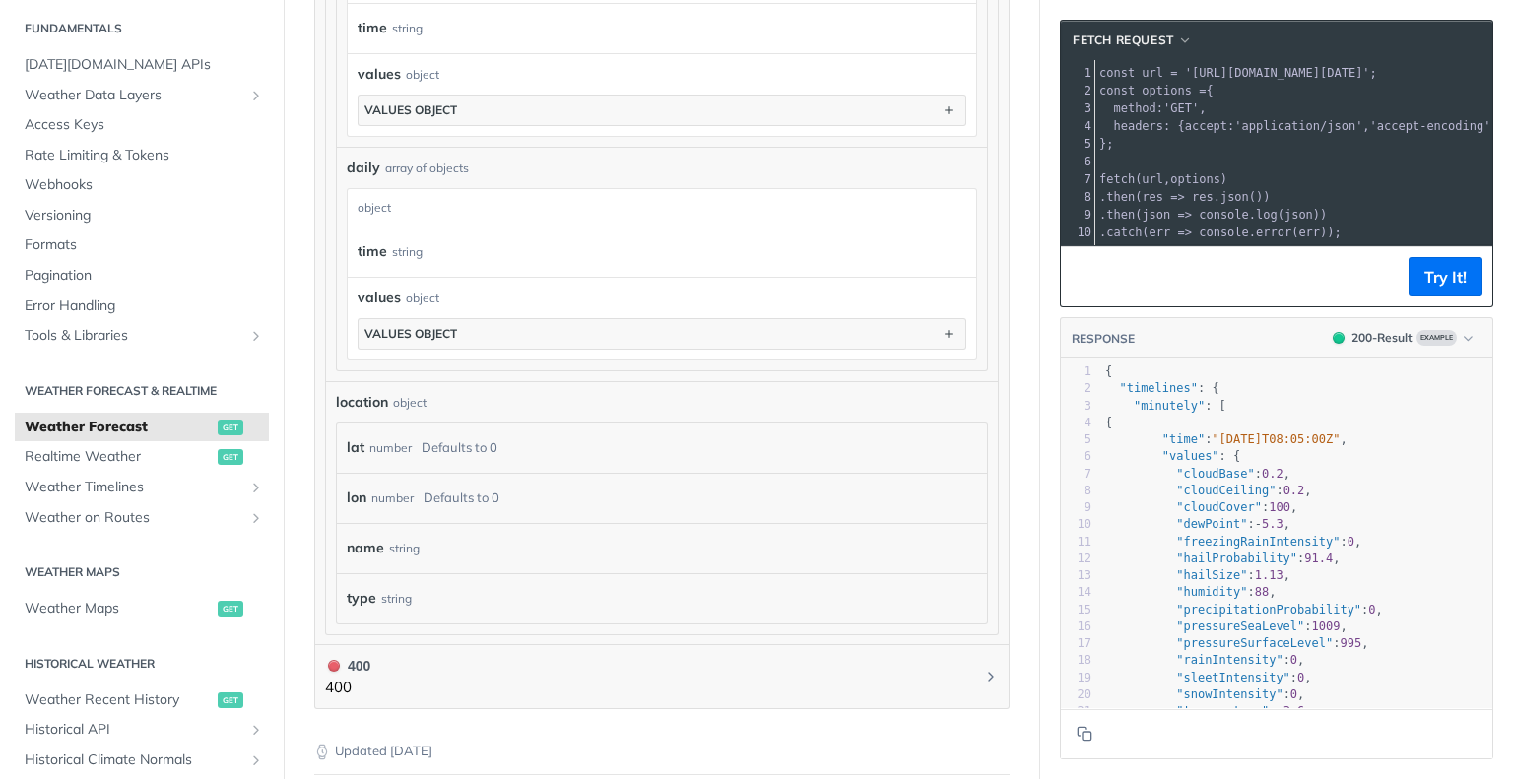
click at [449, 523] on div "name string" at bounding box center [662, 548] width 650 height 50
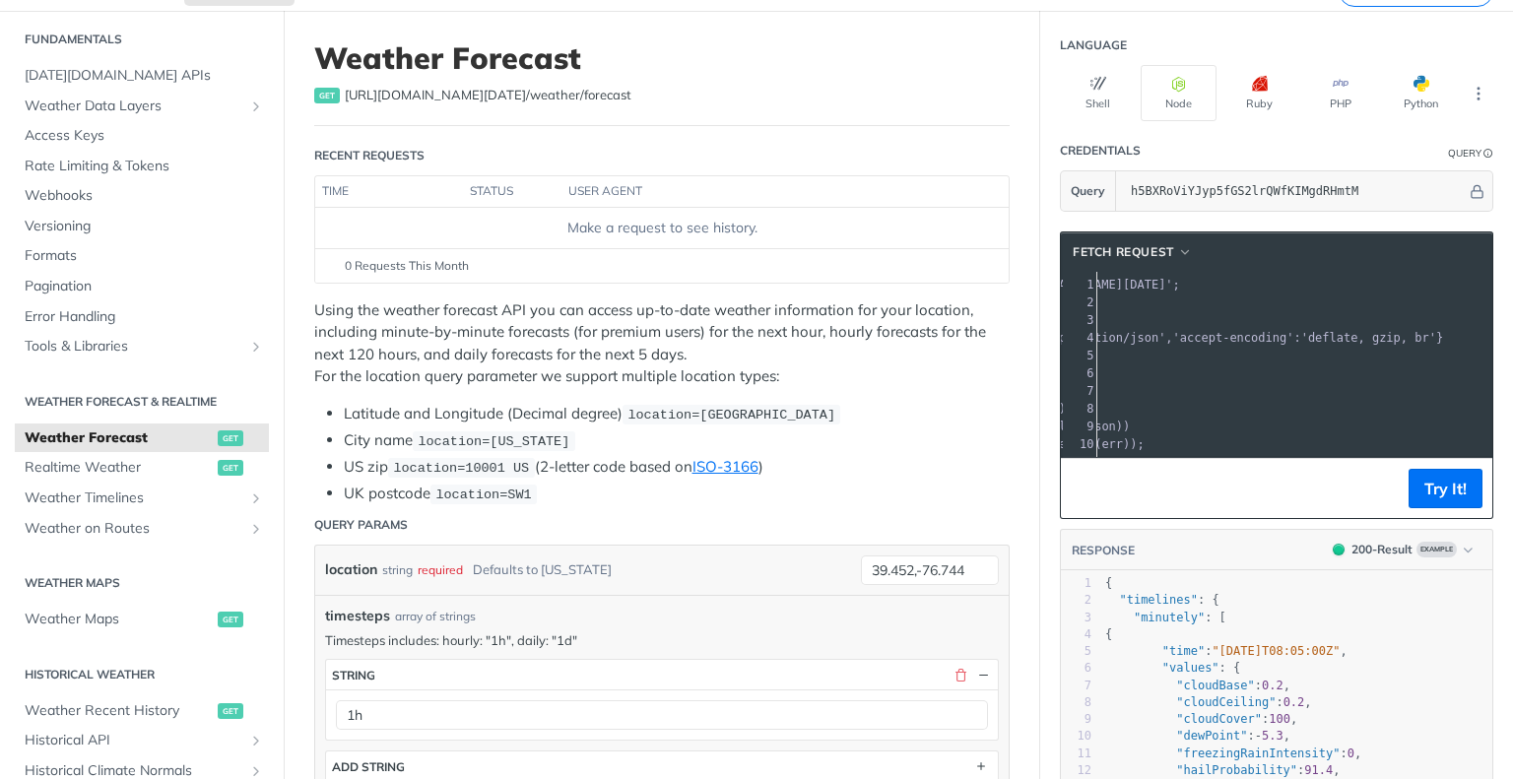
scroll to position [0, 0]
drag, startPoint x: 1155, startPoint y: 282, endPoint x: 1246, endPoint y: 301, distance: 92.7
click at [1249, 301] on div "1 const url = 'https://api.tomorrow.io/v4/weather/forecast?location=39.452%2C-7…" at bounding box center [1495, 364] width 995 height 177
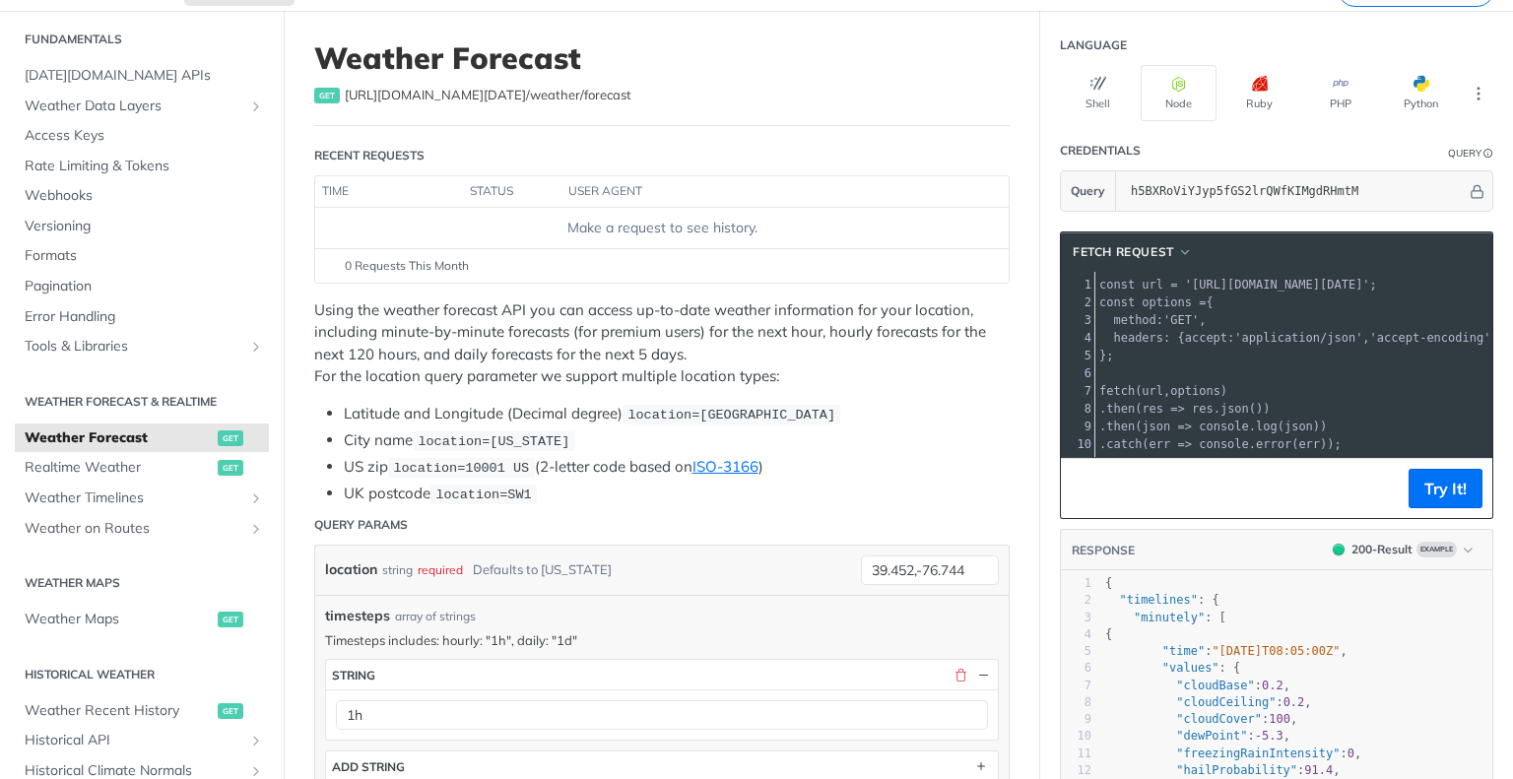
drag, startPoint x: 1246, startPoint y: 301, endPoint x: 1082, endPoint y: 291, distance: 163.8
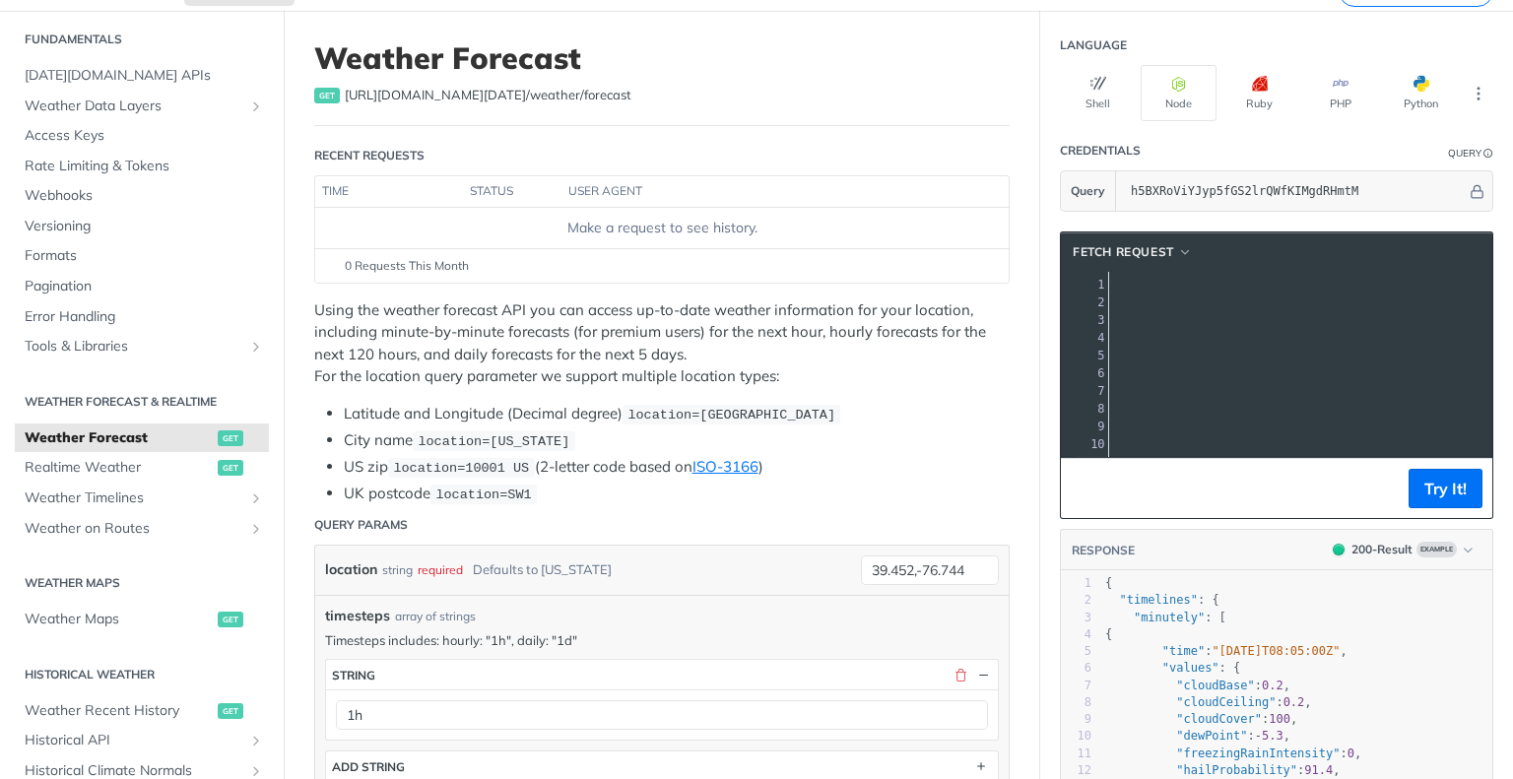
drag, startPoint x: 1166, startPoint y: 280, endPoint x: 1459, endPoint y: 279, distance: 293.4
click at [787, 279] on span "'https://api.tomorrow.io/v4/weather/forecast?location=39.452%2C-76.744&timestep…" at bounding box center [694, 285] width 185 height 14
copy span "https://api.tomorrow.io/v4/weather/forecast?location=39.452%2C-76.744&timesteps…"
